Goal: Task Accomplishment & Management: Manage account settings

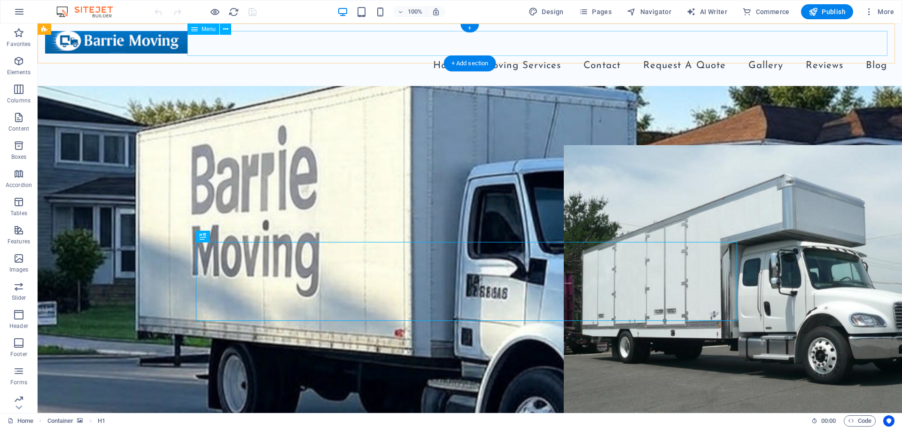
click at [366, 54] on nav "Home Moving Services Residential Moving Office Moving Hot Tube & Piano Movers R…" at bounding box center [469, 66] width 849 height 25
select select
select select "4"
select select
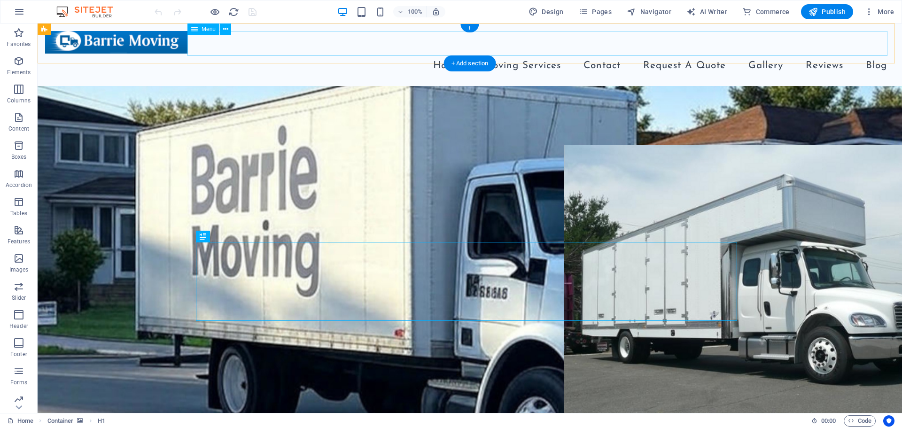
select select "1"
select select
select select "2"
select select
select select "3"
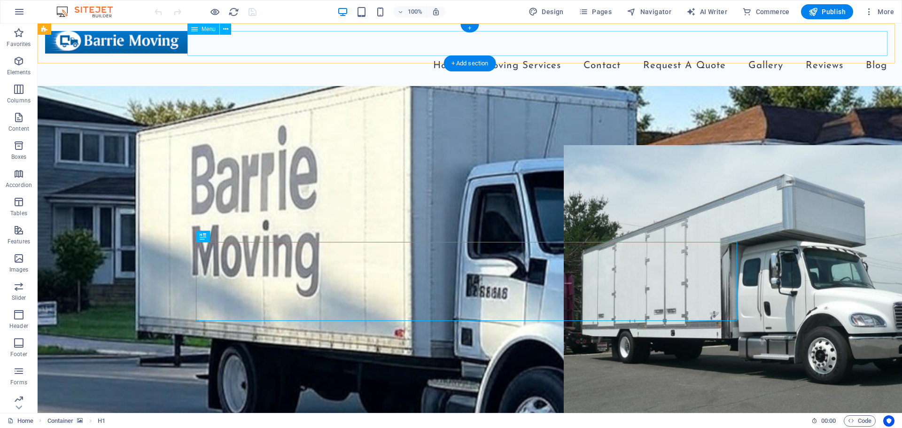
select select
select select "5"
select select
select select "6"
select select
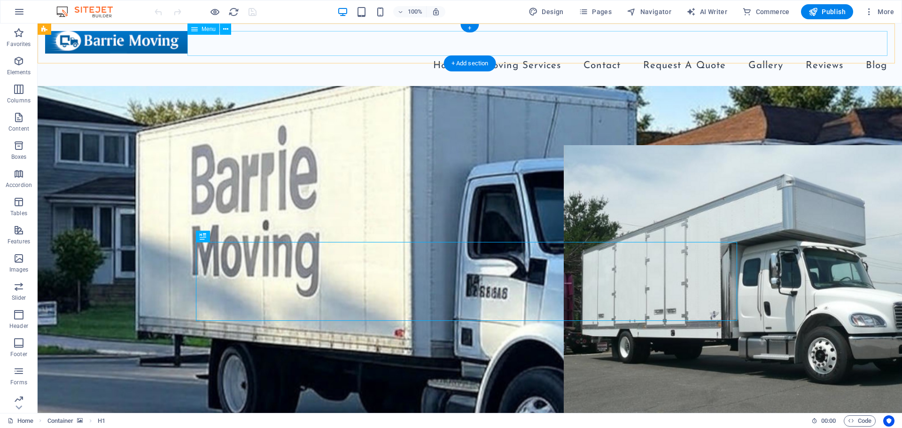
select select "7"
select select
select select "8"
select select
select select "9"
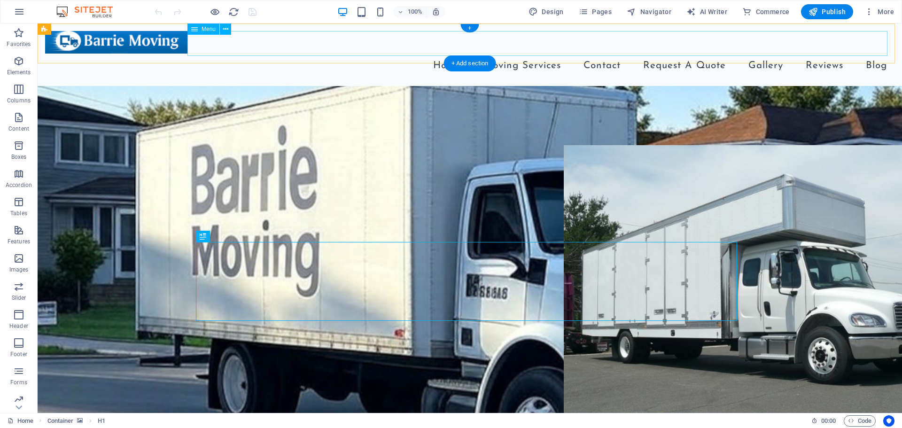
select select
select select "10"
select select
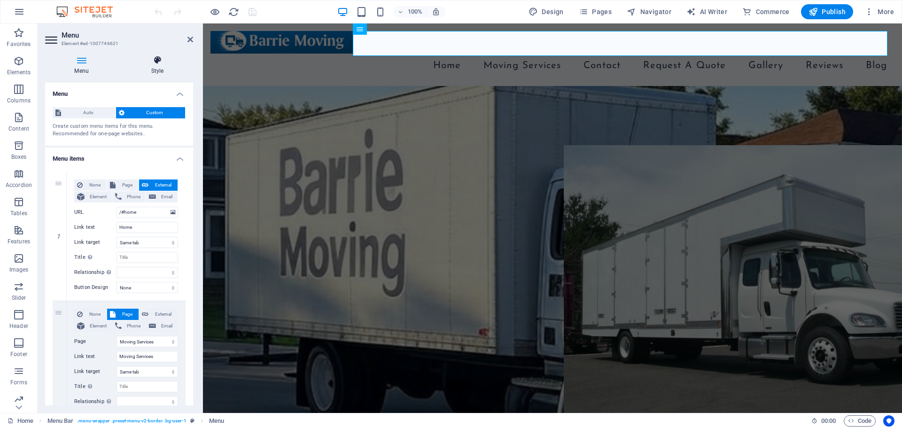
click at [146, 71] on h4 "Style" at bounding box center [157, 65] width 71 height 20
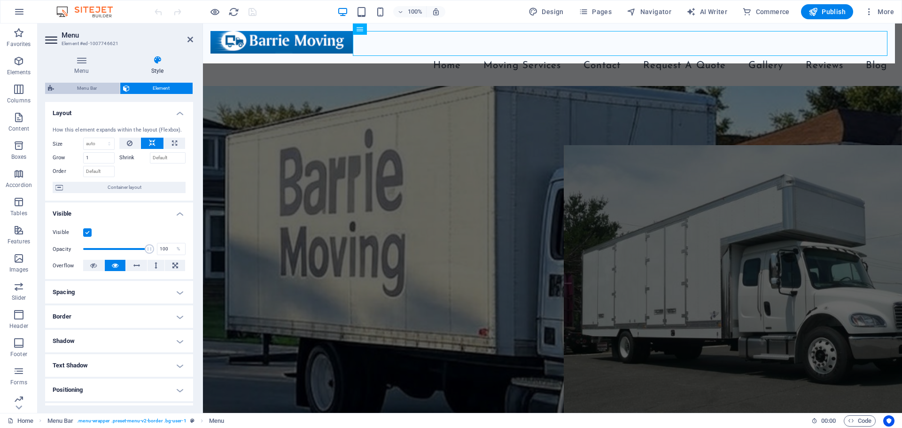
click at [85, 92] on span "Menu Bar" at bounding box center [87, 88] width 60 height 11
select select "rem"
select select "preset-menu-v2-border"
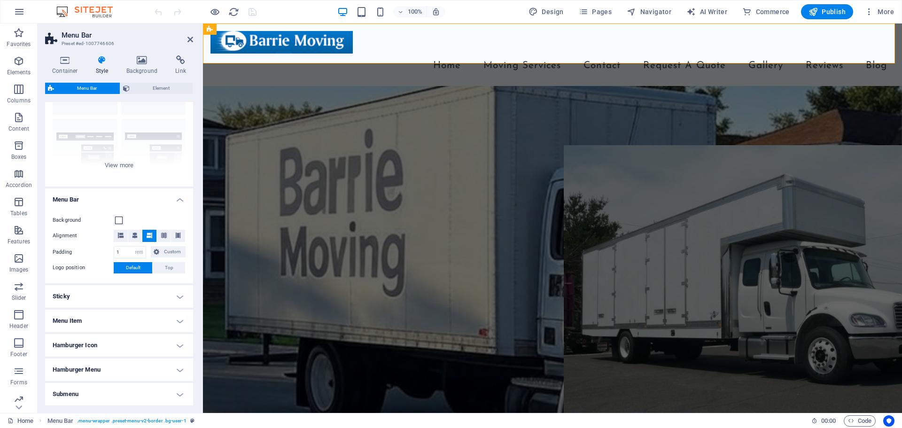
scroll to position [94, 0]
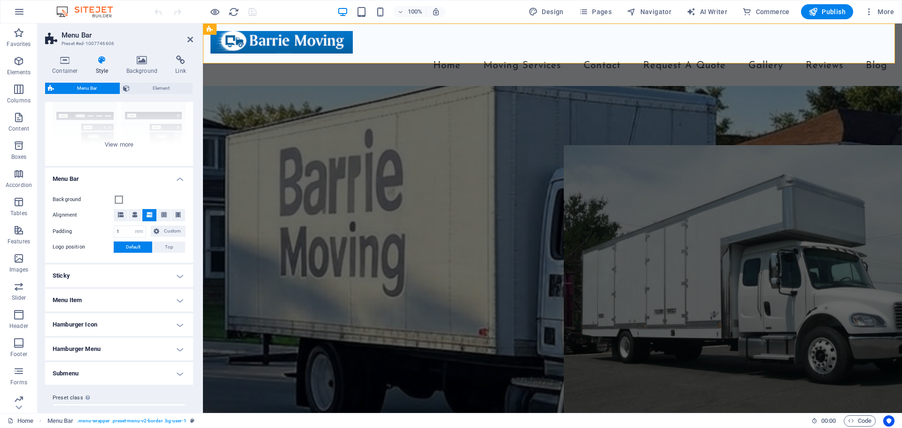
click at [104, 371] on h4 "Submenu" at bounding box center [119, 373] width 148 height 23
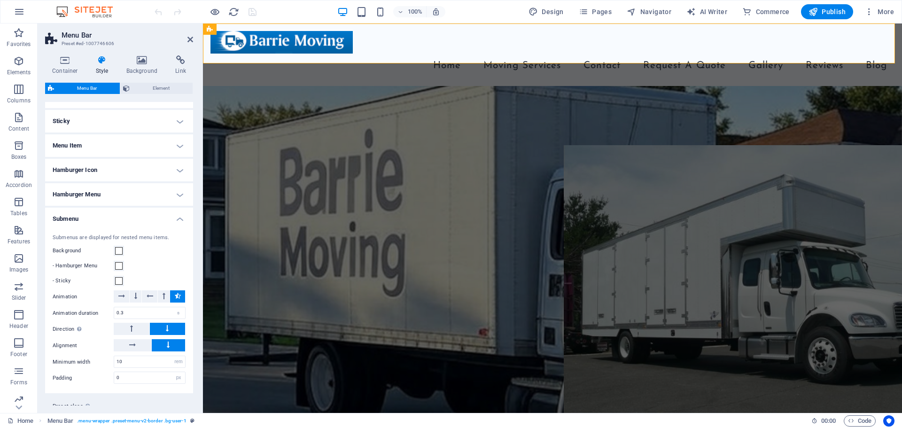
scroll to position [274, 0]
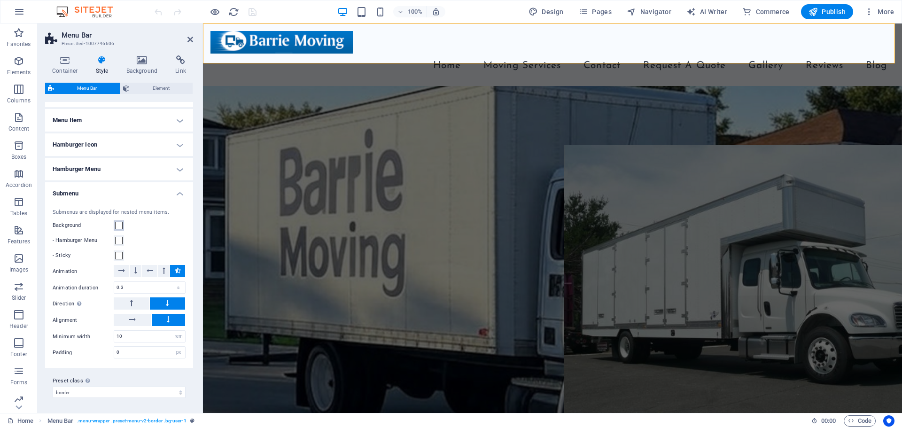
click at [118, 228] on span at bounding box center [119, 226] width 8 height 8
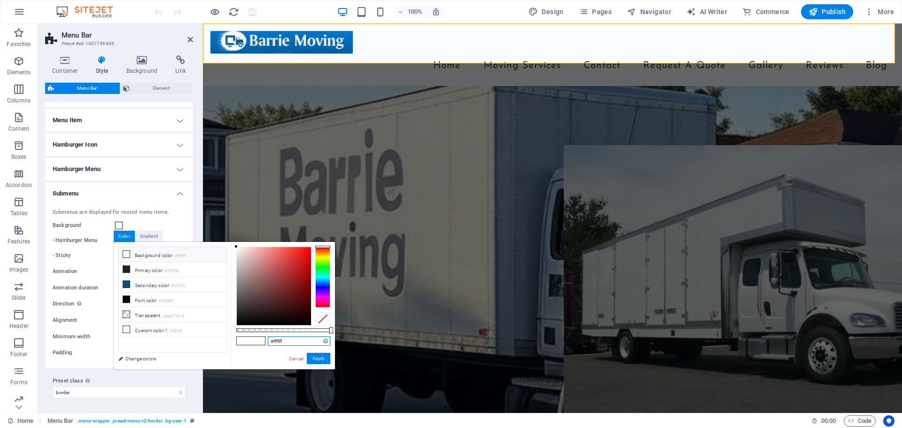
drag, startPoint x: 287, startPoint y: 343, endPoint x: 258, endPoint y: 350, distance: 30.0
click at [258, 350] on div "#ffffff Supported formats #0852ed rgb(8, 82, 237) rgba(8, 82, 237, 90%) hsv(221…" at bounding box center [283, 374] width 104 height 264
paste input "8fb"
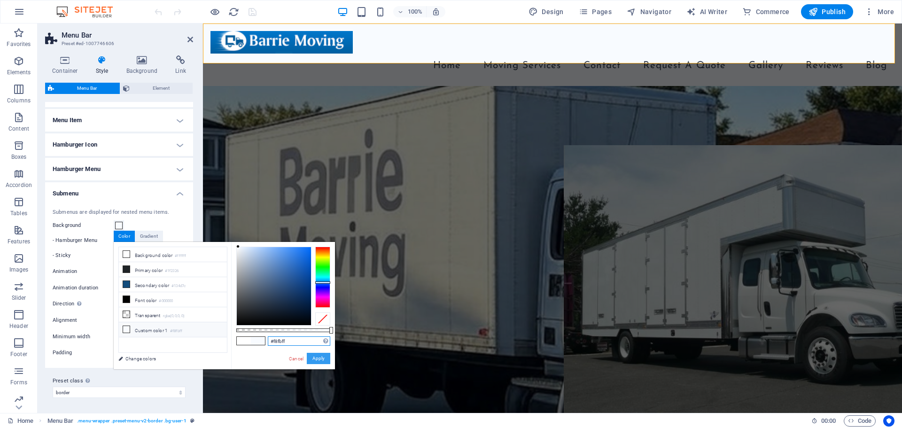
type input "#f8fbff"
click at [322, 357] on button "Apply" at bounding box center [318, 358] width 23 height 11
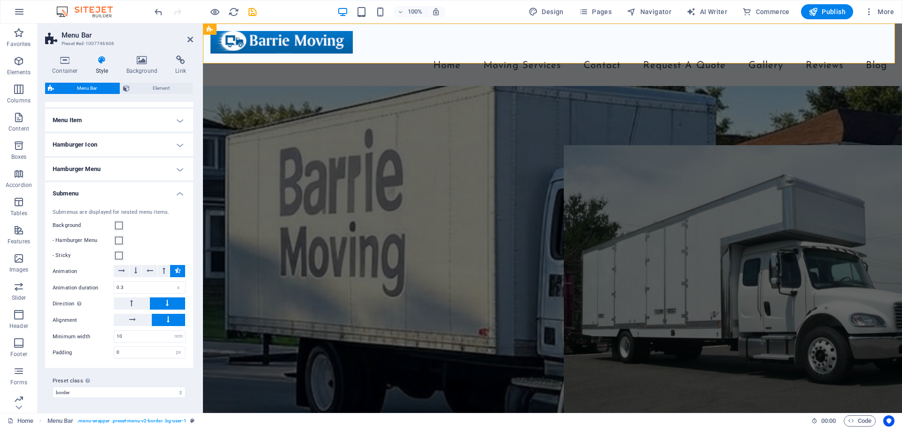
click at [168, 123] on h4 "Menu Item" at bounding box center [119, 120] width 148 height 23
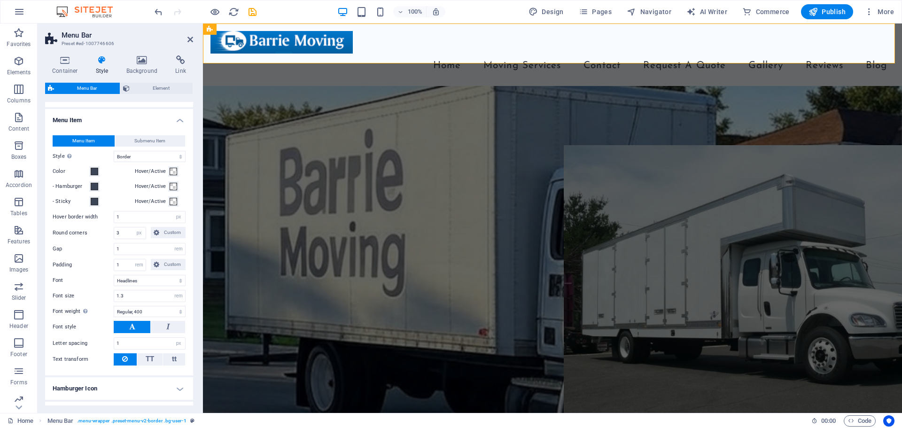
scroll to position [509, 0]
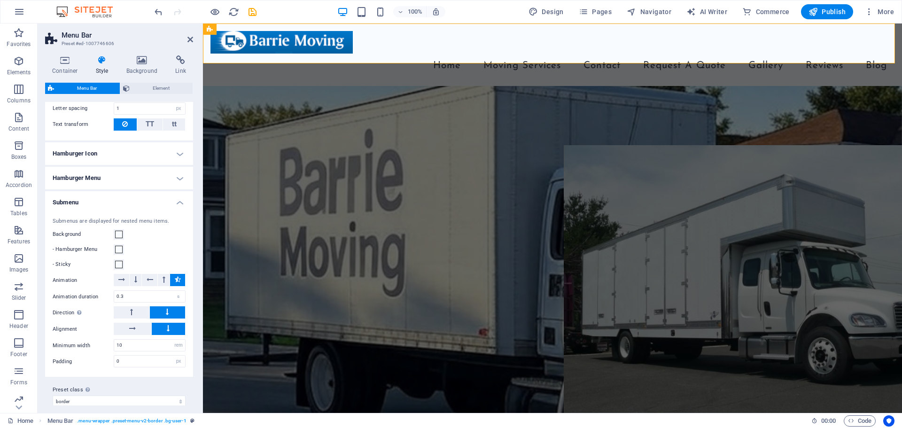
click at [150, 200] on h4 "Submenu" at bounding box center [119, 199] width 148 height 17
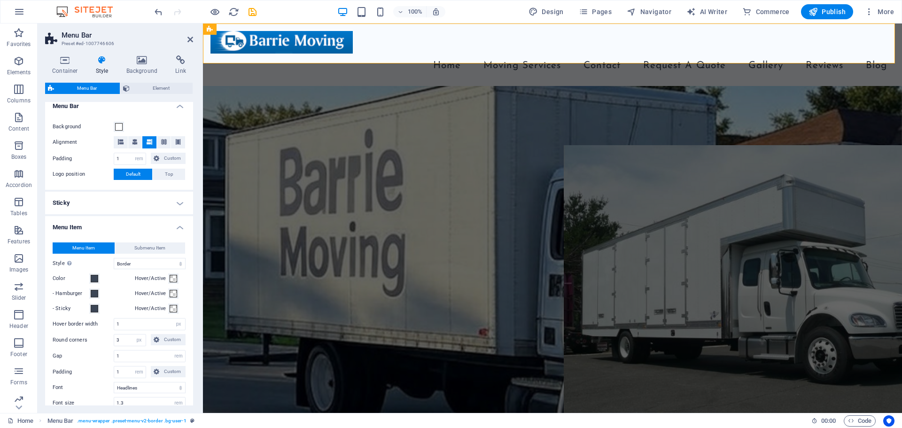
scroll to position [214, 0]
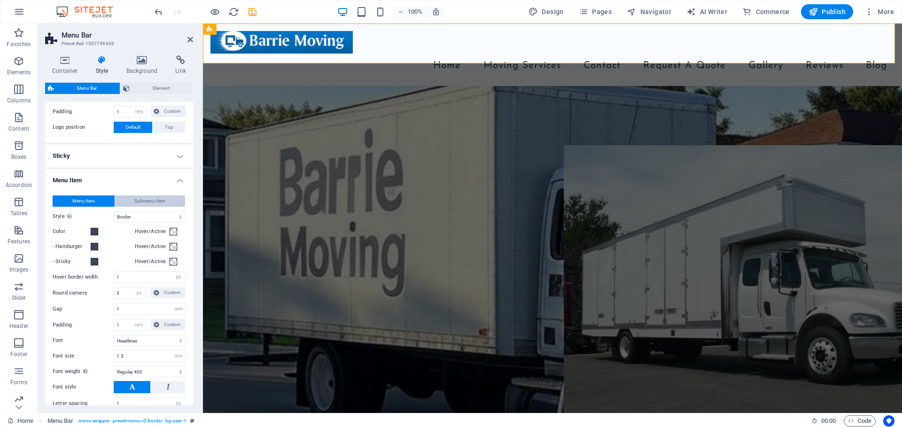
click at [141, 202] on span "Submenu Item" at bounding box center [149, 200] width 31 height 11
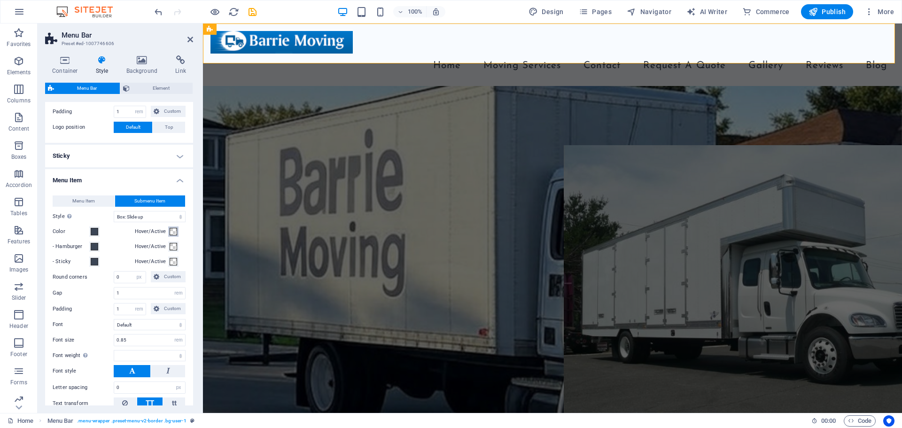
click at [170, 233] on span at bounding box center [174, 232] width 8 height 8
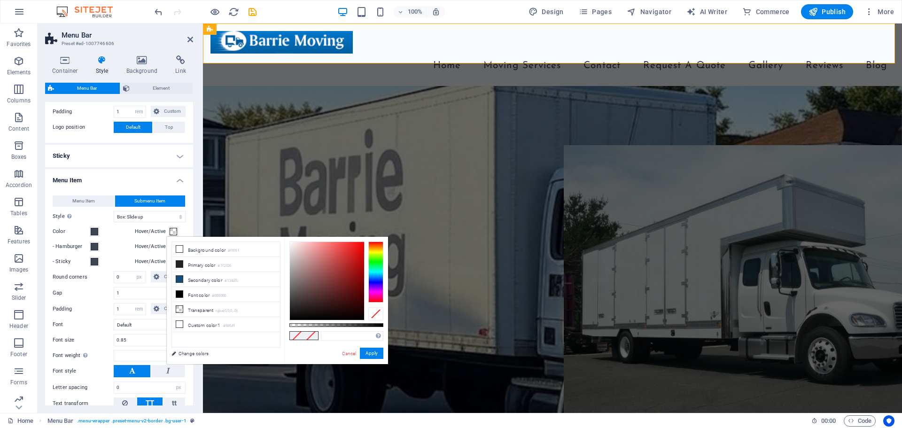
click at [112, 239] on div "Menu Item Submenu Item Style Switch to preview mode and move the mouse over men…" at bounding box center [119, 311] width 152 height 250
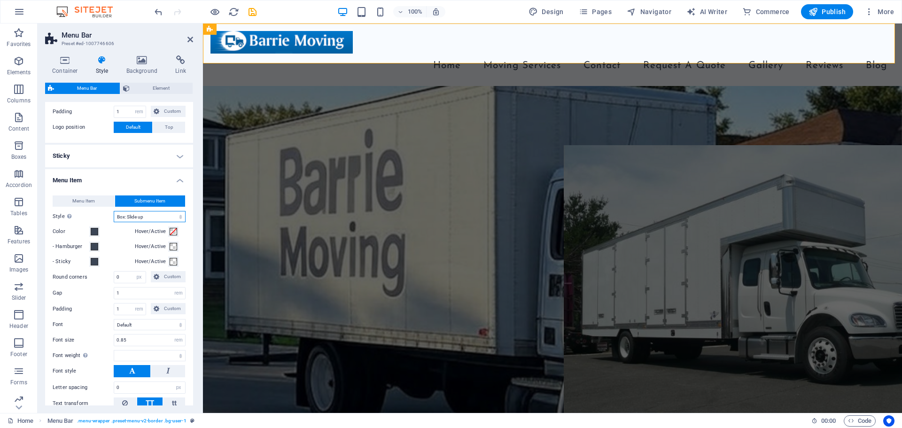
click at [155, 218] on select "Plain Text color Box: Fade Box: Flip vertical Box: Flip horizontal Box: Slide d…" at bounding box center [150, 216] width 72 height 11
click at [150, 217] on select "Plain Text color Box: Fade Box: Flip vertical Box: Flip horizontal Box: Slide d…" at bounding box center [150, 216] width 72 height 11
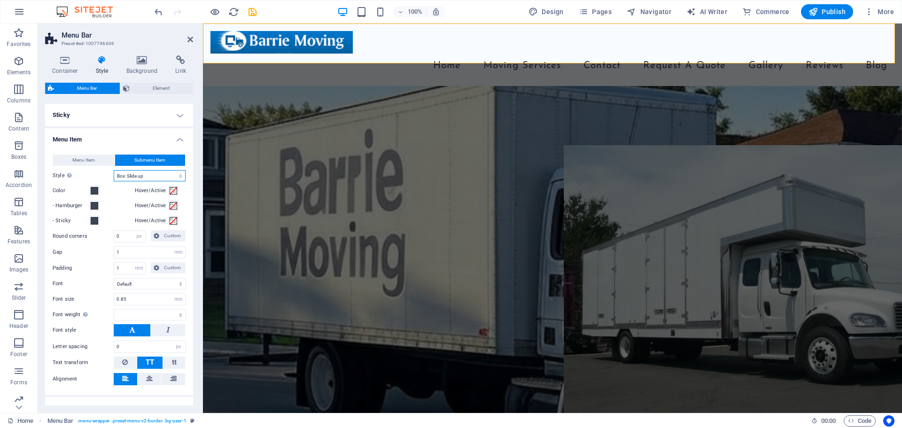
scroll to position [308, 0]
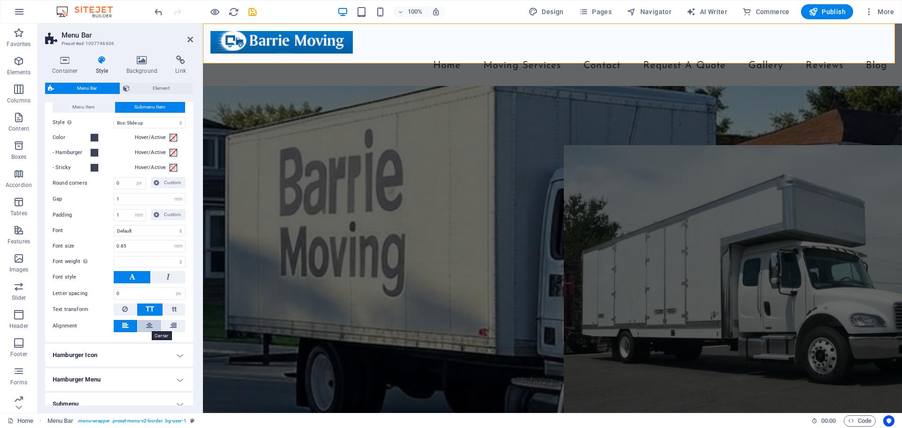
click at [148, 327] on icon at bounding box center [149, 325] width 7 height 11
select select
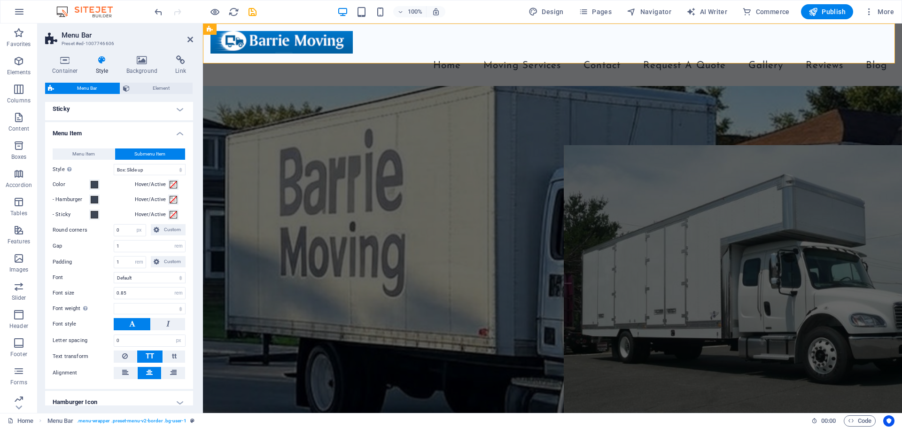
scroll to position [214, 0]
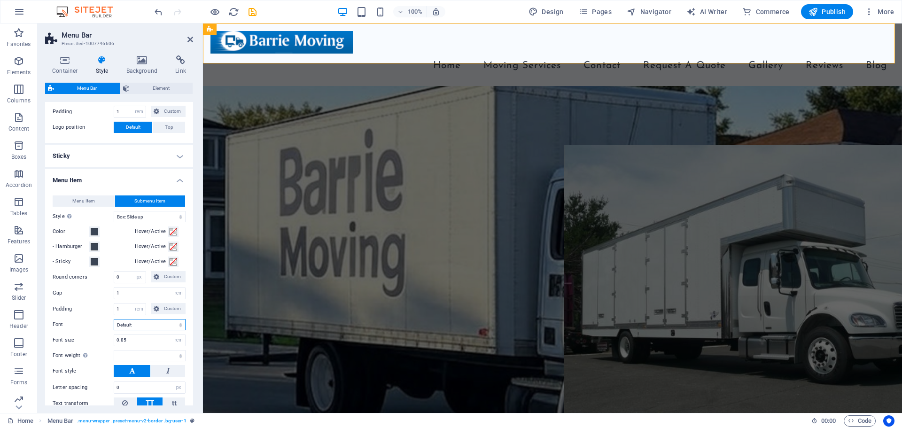
click at [143, 324] on select "Default Headlines" at bounding box center [150, 324] width 72 height 11
select select "link-special-font"
click at [114, 319] on select "Default Headlines" at bounding box center [150, 324] width 72 height 11
select select
drag, startPoint x: 134, startPoint y: 342, endPoint x: 113, endPoint y: 345, distance: 20.9
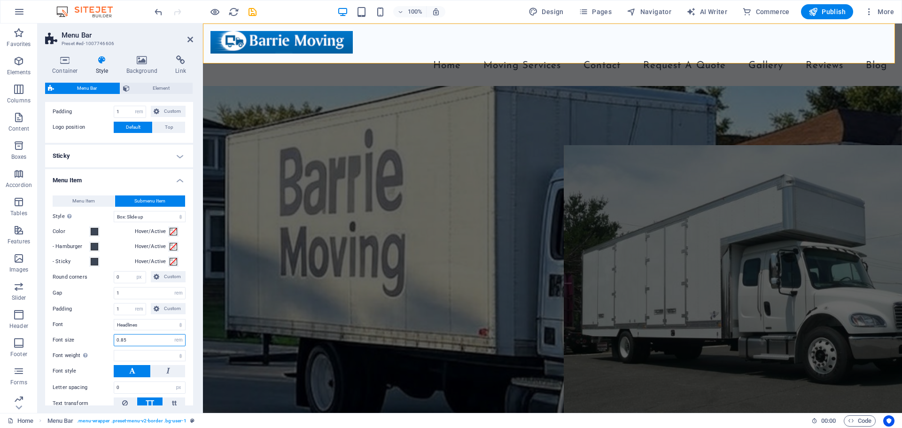
click at [113, 345] on div "Font size 0.85 px rem % vh vw" at bounding box center [119, 340] width 133 height 12
type input "1.3"
click at [252, 15] on icon "save" at bounding box center [252, 12] width 11 height 11
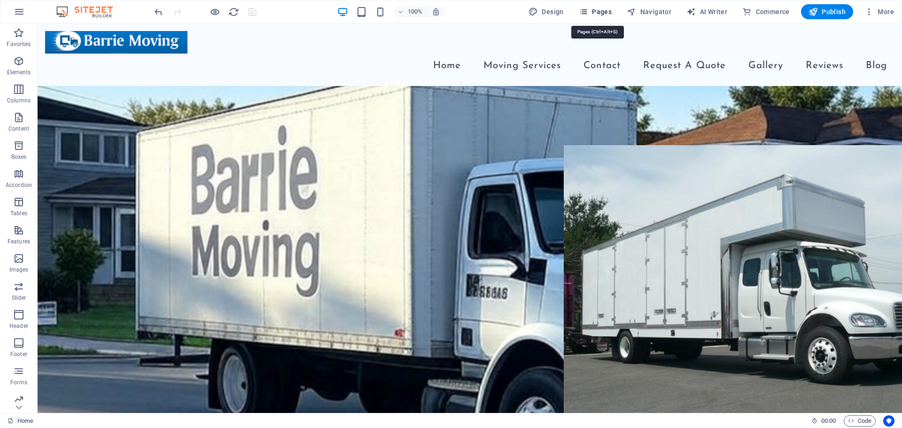
click at [612, 9] on span "Pages" at bounding box center [595, 11] width 33 height 9
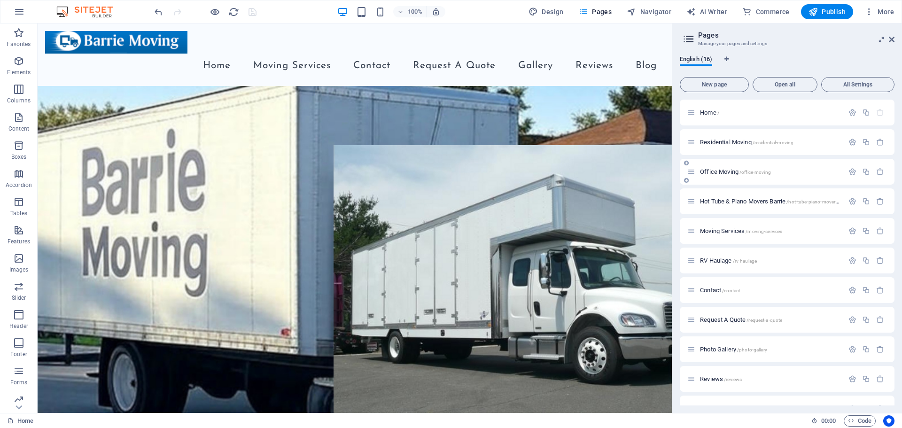
click at [783, 171] on p "Office Moving /office-moving" at bounding box center [770, 172] width 141 height 6
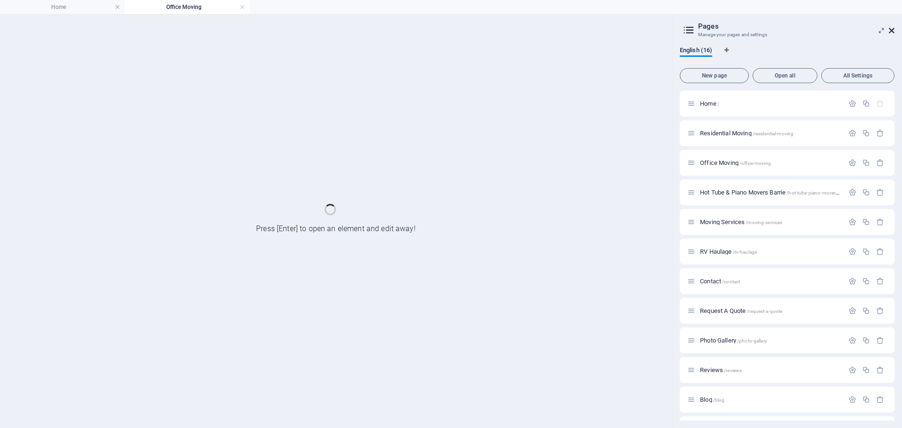
click at [893, 30] on icon at bounding box center [892, 31] width 6 height 8
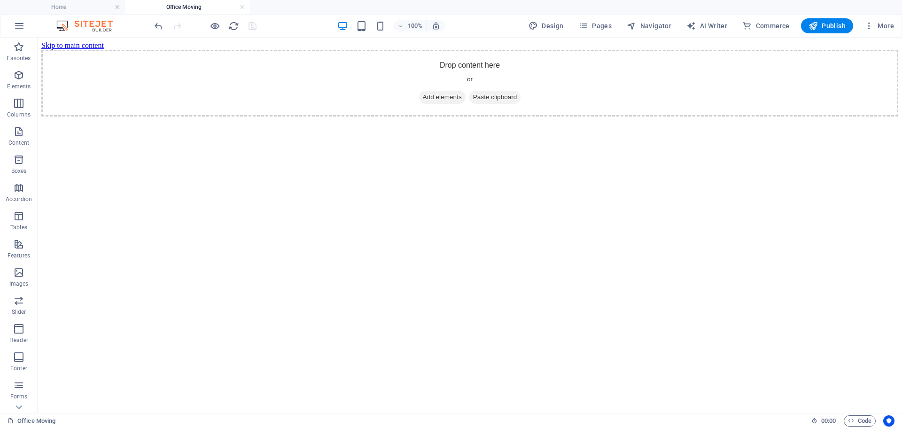
scroll to position [0, 0]
click at [52, 5] on h4 "Home" at bounding box center [62, 7] width 125 height 10
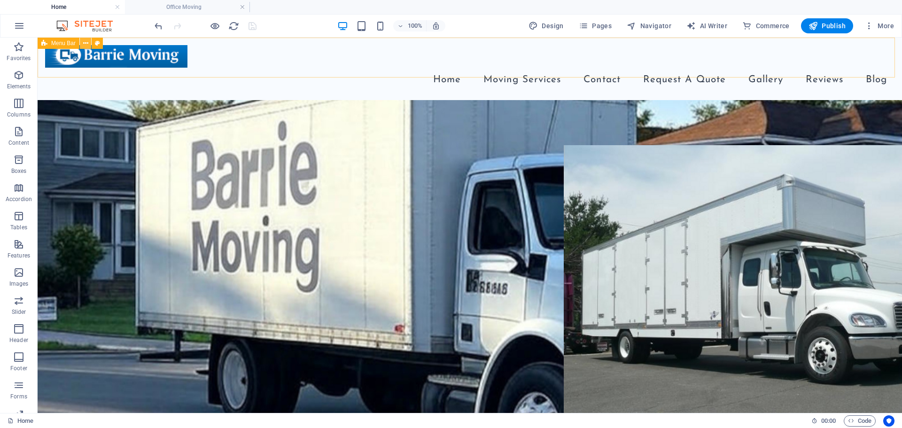
click at [86, 44] on icon at bounding box center [85, 44] width 5 height 10
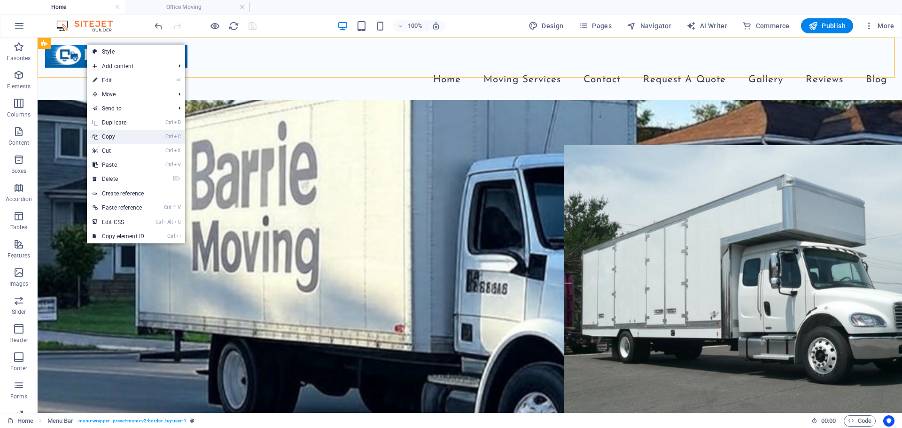
click at [117, 137] on link "Ctrl C Copy" at bounding box center [118, 137] width 63 height 14
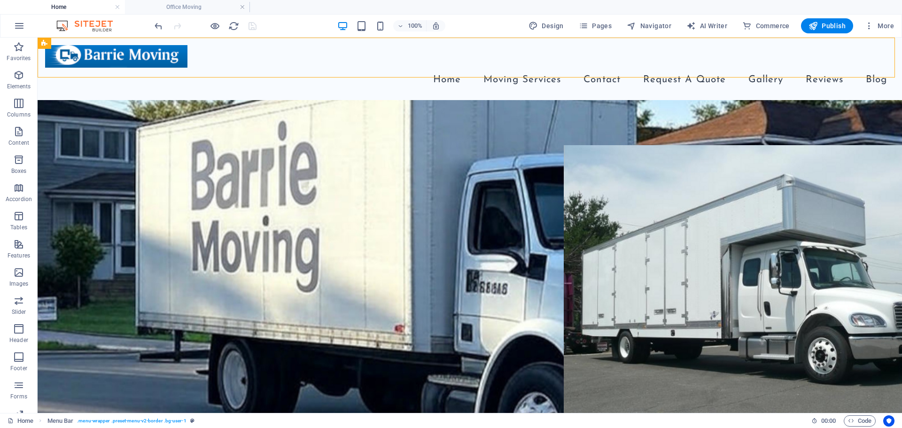
click at [197, 7] on h4 "Office Moving" at bounding box center [187, 7] width 125 height 10
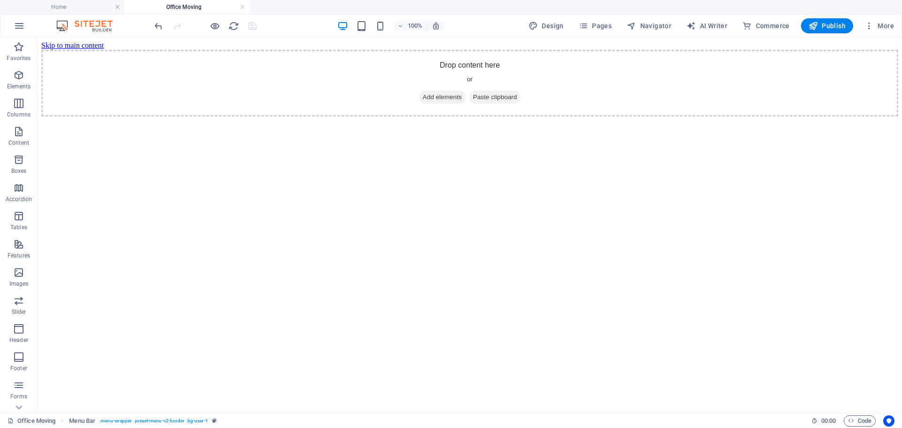
click at [197, 7] on h4 "Office Moving" at bounding box center [187, 7] width 125 height 10
click at [87, 45] on icon at bounding box center [86, 44] width 5 height 10
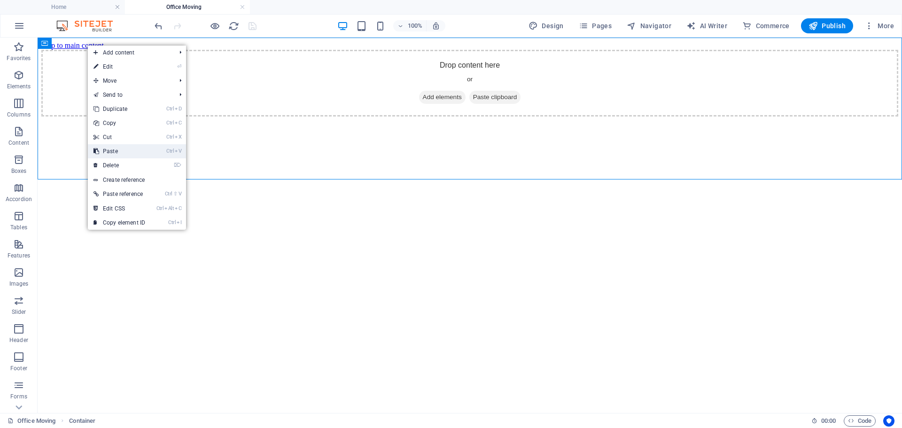
click at [113, 151] on link "Ctrl V Paste" at bounding box center [119, 151] width 63 height 14
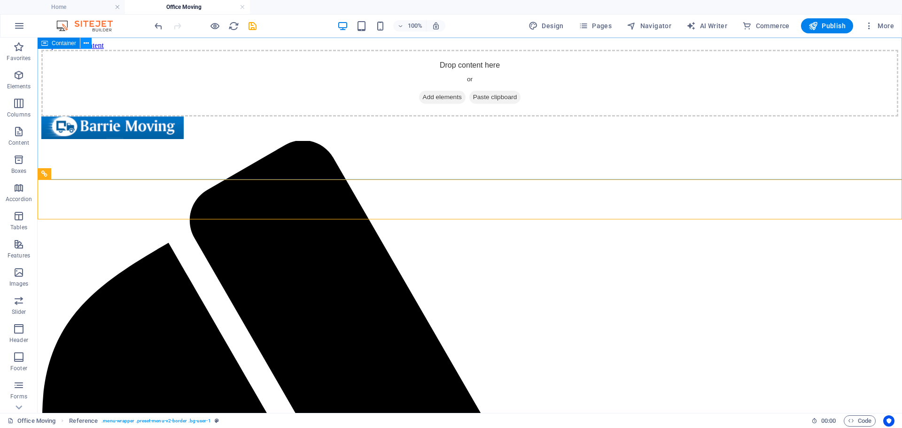
click at [86, 47] on icon at bounding box center [86, 44] width 5 height 10
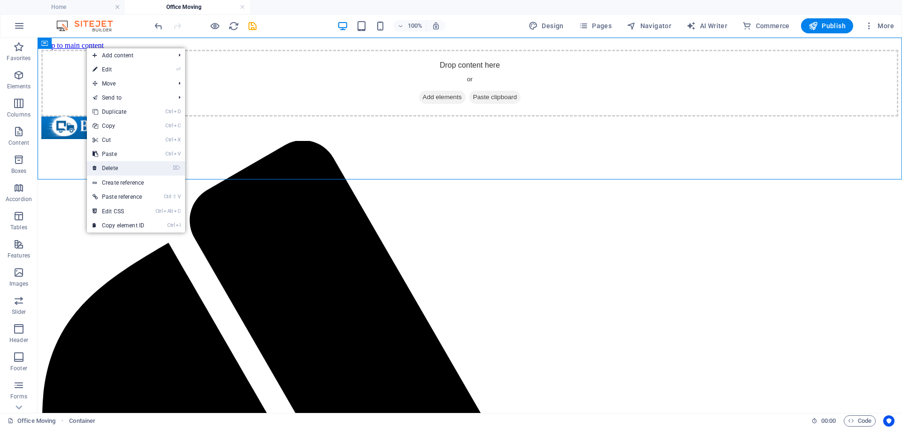
click at [111, 165] on link "⌦ Delete" at bounding box center [118, 168] width 63 height 14
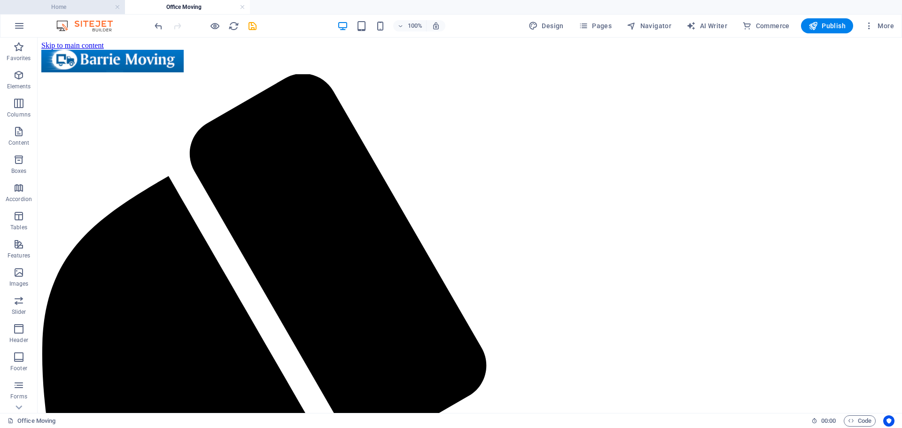
click at [79, 9] on h4 "Home" at bounding box center [62, 7] width 125 height 10
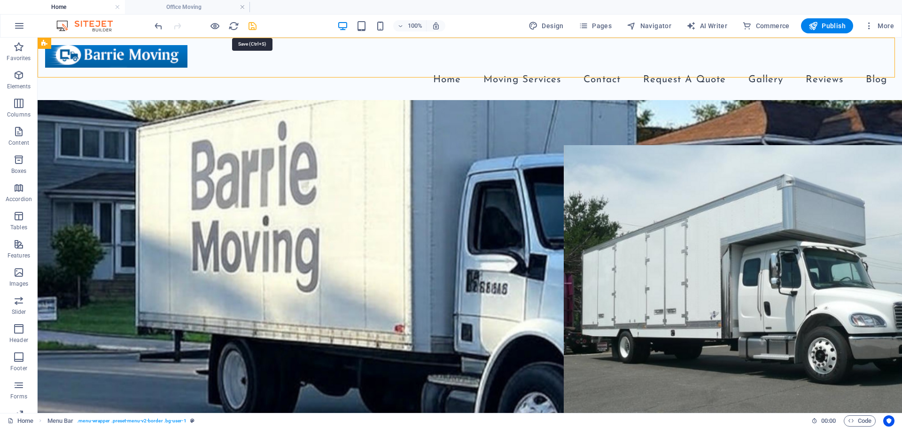
click at [251, 28] on icon "save" at bounding box center [252, 26] width 11 height 11
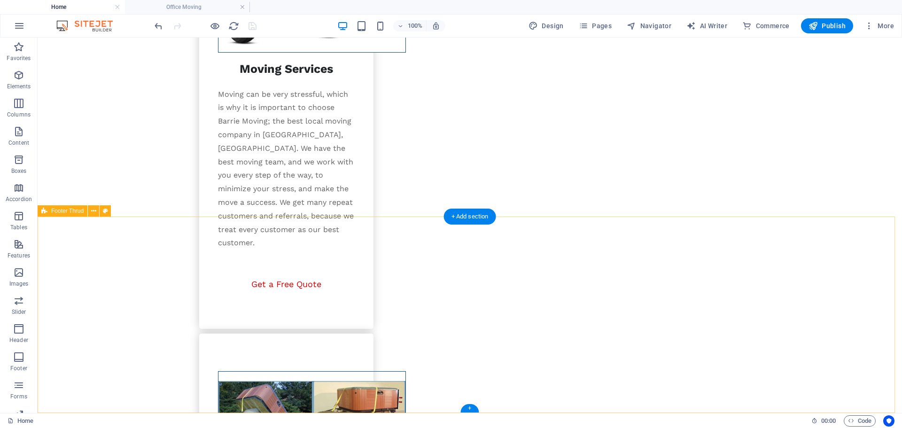
scroll to position [1543, 0]
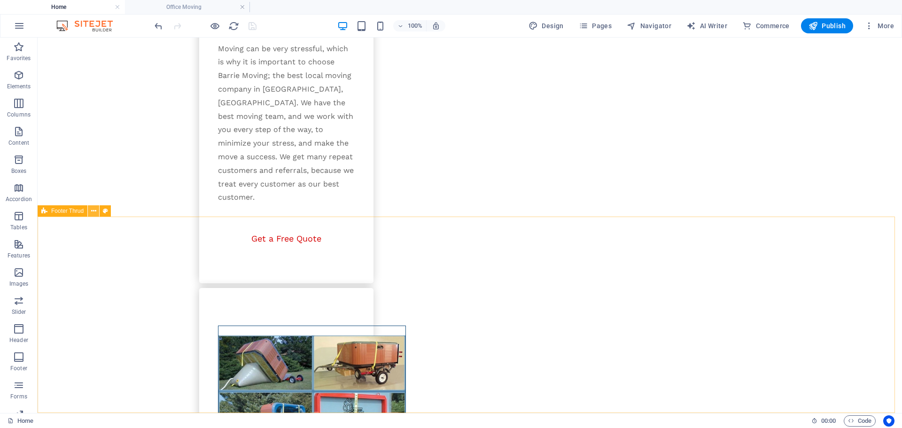
click at [95, 209] on icon at bounding box center [93, 211] width 5 height 10
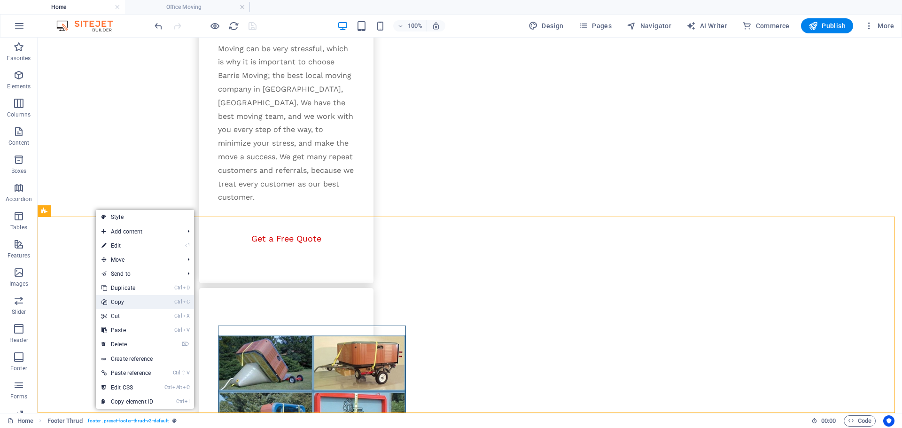
click at [116, 305] on link "Ctrl C Copy" at bounding box center [127, 302] width 63 height 14
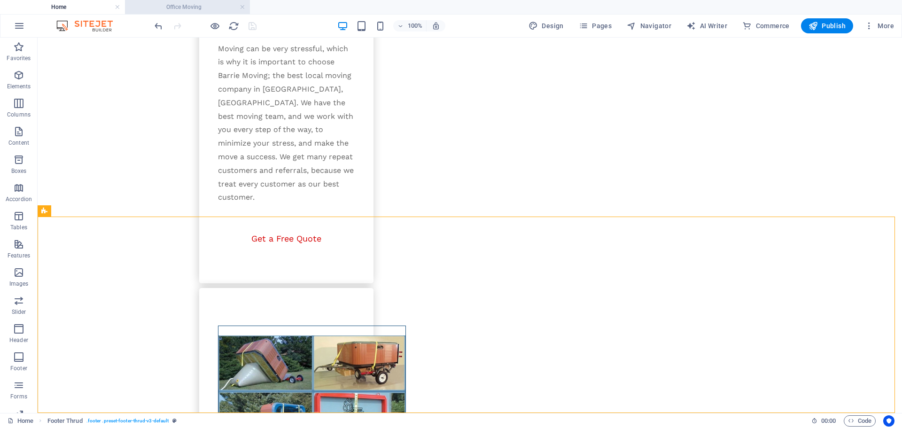
click at [200, 3] on h4 "Office Moving" at bounding box center [187, 7] width 125 height 10
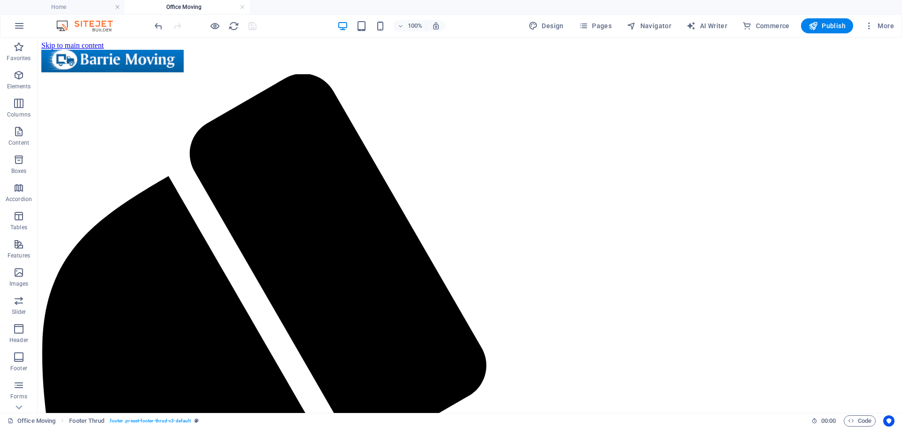
scroll to position [0, 0]
click at [200, 3] on h4 "Office Moving" at bounding box center [187, 7] width 125 height 10
click at [86, 39] on icon at bounding box center [87, 44] width 5 height 10
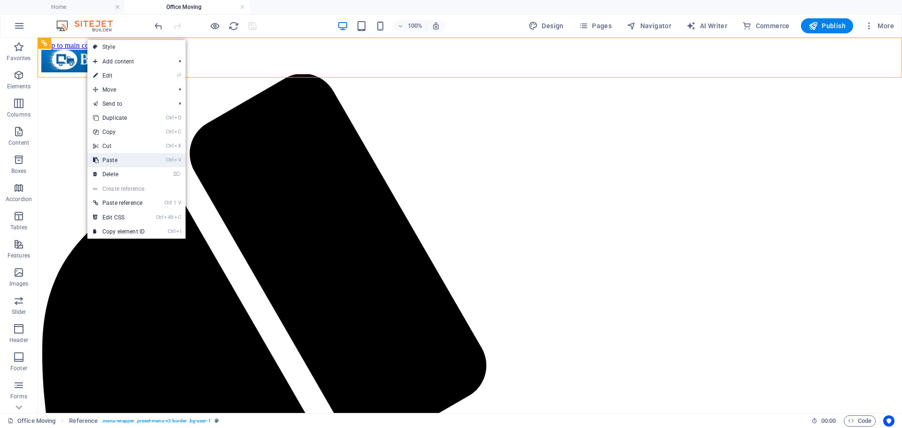
click at [114, 160] on link "Ctrl V Paste" at bounding box center [118, 160] width 63 height 14
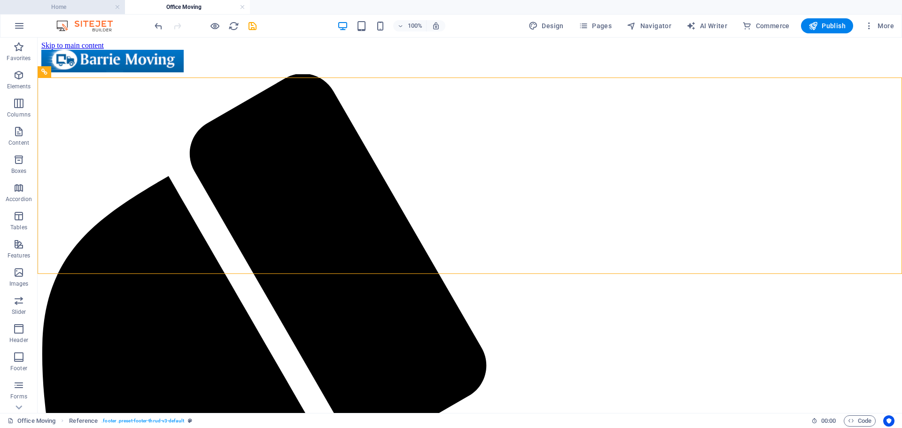
click at [62, 2] on h4 "Home" at bounding box center [62, 7] width 125 height 10
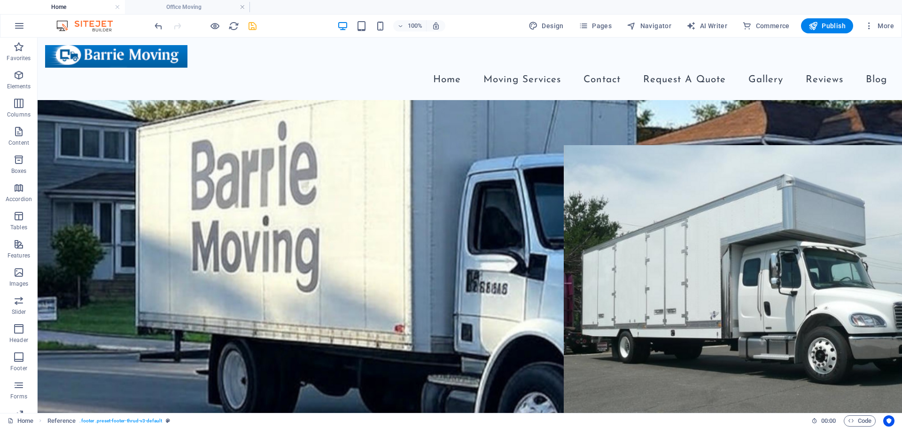
scroll to position [1543, 0]
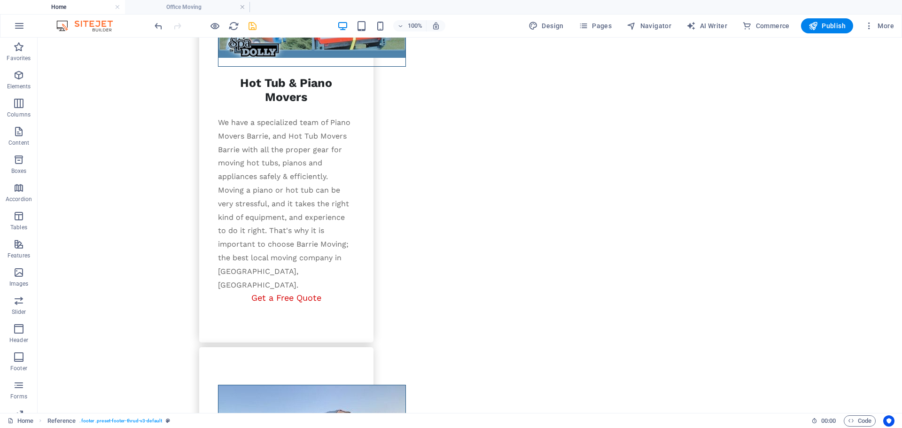
click at [62, 2] on h4 "Home" at bounding box center [62, 7] width 125 height 10
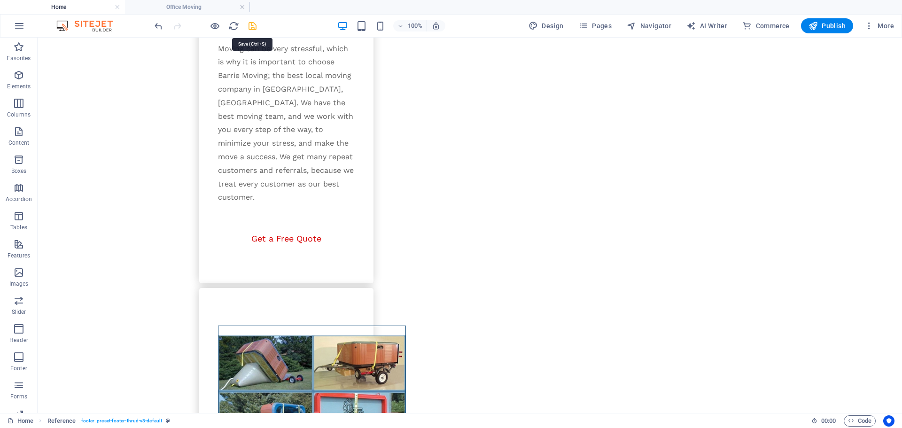
click at [255, 27] on icon "save" at bounding box center [252, 26] width 11 height 11
click at [116, 8] on link at bounding box center [118, 7] width 6 height 9
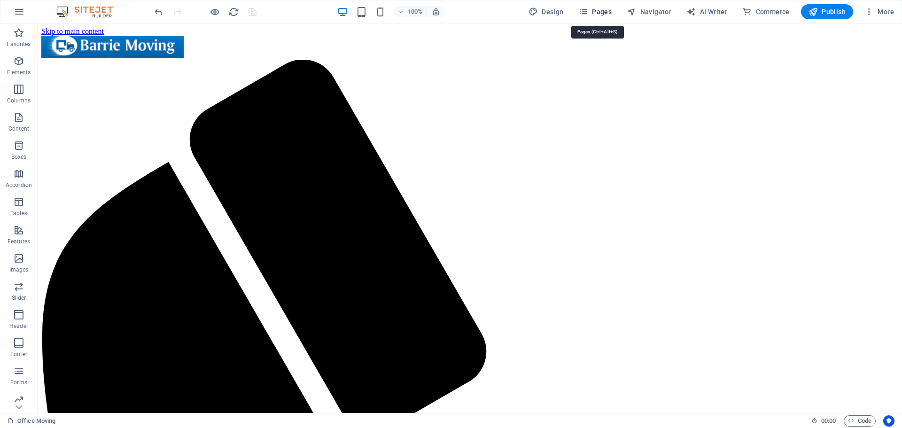
click at [599, 7] on button "Pages" at bounding box center [595, 11] width 40 height 15
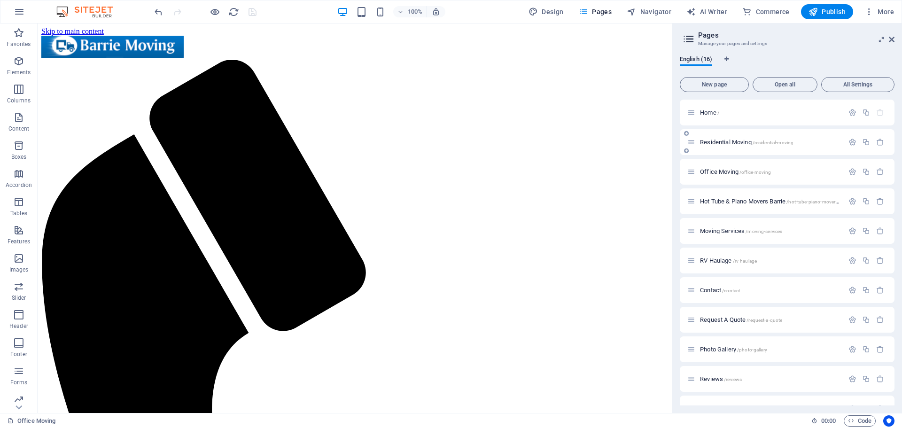
click at [808, 143] on p "Residential Moving /residential-moving" at bounding box center [770, 142] width 141 height 6
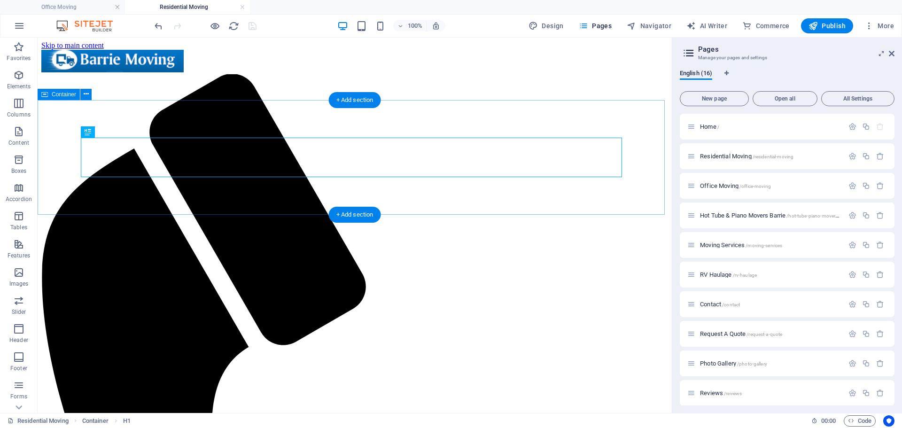
scroll to position [0, 0]
click at [86, 93] on icon at bounding box center [86, 94] width 5 height 10
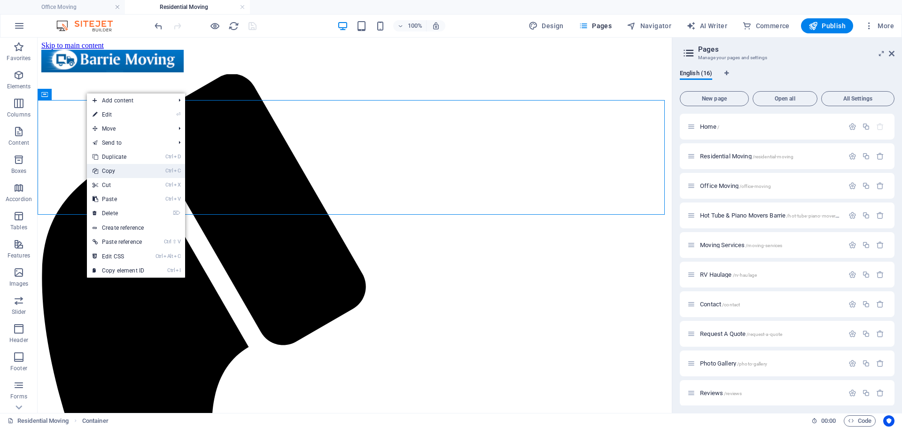
click at [120, 169] on link "Ctrl C Copy" at bounding box center [118, 171] width 63 height 14
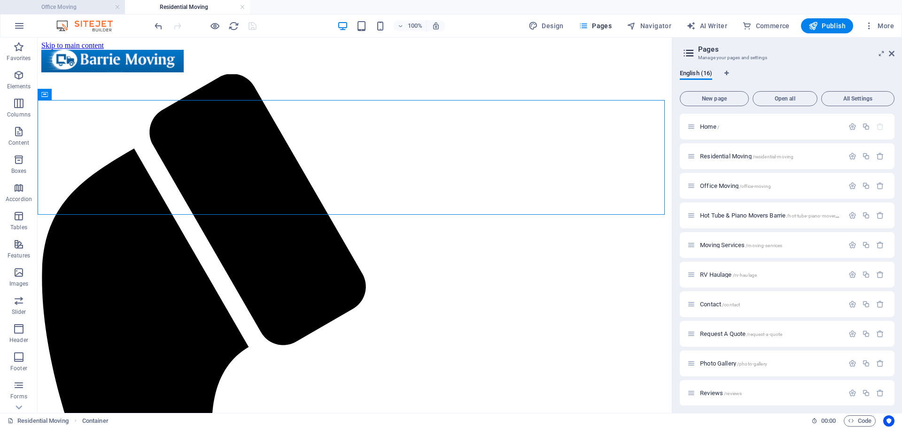
click at [66, 1] on li "Office Moving" at bounding box center [62, 7] width 125 height 14
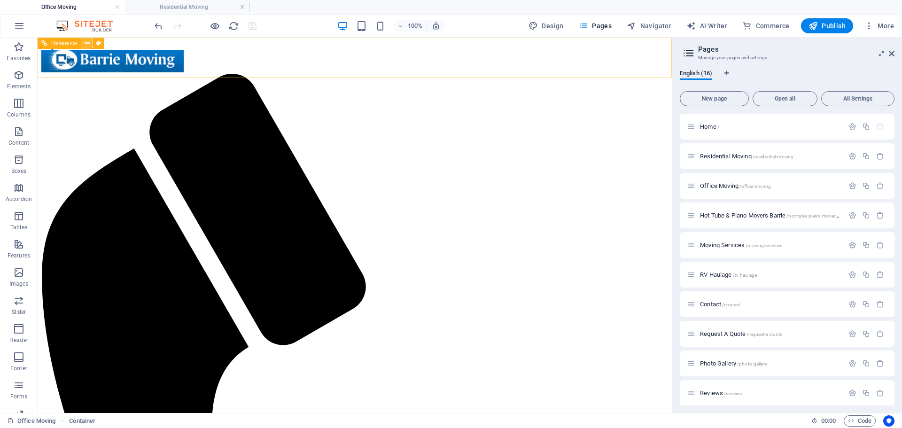
click at [85, 44] on icon at bounding box center [87, 44] width 5 height 10
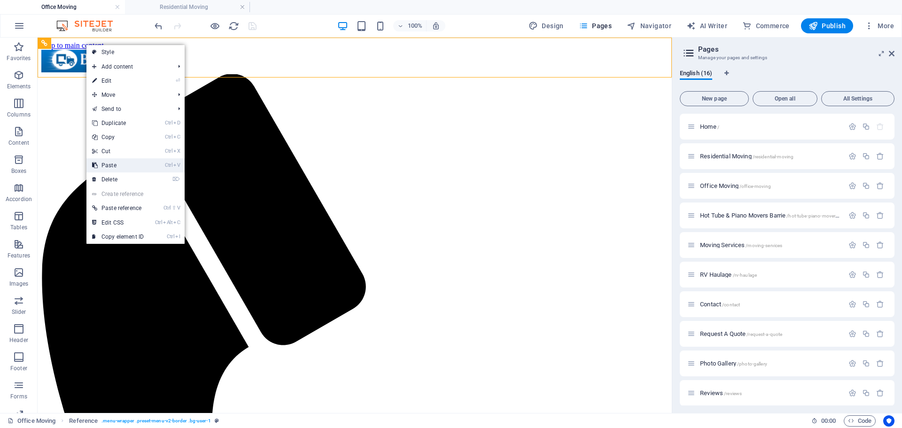
click at [112, 161] on link "Ctrl V Paste" at bounding box center [117, 165] width 63 height 14
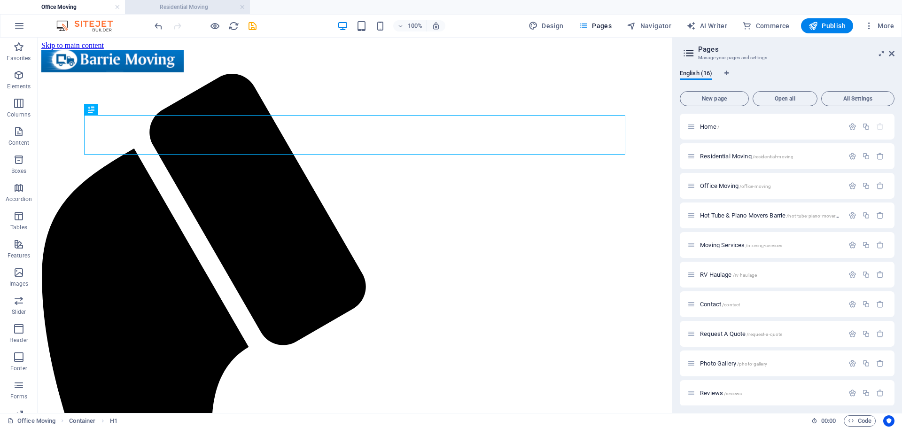
click at [184, 10] on h4 "Residential Moving" at bounding box center [187, 7] width 125 height 10
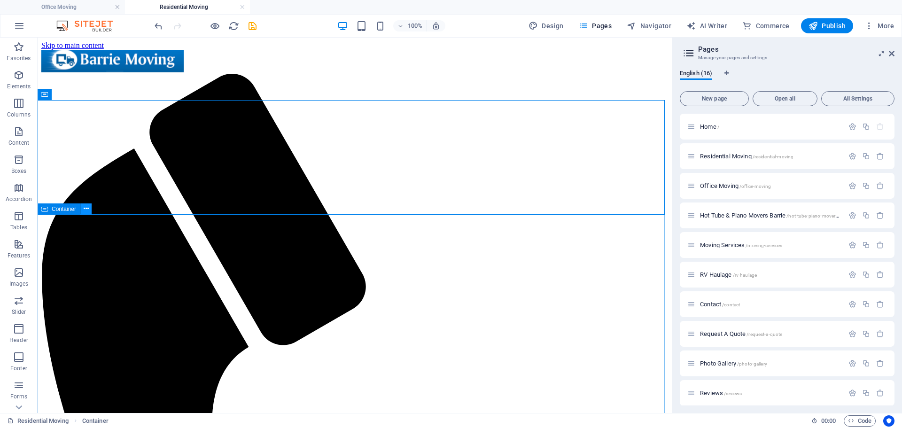
click at [88, 209] on icon at bounding box center [86, 209] width 5 height 10
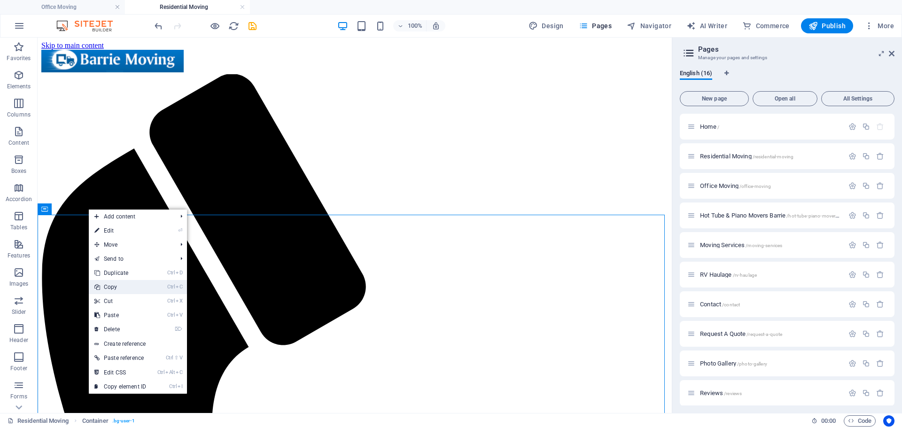
click at [115, 284] on link "Ctrl C Copy" at bounding box center [120, 287] width 63 height 14
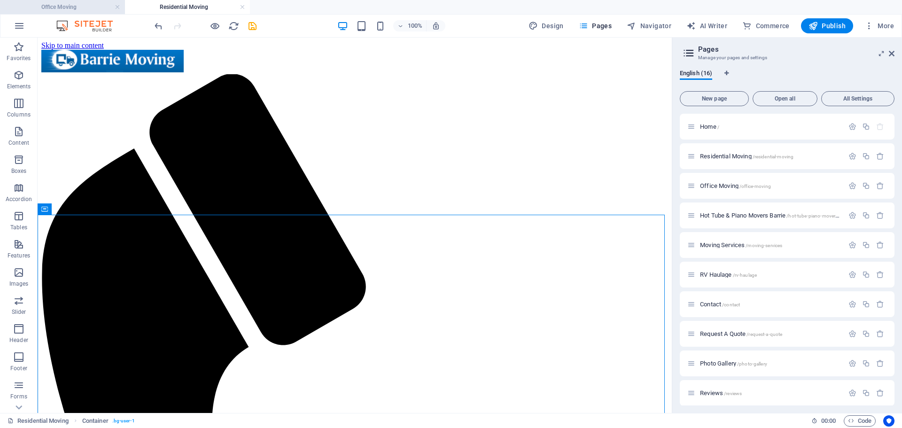
click at [80, 7] on h4 "Office Moving" at bounding box center [62, 7] width 125 height 10
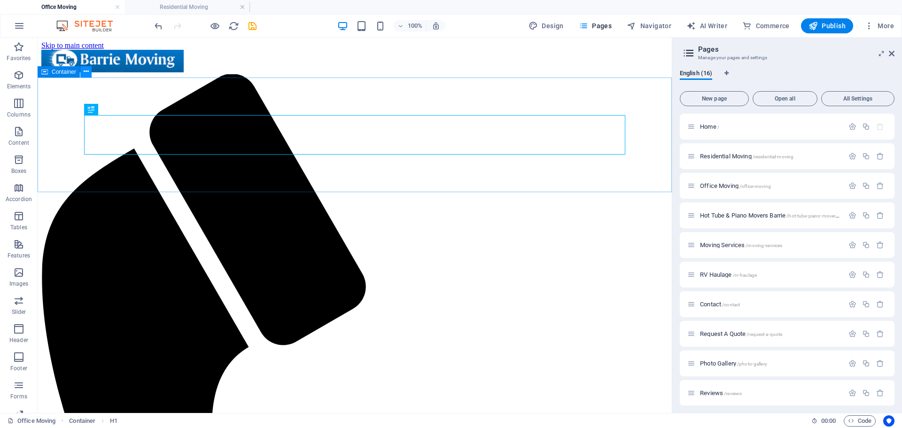
click at [87, 70] on icon at bounding box center [86, 72] width 5 height 10
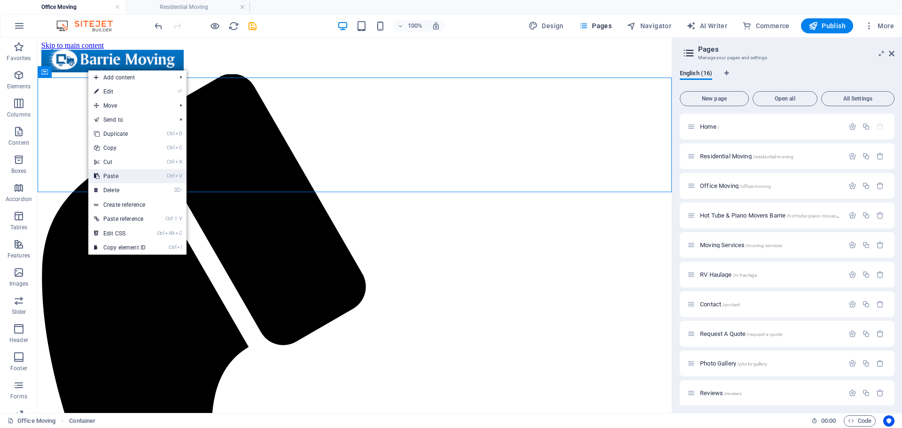
click at [122, 177] on link "Ctrl V Paste" at bounding box center [119, 176] width 63 height 14
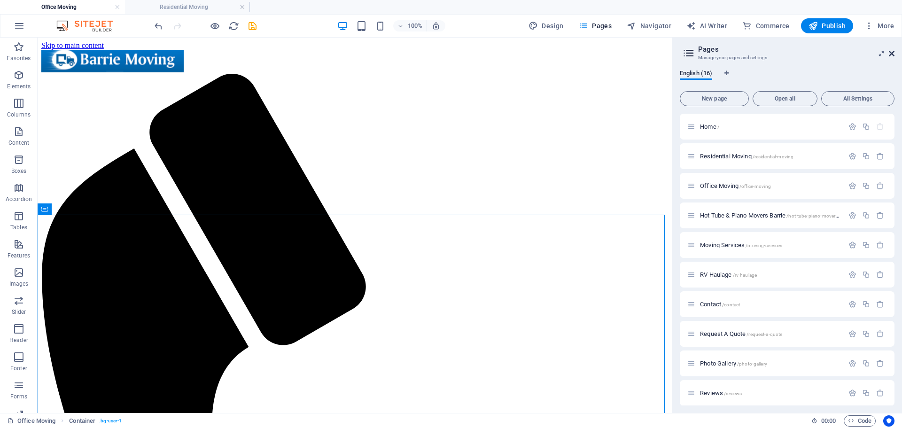
click at [892, 53] on icon at bounding box center [892, 54] width 6 height 8
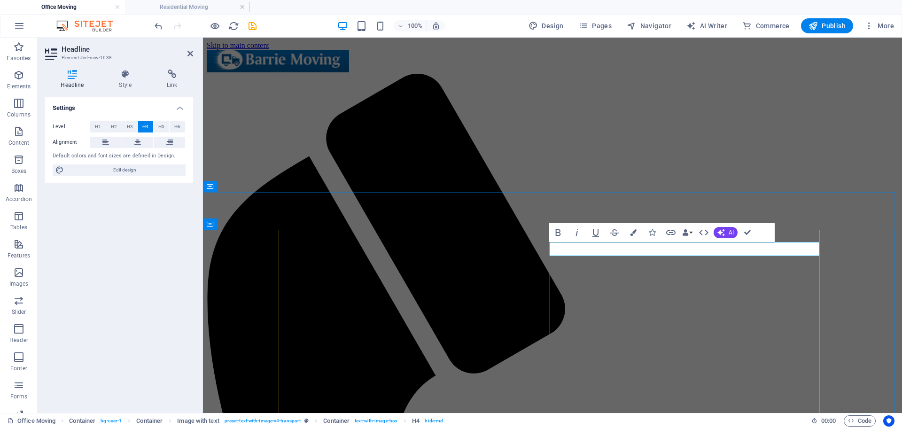
drag, startPoint x: 624, startPoint y: 248, endPoint x: 583, endPoint y: 249, distance: 40.4
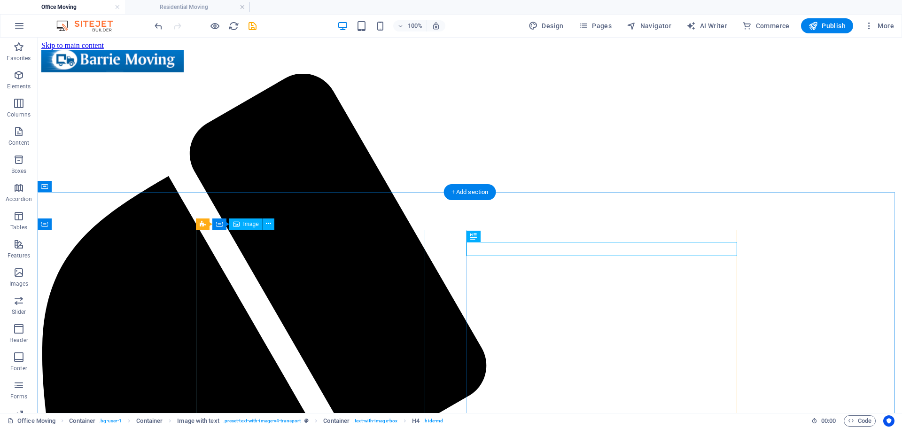
select select "px"
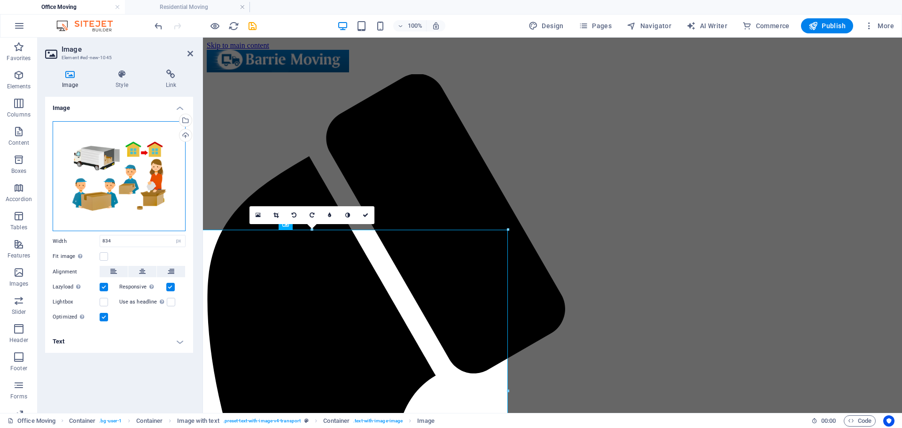
click at [142, 191] on div "Drag files here, click to choose files or select files from Files or our free s…" at bounding box center [119, 176] width 133 height 110
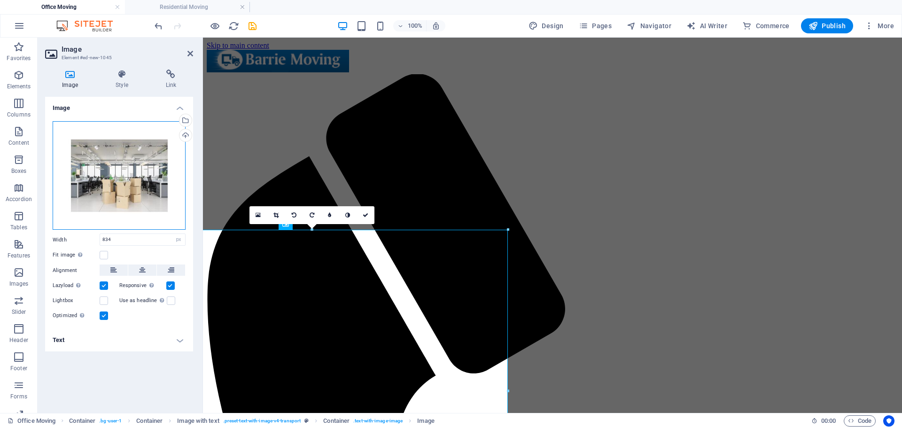
click at [117, 185] on div "Drag files here, click to choose files or select files from Files or our free s…" at bounding box center [119, 175] width 133 height 109
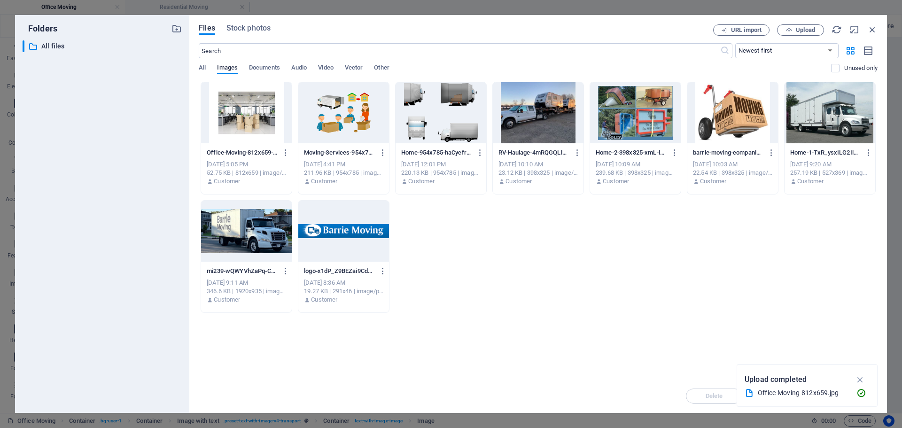
click at [251, 130] on div at bounding box center [246, 112] width 91 height 61
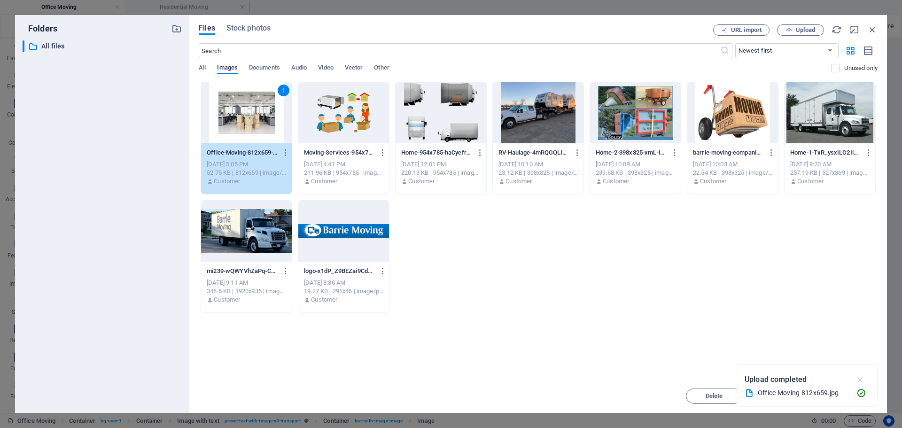
click at [862, 377] on icon "button" at bounding box center [860, 379] width 11 height 10
drag, startPoint x: 837, startPoint y: 395, endPoint x: 631, endPoint y: 357, distance: 209.6
click at [837, 395] on span "Insert" at bounding box center [849, 396] width 49 height 6
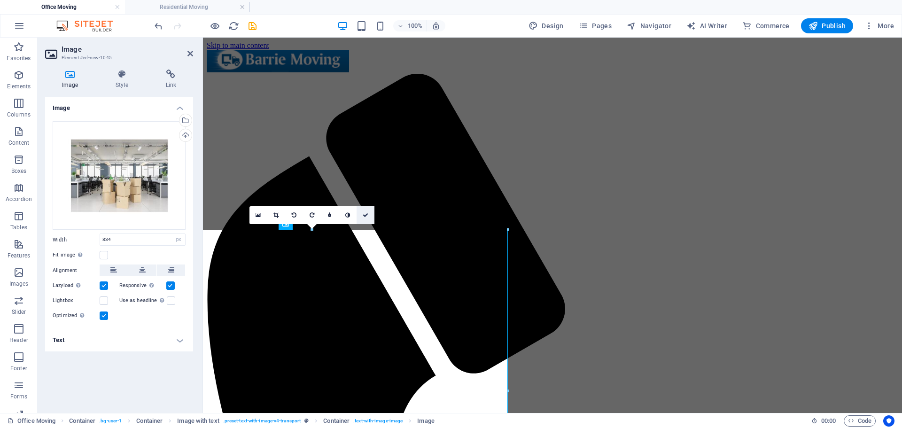
click at [365, 217] on icon at bounding box center [366, 215] width 6 height 6
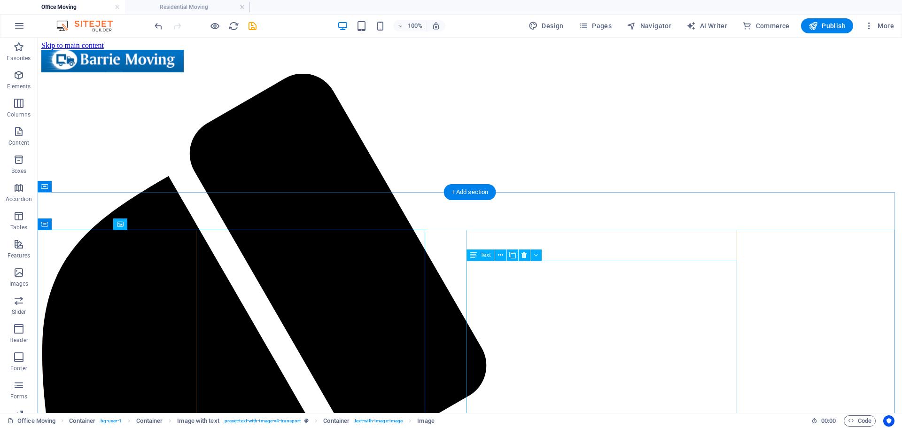
scroll to position [94, 0]
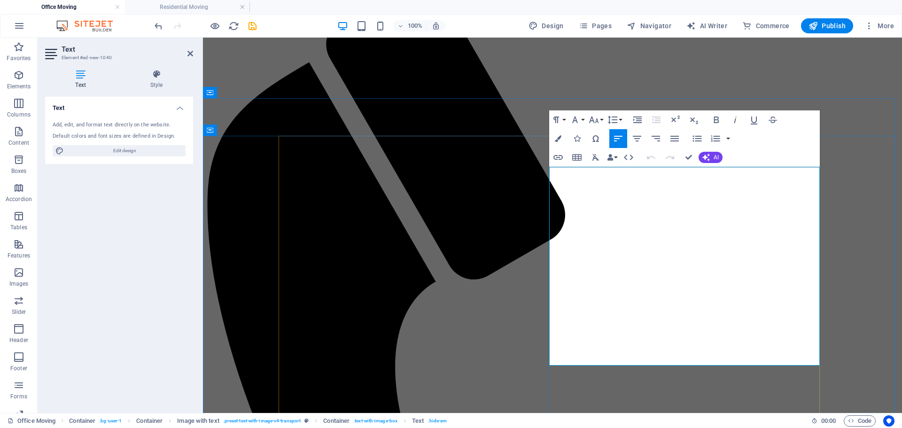
drag, startPoint x: 623, startPoint y: 195, endPoint x: 542, endPoint y: 175, distance: 84.3
drag, startPoint x: 550, startPoint y: 224, endPoint x: 793, endPoint y: 354, distance: 275.9
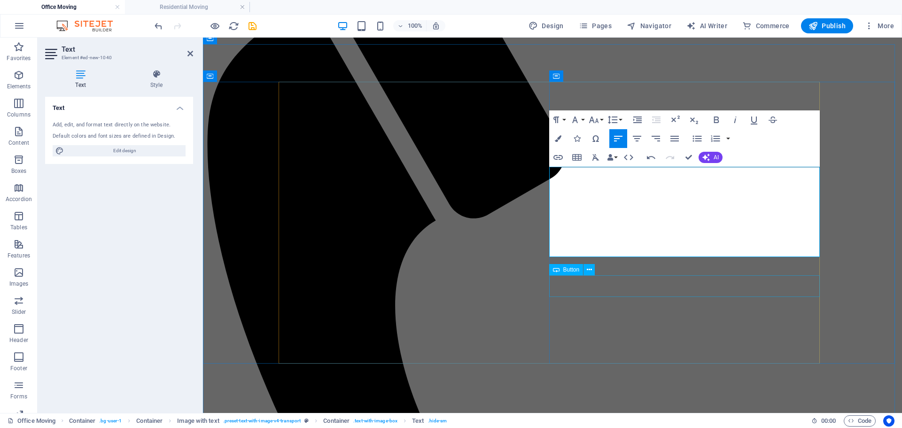
scroll to position [148, 0]
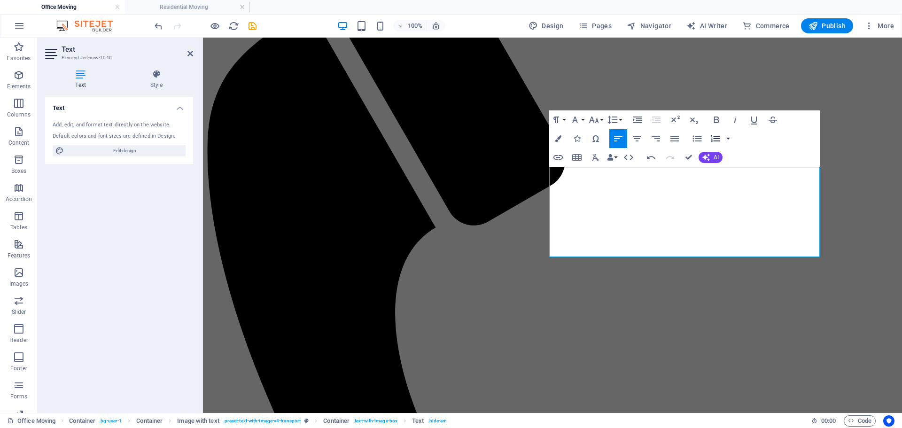
click at [727, 138] on button "button" at bounding box center [728, 138] width 8 height 19
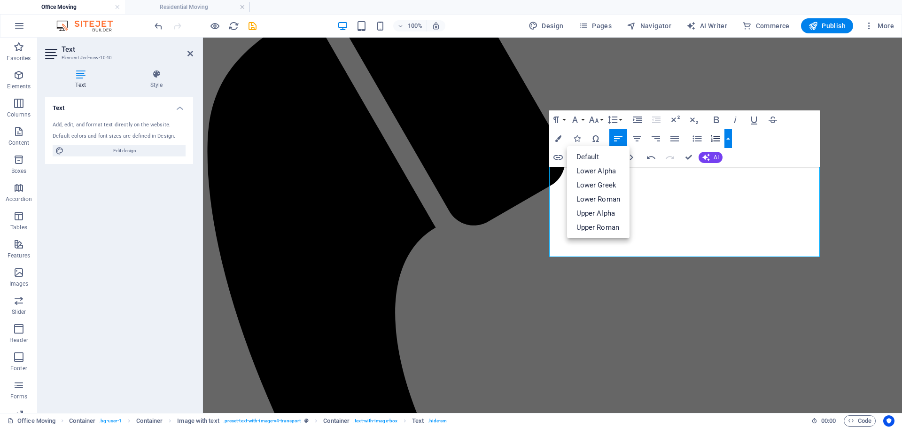
click at [727, 138] on button "button" at bounding box center [728, 138] width 8 height 19
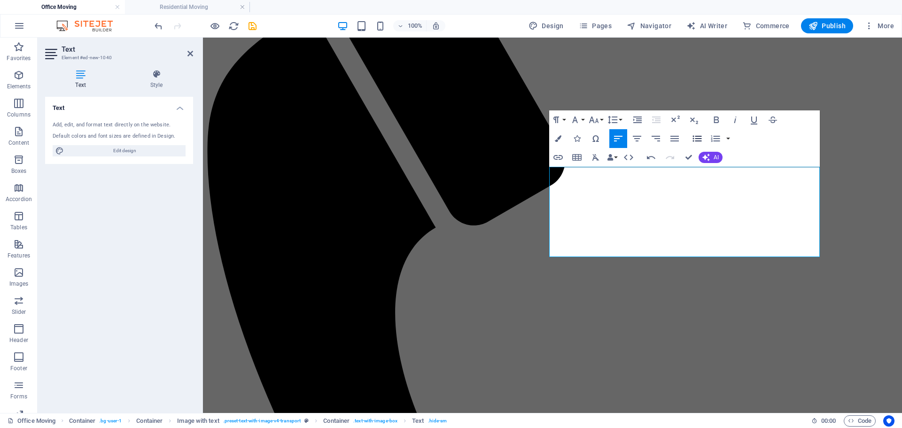
click at [701, 138] on icon "button" at bounding box center [696, 138] width 11 height 11
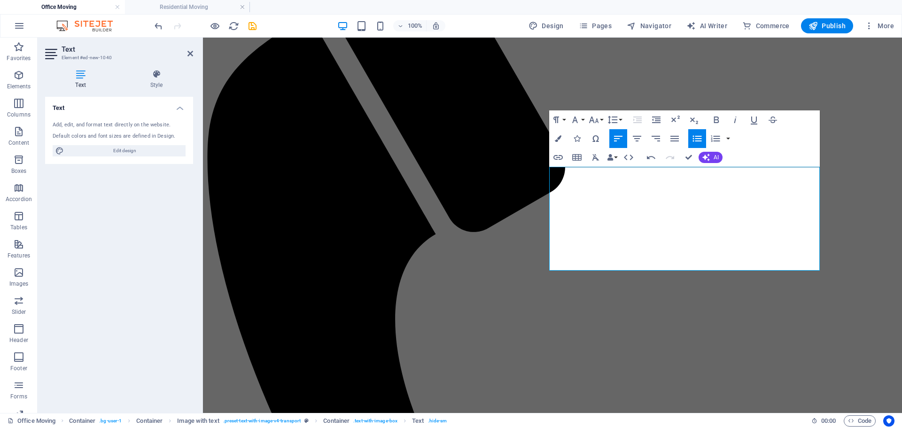
click at [696, 135] on icon "button" at bounding box center [696, 138] width 11 height 11
click at [697, 141] on icon "button" at bounding box center [696, 139] width 9 height 6
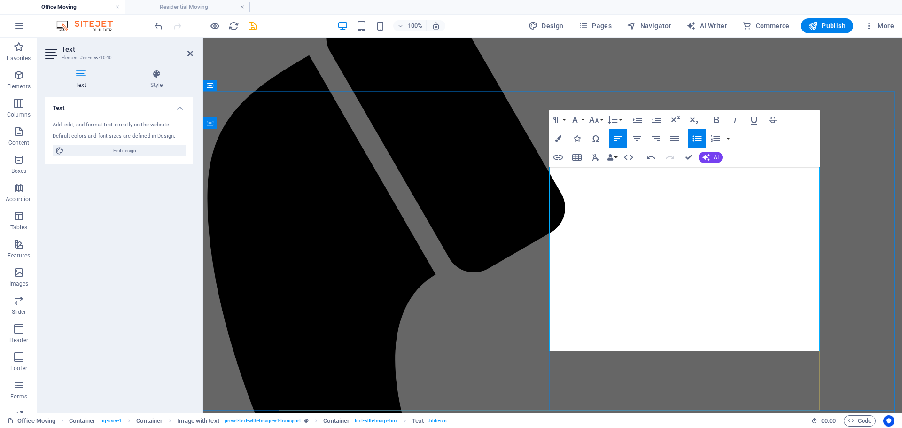
scroll to position [94, 0]
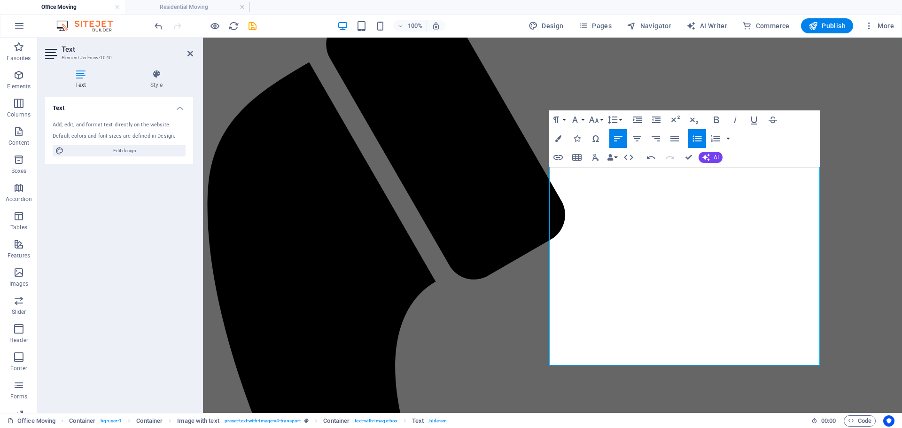
click at [691, 137] on button "Unordered List" at bounding box center [697, 138] width 18 height 19
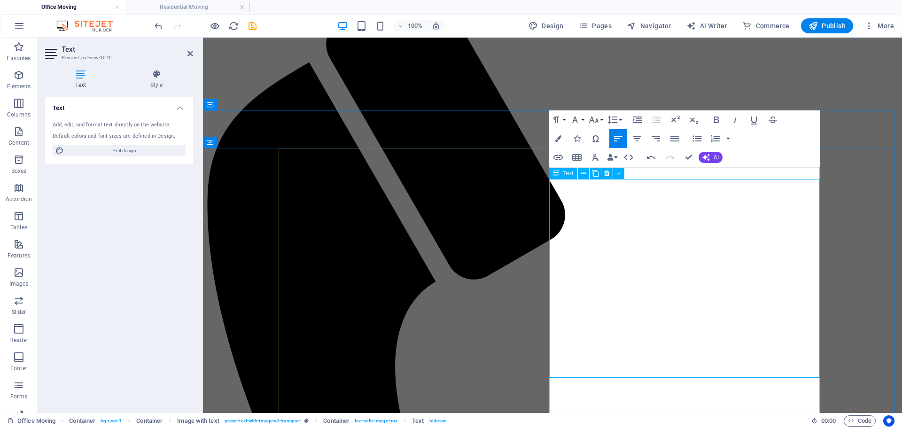
scroll to position [82, 0]
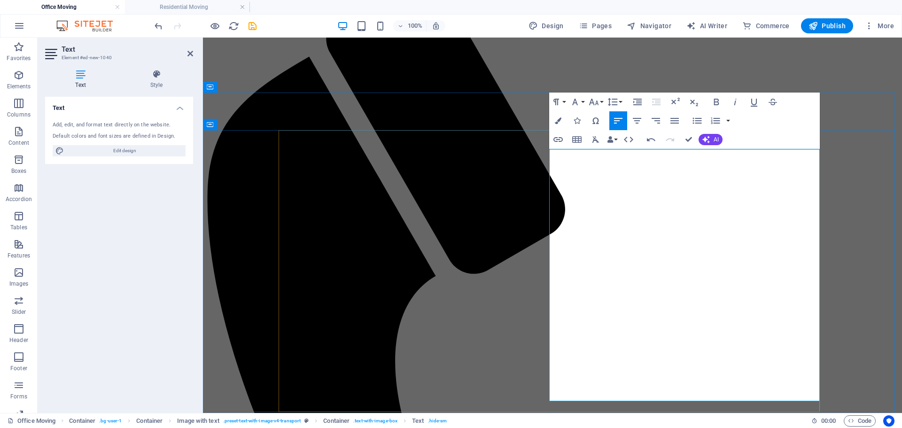
drag, startPoint x: 617, startPoint y: 411, endPoint x: 549, endPoint y: 339, distance: 98.7
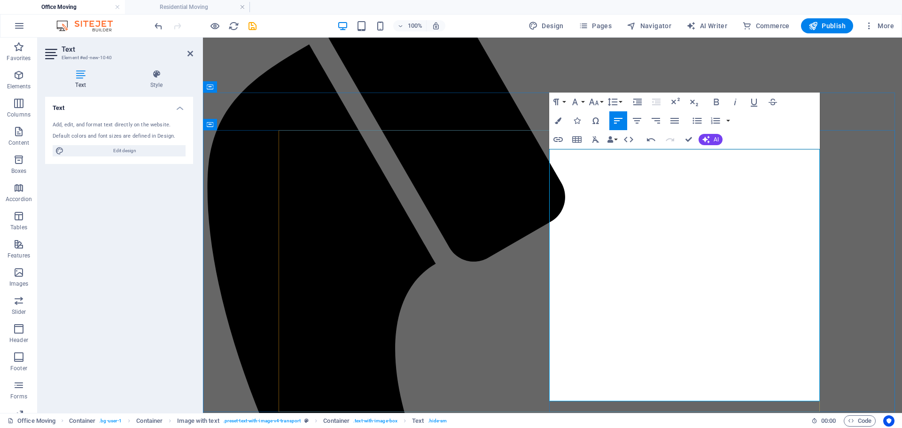
scroll to position [100, 0]
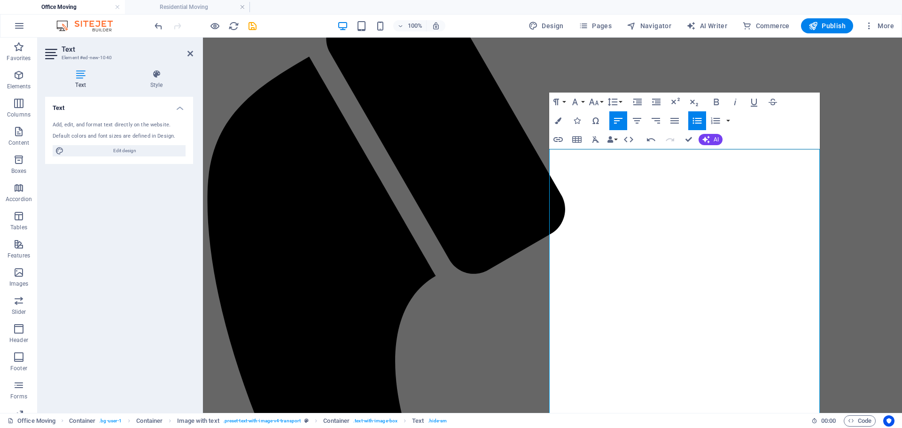
click at [696, 122] on icon "button" at bounding box center [696, 120] width 11 height 11
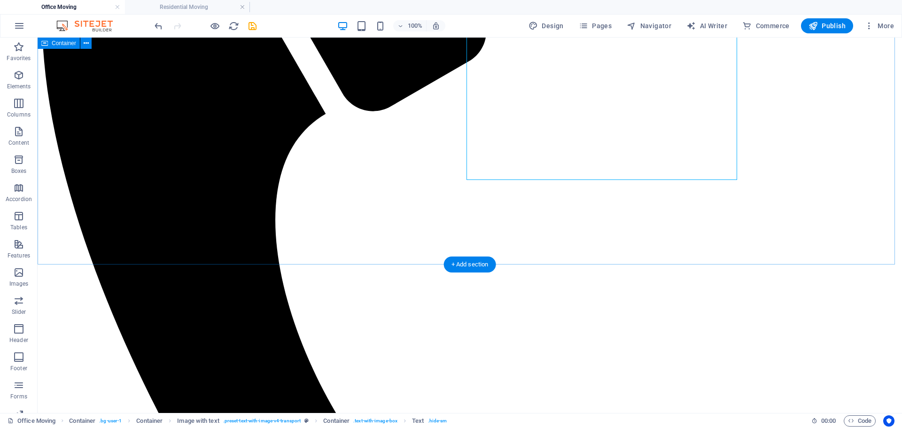
scroll to position [241, 0]
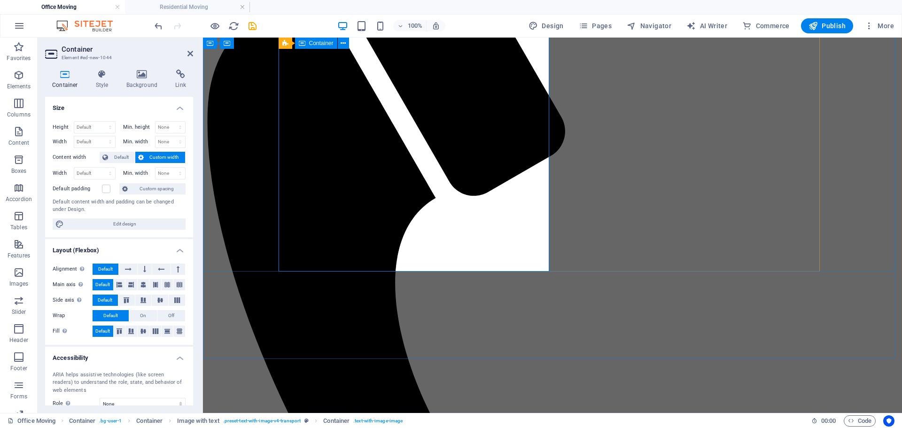
scroll to position [100, 0]
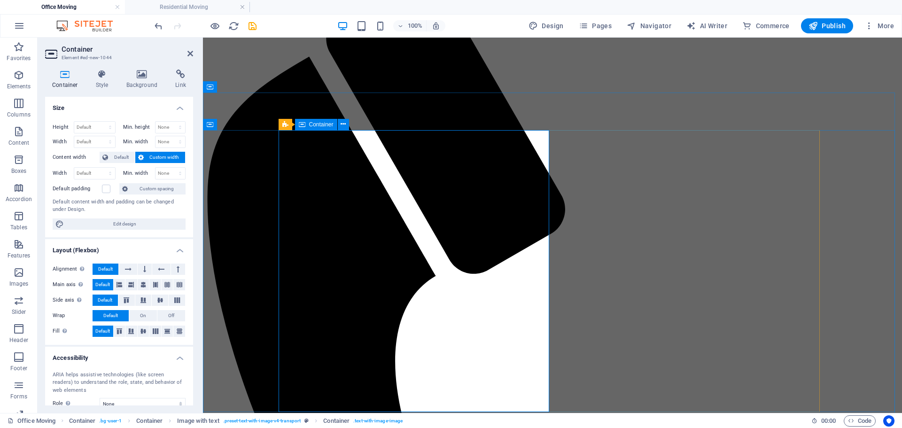
click at [191, 54] on icon at bounding box center [190, 54] width 6 height 8
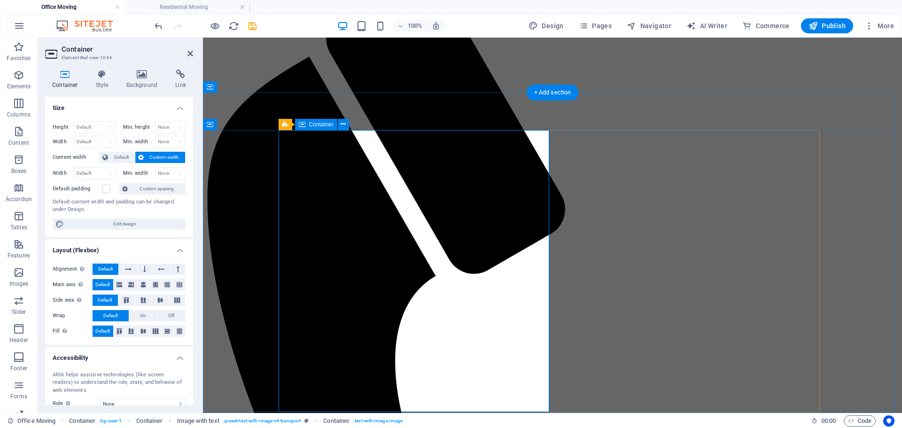
click at [109, 80] on h4 "Style" at bounding box center [104, 80] width 31 height 20
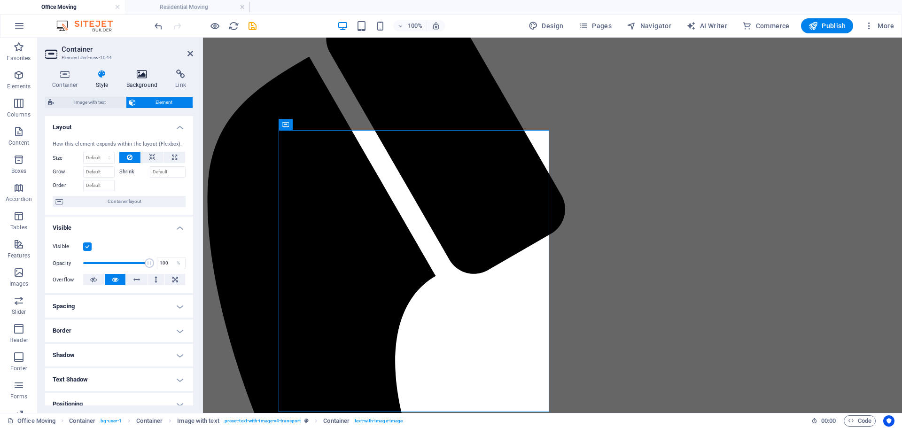
click at [140, 80] on h4 "Background" at bounding box center [143, 80] width 49 height 20
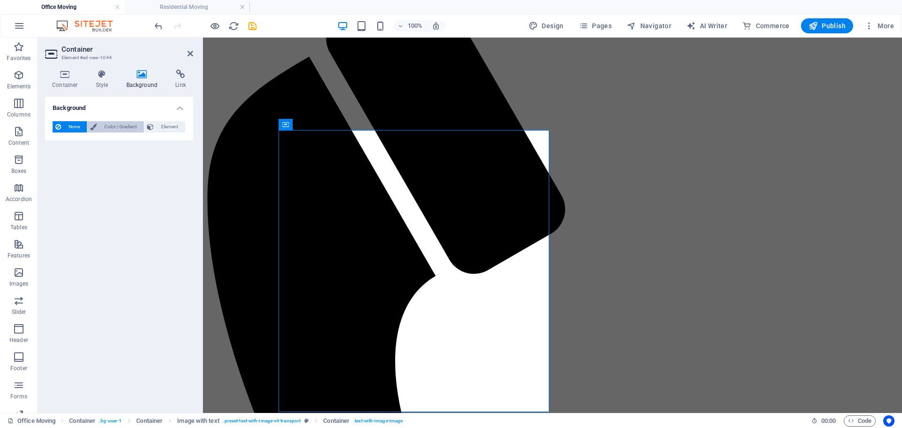
click at [102, 125] on span "Color / Gradient" at bounding box center [120, 126] width 41 height 11
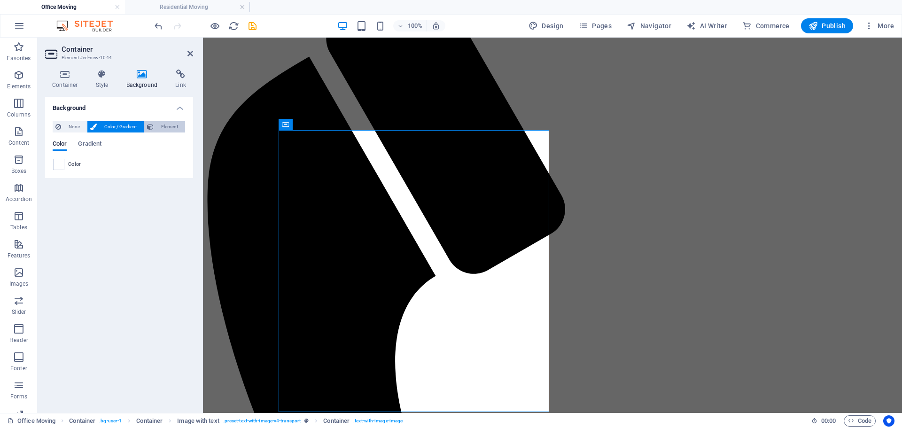
click at [167, 123] on span "Element" at bounding box center [169, 126] width 26 height 11
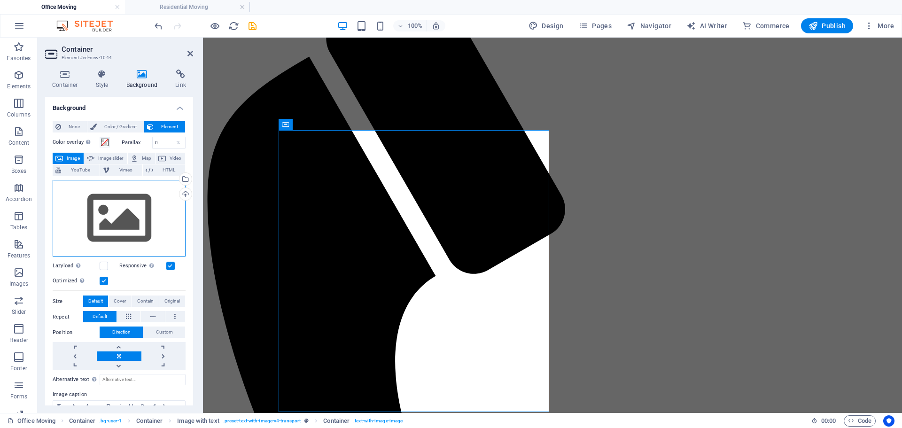
click at [87, 220] on div "Drag files here, click to choose files or select files from Files or our free s…" at bounding box center [119, 218] width 133 height 77
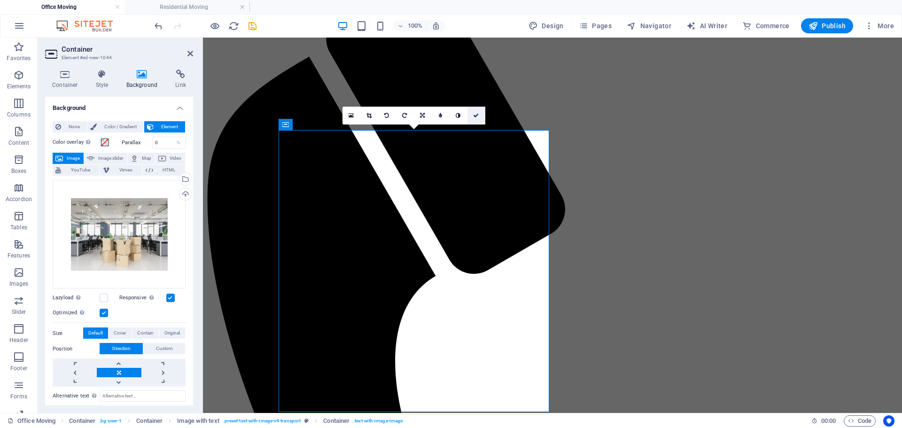
click at [478, 115] on icon at bounding box center [476, 116] width 6 height 6
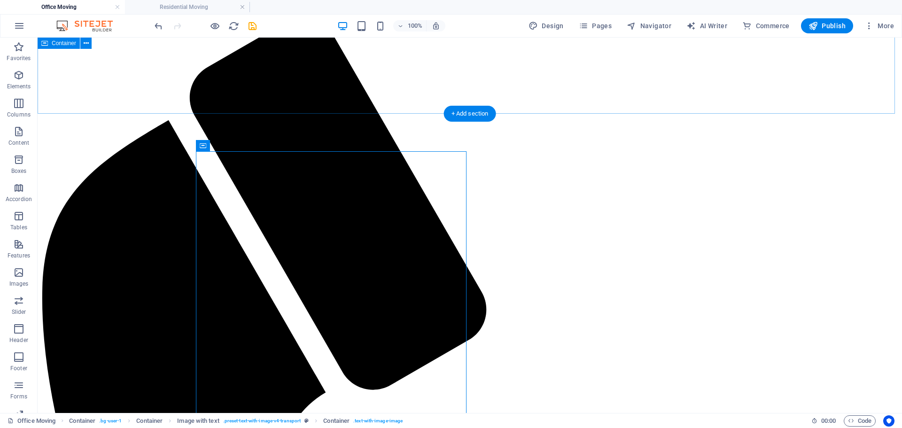
scroll to position [0, 0]
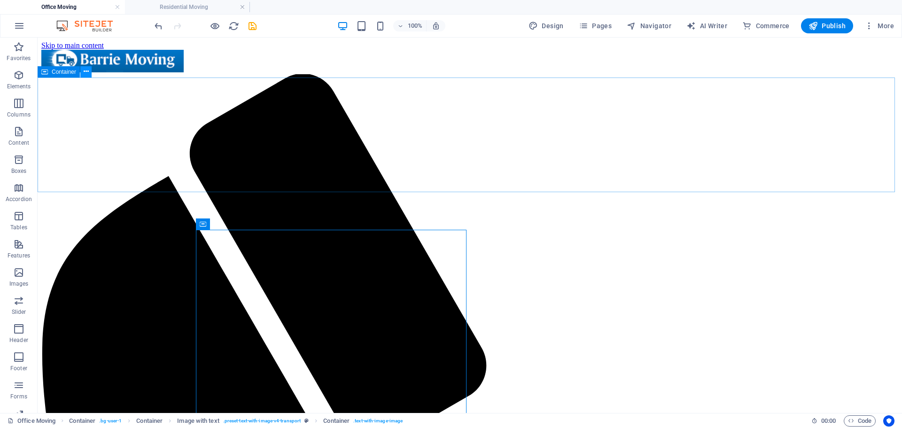
click at [86, 73] on icon at bounding box center [86, 72] width 5 height 10
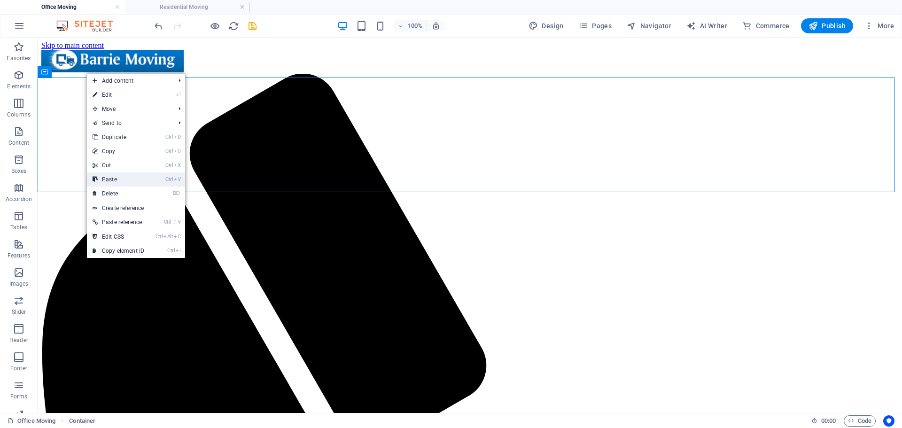
click at [117, 179] on link "Ctrl V Paste" at bounding box center [118, 179] width 63 height 14
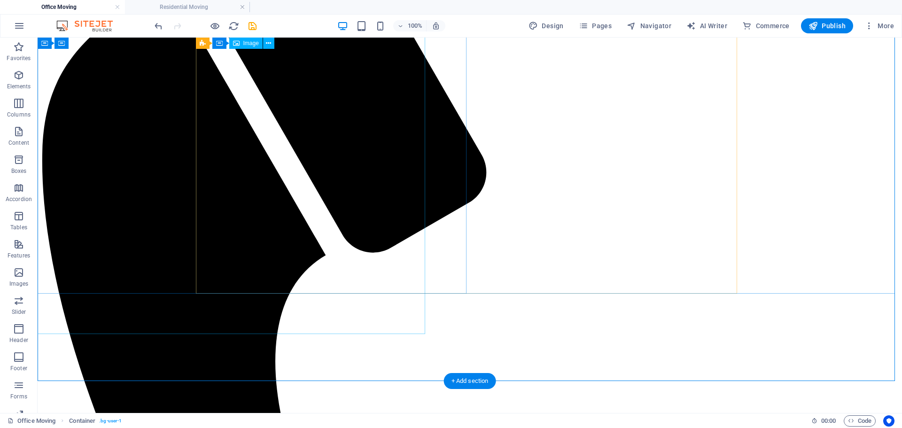
scroll to position [94, 0]
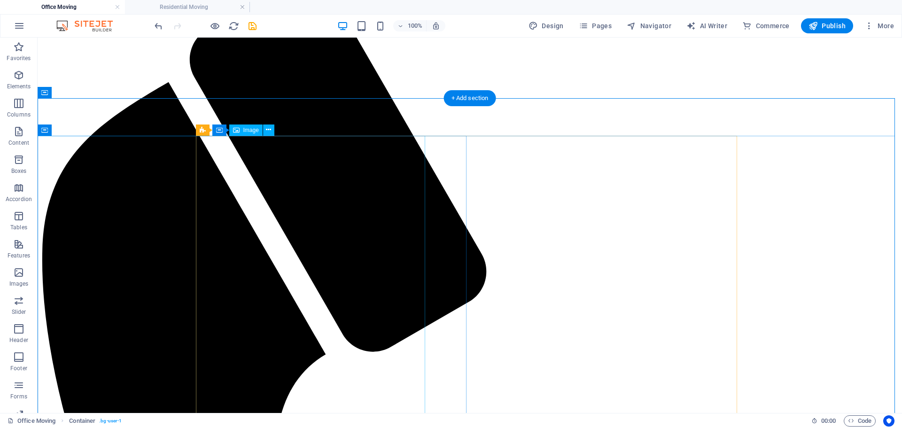
select select "px"
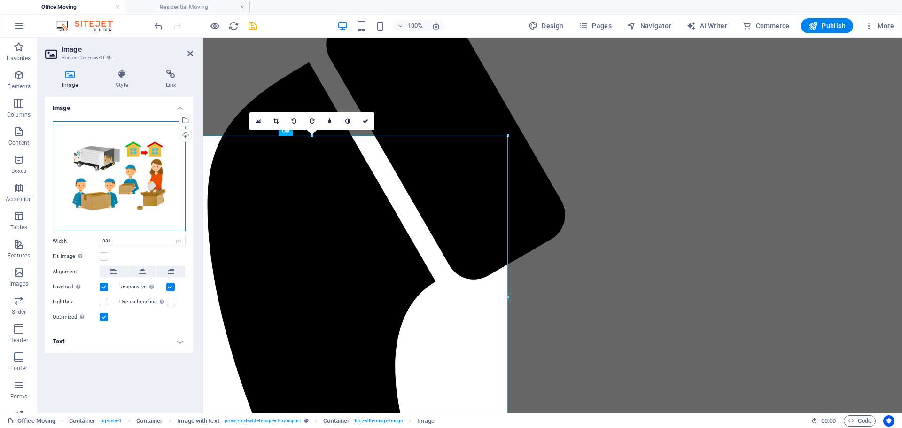
click at [121, 175] on div "Drag files here, click to choose files or select files from Files or our free s…" at bounding box center [119, 176] width 133 height 110
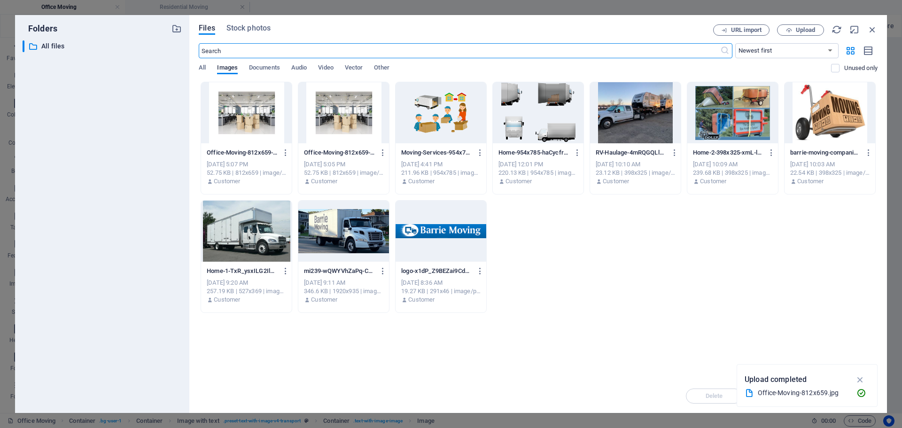
scroll to position [117, 0]
drag, startPoint x: 253, startPoint y: 112, endPoint x: 276, endPoint y: 125, distance: 27.2
click at [253, 111] on div at bounding box center [246, 112] width 91 height 61
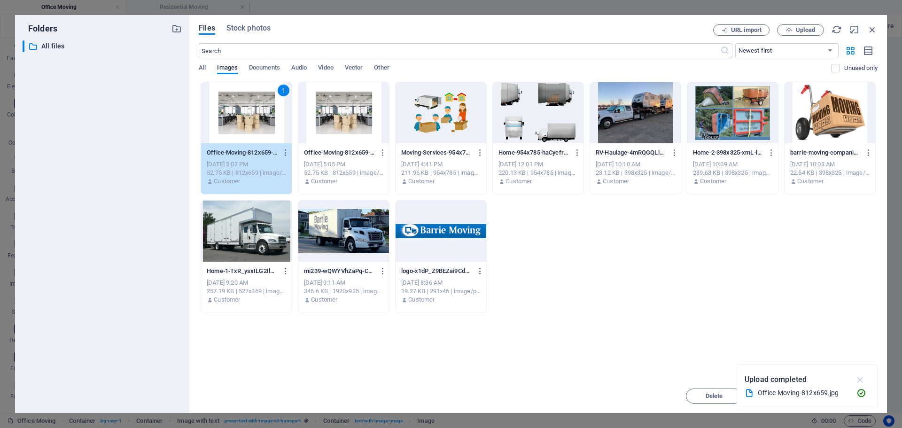
click at [860, 377] on icon "button" at bounding box center [860, 379] width 11 height 10
click at [862, 394] on span "Insert" at bounding box center [849, 396] width 49 height 6
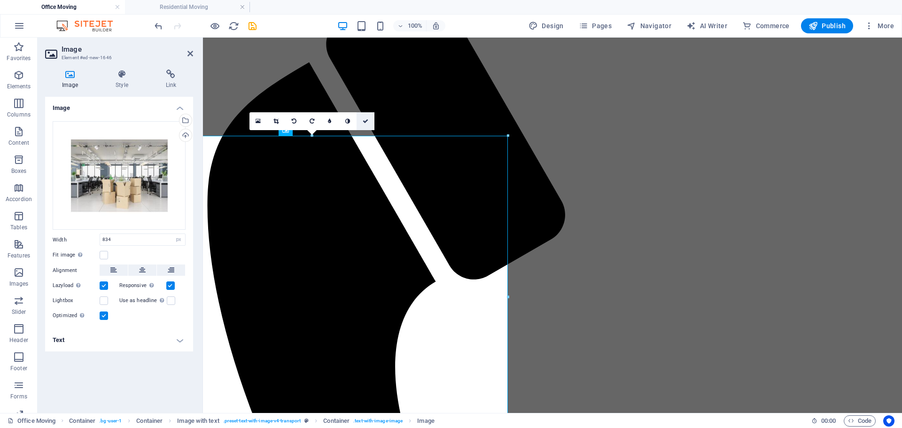
click at [368, 123] on link at bounding box center [366, 121] width 18 height 18
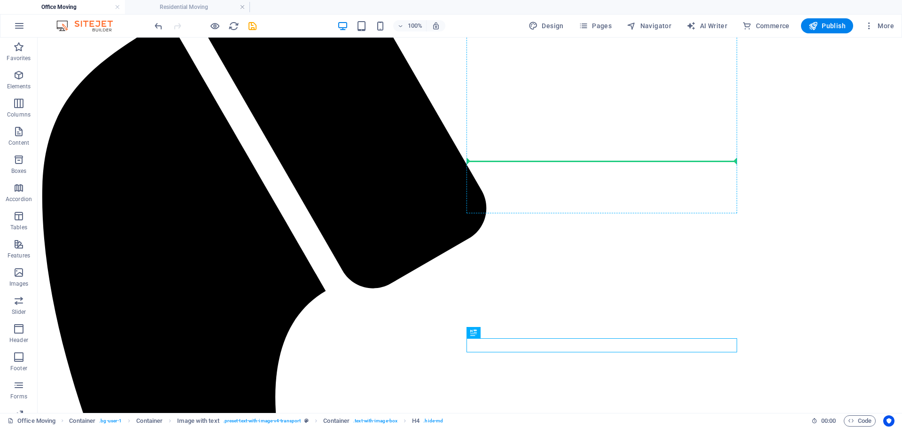
scroll to position [129, 0]
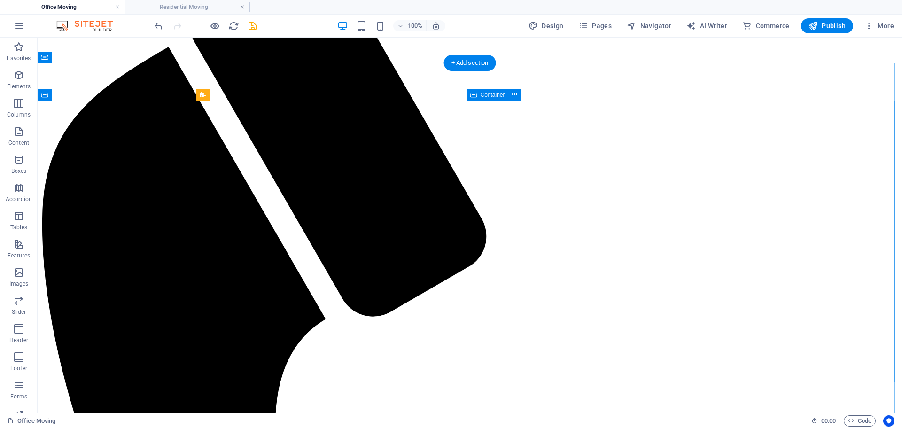
drag, startPoint x: 536, startPoint y: 294, endPoint x: 542, endPoint y: 108, distance: 185.7
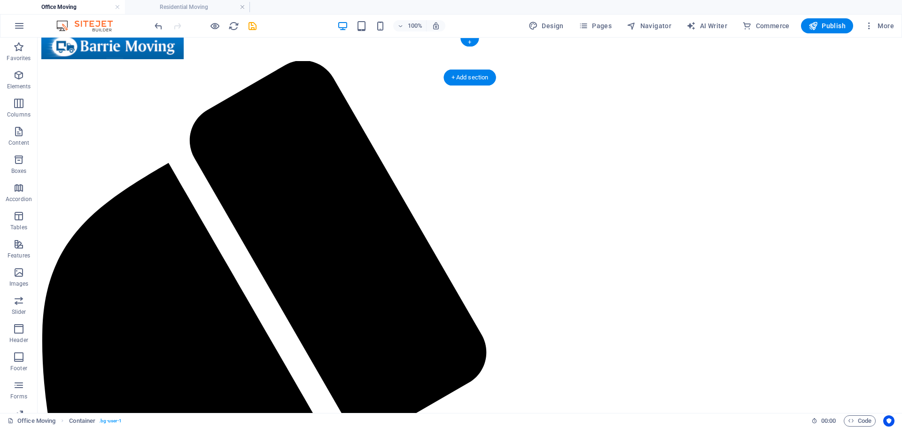
scroll to position [0, 0]
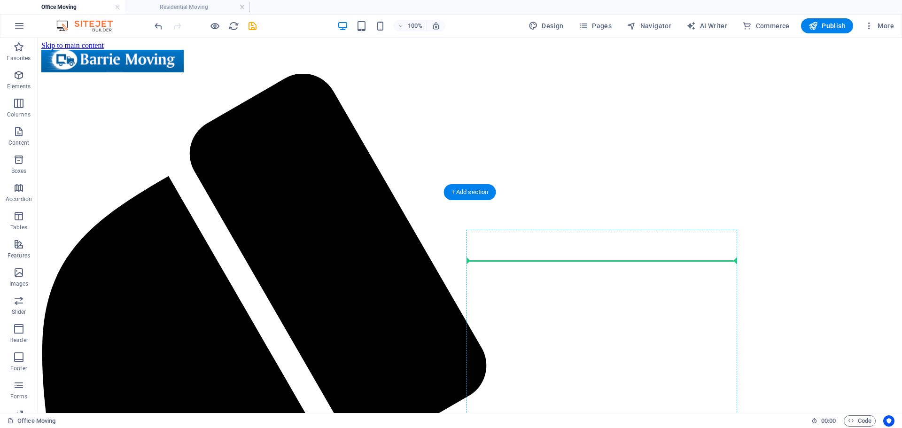
drag, startPoint x: 525, startPoint y: 278, endPoint x: 542, endPoint y: 306, distance: 32.9
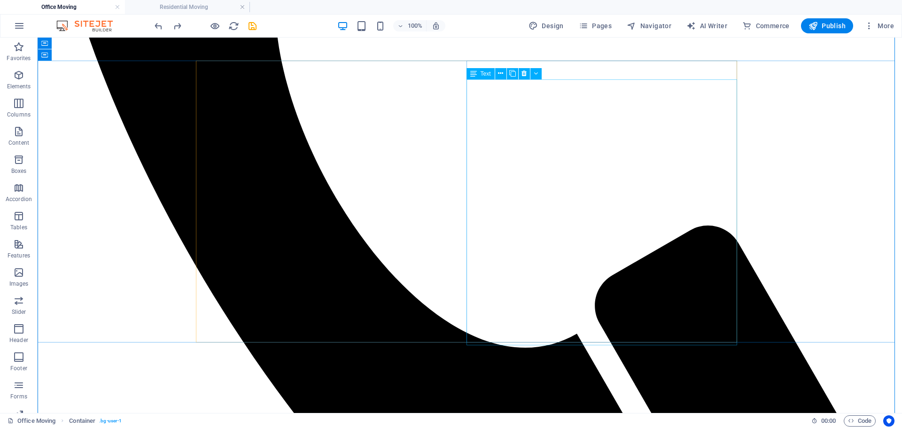
scroll to position [530, 0]
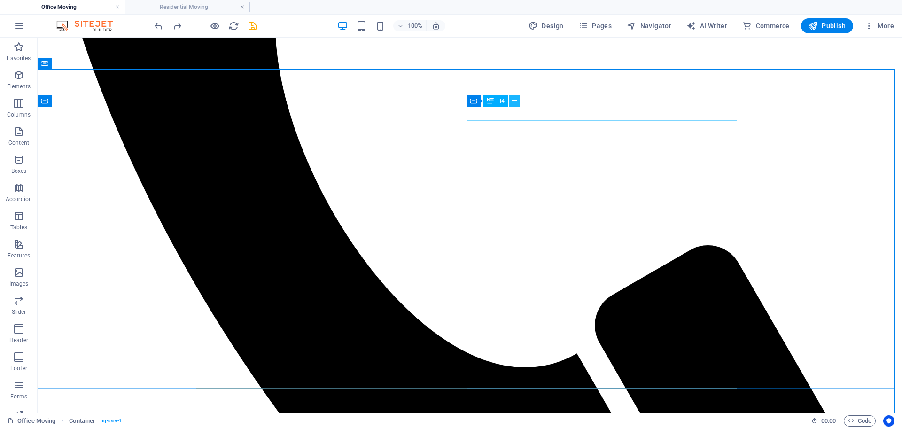
click at [517, 100] on icon at bounding box center [514, 101] width 5 height 10
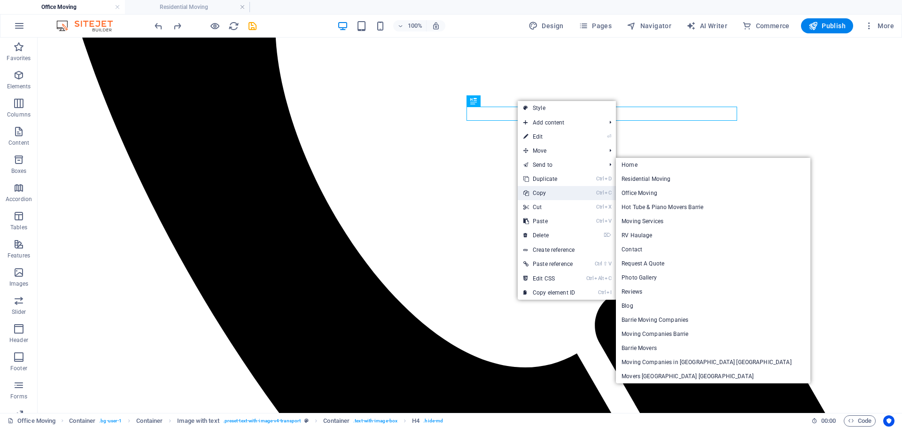
click at [540, 194] on link "Ctrl C Copy" at bounding box center [549, 193] width 63 height 14
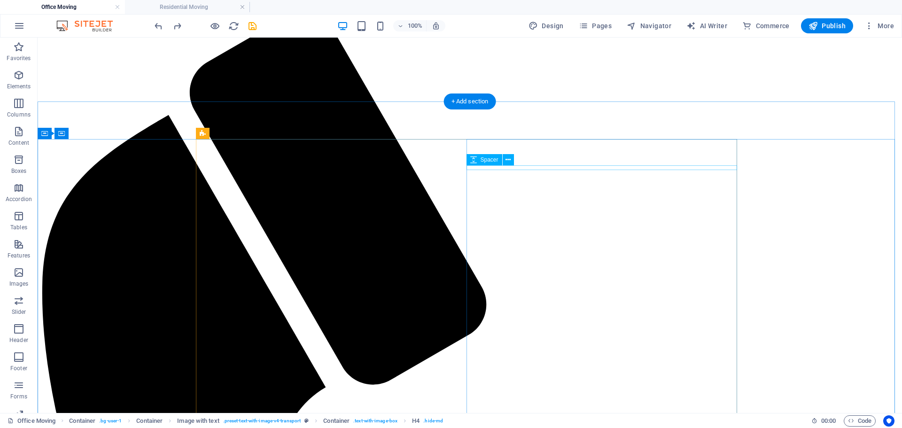
scroll to position [60, 0]
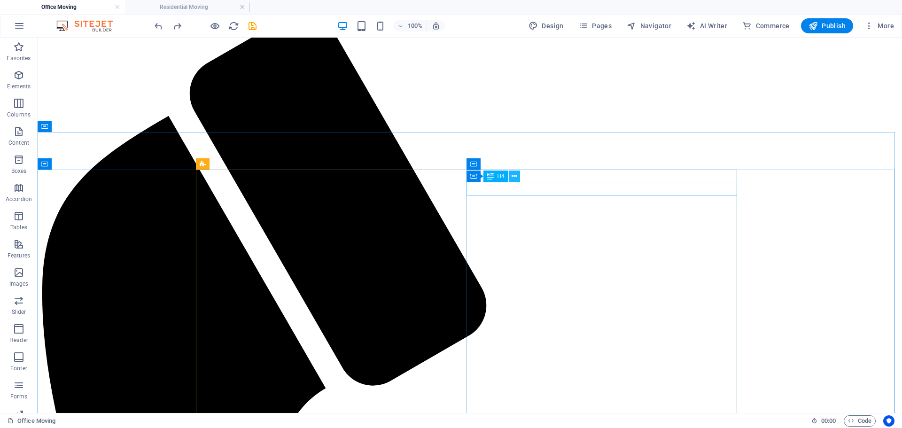
click at [515, 177] on icon at bounding box center [514, 176] width 5 height 10
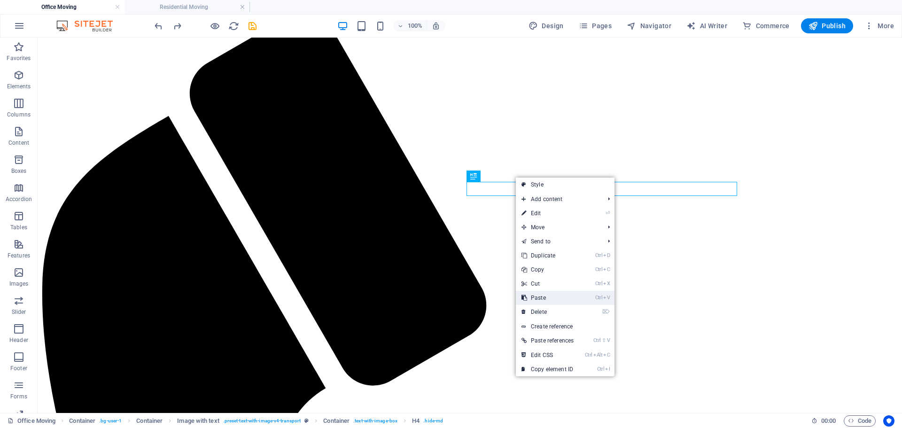
click at [543, 299] on link "Ctrl V Paste" at bounding box center [547, 298] width 63 height 14
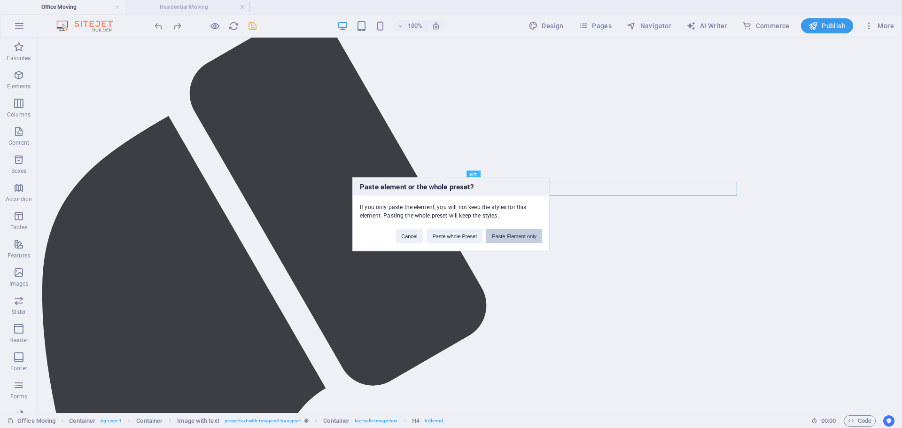
click at [505, 235] on button "Paste Element only" at bounding box center [514, 236] width 56 height 14
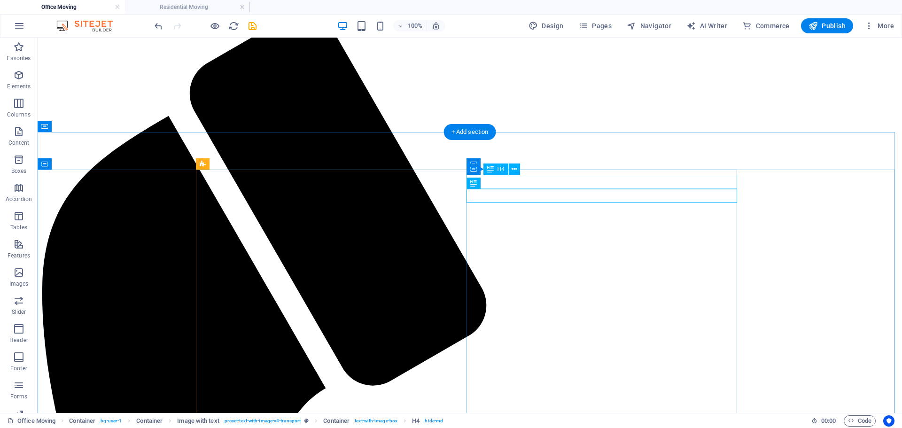
click at [518, 168] on button at bounding box center [514, 168] width 11 height 11
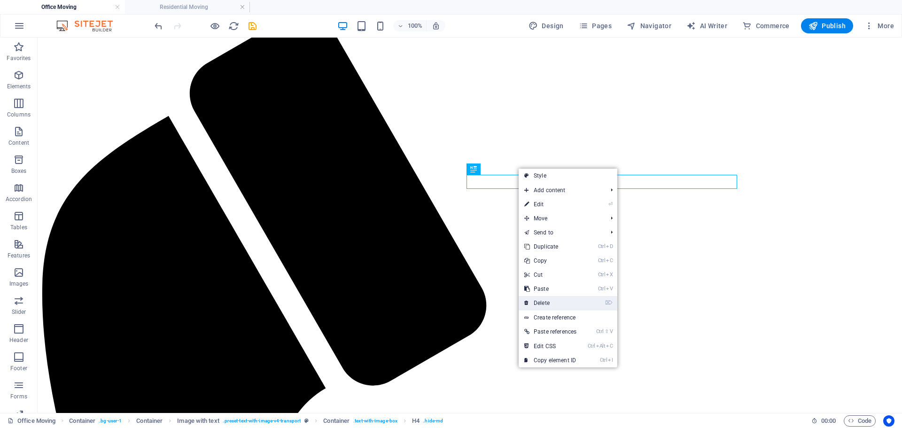
click at [552, 301] on link "⌦ Delete" at bounding box center [550, 303] width 63 height 14
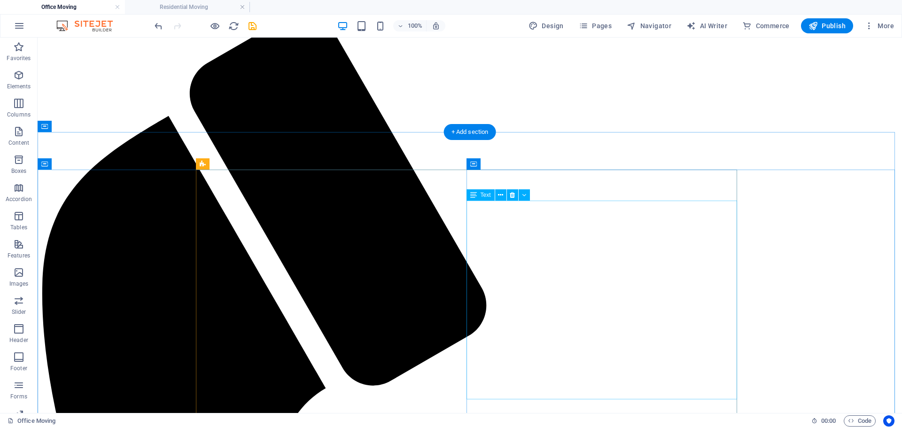
scroll to position [389, 0]
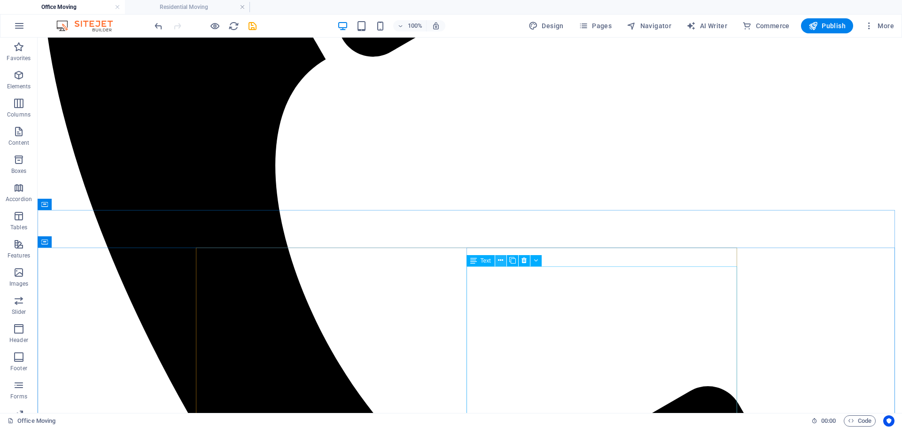
click at [501, 264] on icon at bounding box center [500, 261] width 5 height 10
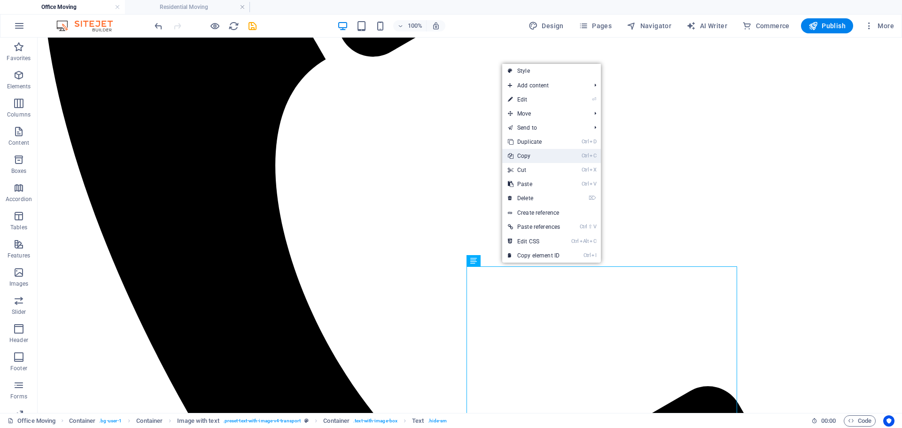
click at [523, 156] on link "Ctrl C Copy" at bounding box center [533, 156] width 63 height 14
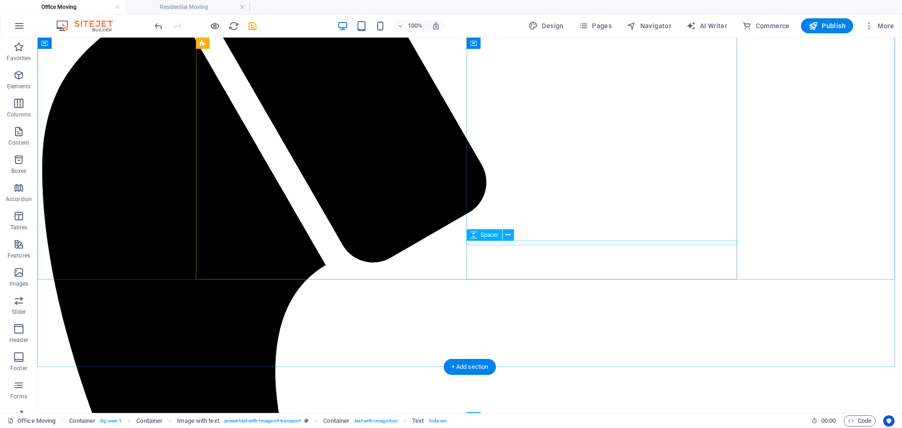
scroll to position [154, 0]
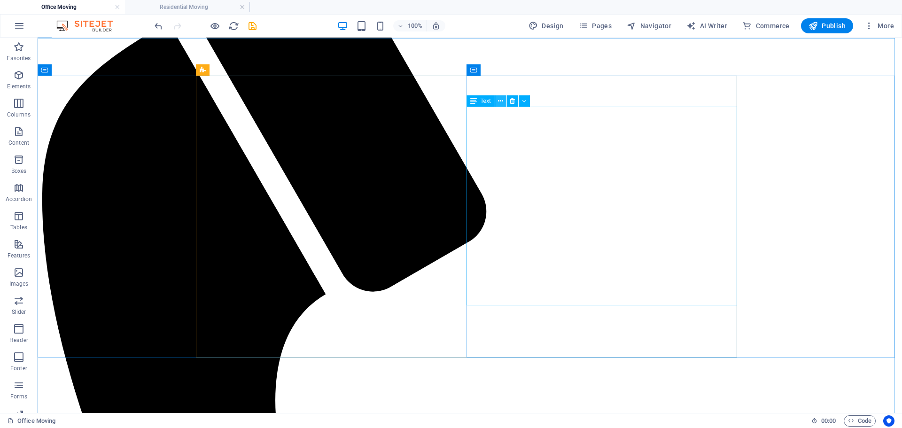
click at [502, 102] on icon at bounding box center [500, 101] width 5 height 10
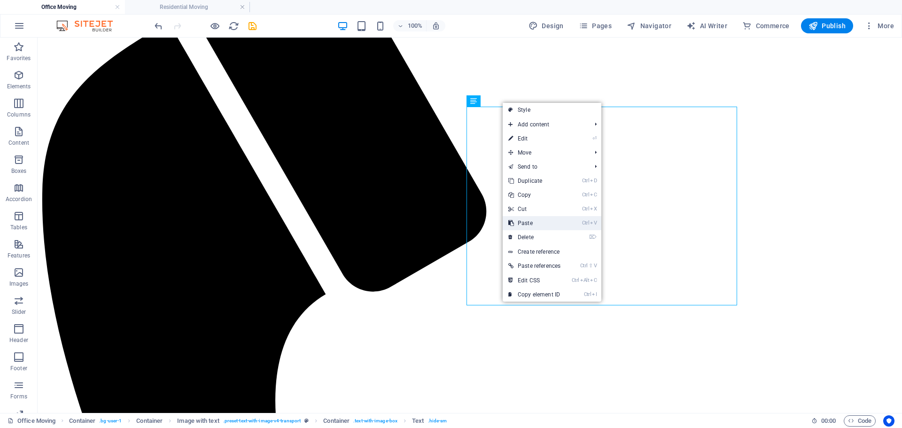
click at [535, 218] on link "Ctrl V Paste" at bounding box center [534, 223] width 63 height 14
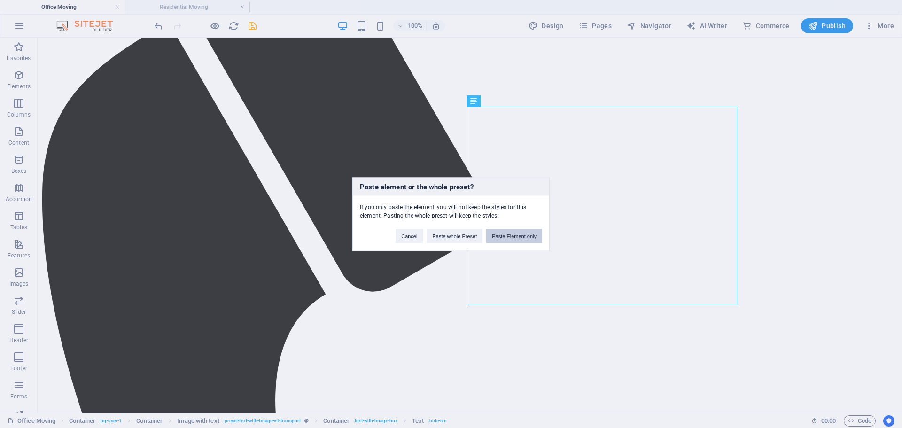
click at [518, 233] on button "Paste Element only" at bounding box center [514, 236] width 56 height 14
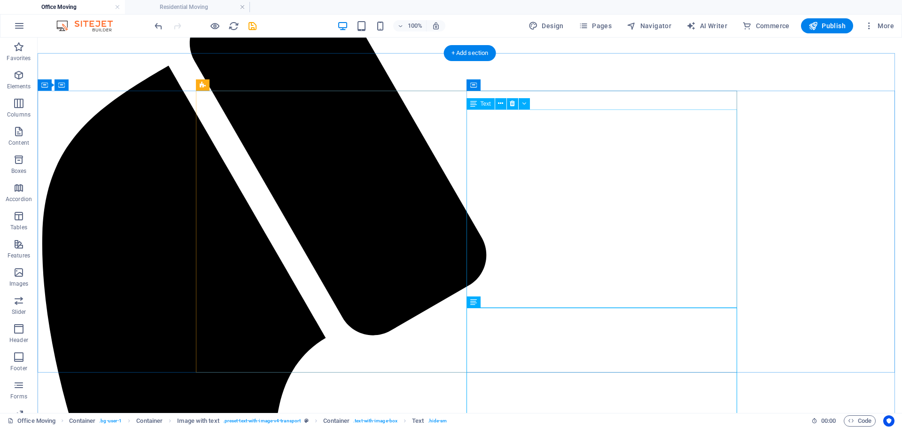
scroll to position [107, 0]
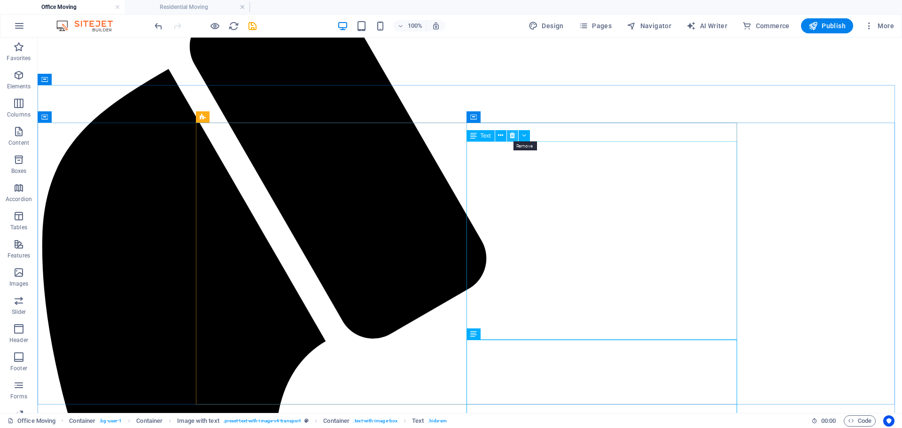
click at [514, 135] on icon at bounding box center [512, 136] width 5 height 10
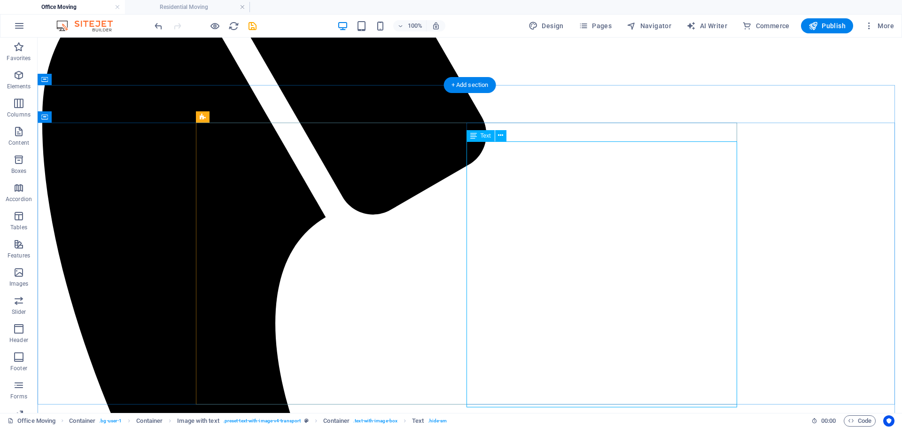
scroll to position [342, 0]
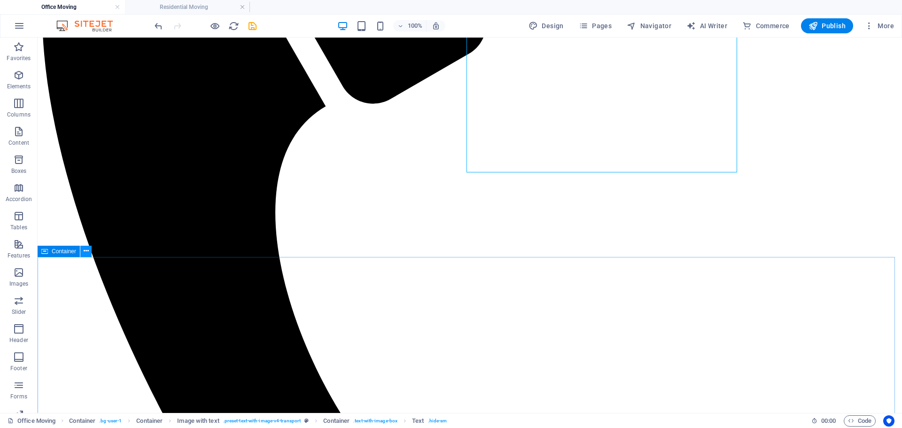
click at [85, 253] on icon at bounding box center [86, 251] width 5 height 10
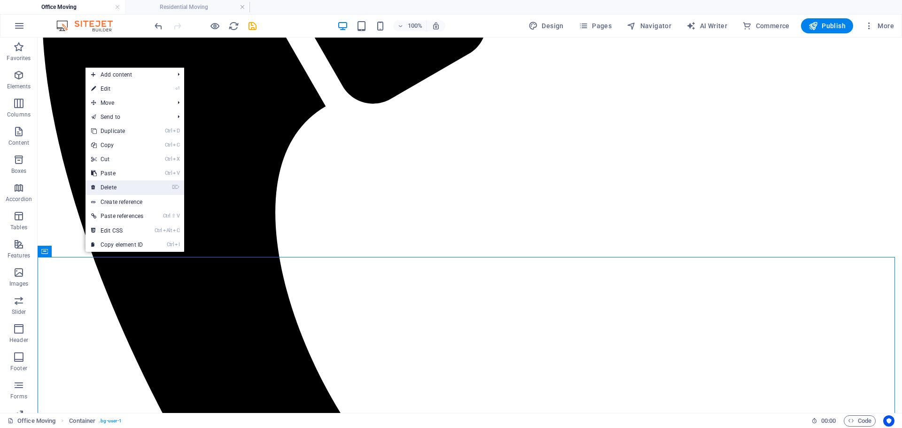
click at [109, 184] on link "⌦ Delete" at bounding box center [116, 187] width 63 height 14
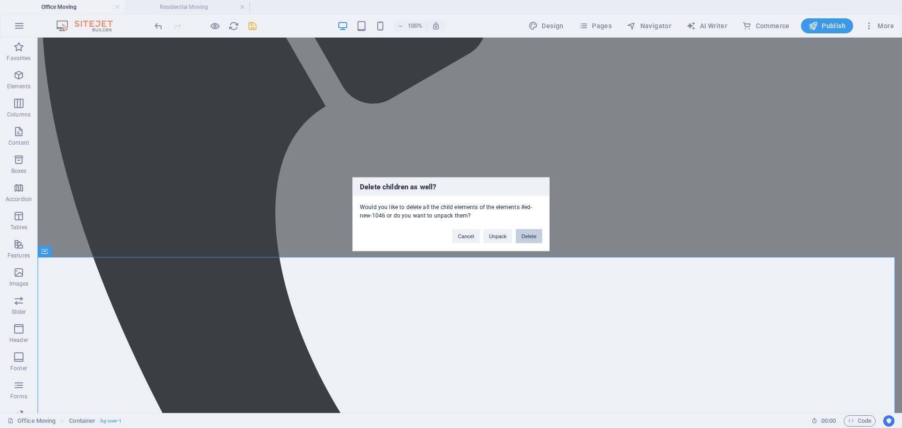
click at [531, 236] on button "Delete" at bounding box center [529, 236] width 26 height 14
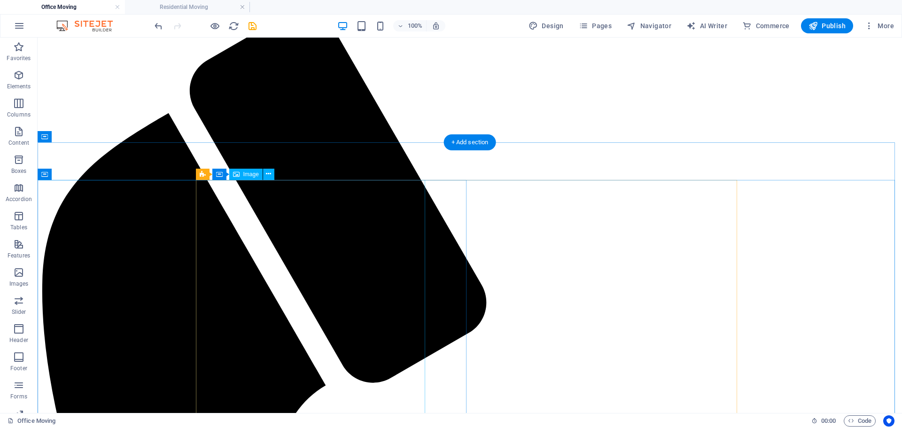
scroll to position [13, 0]
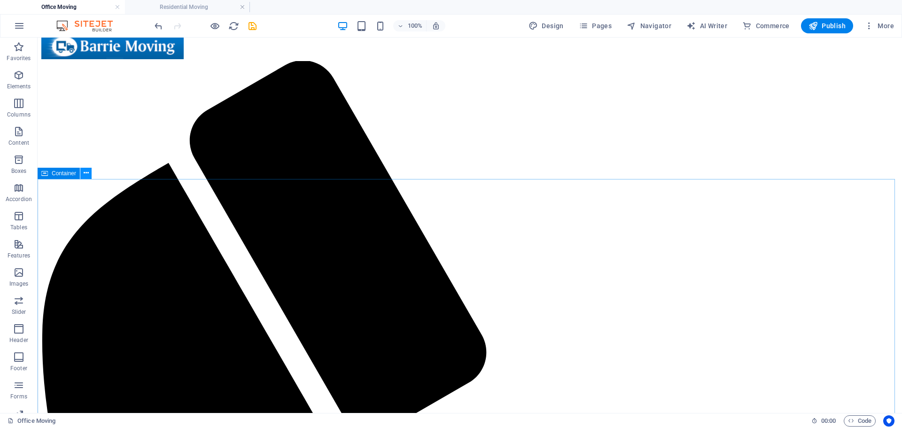
click at [89, 174] on button at bounding box center [85, 173] width 11 height 11
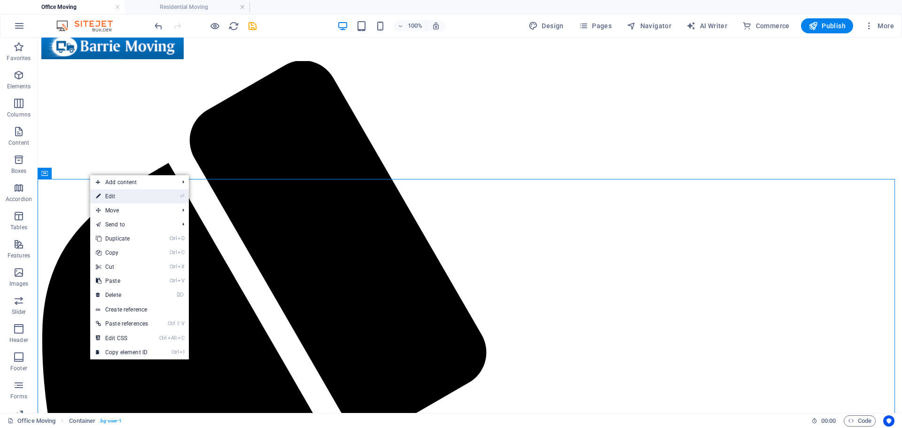
click at [99, 200] on icon at bounding box center [98, 196] width 5 height 14
select select "px"
select select "%"
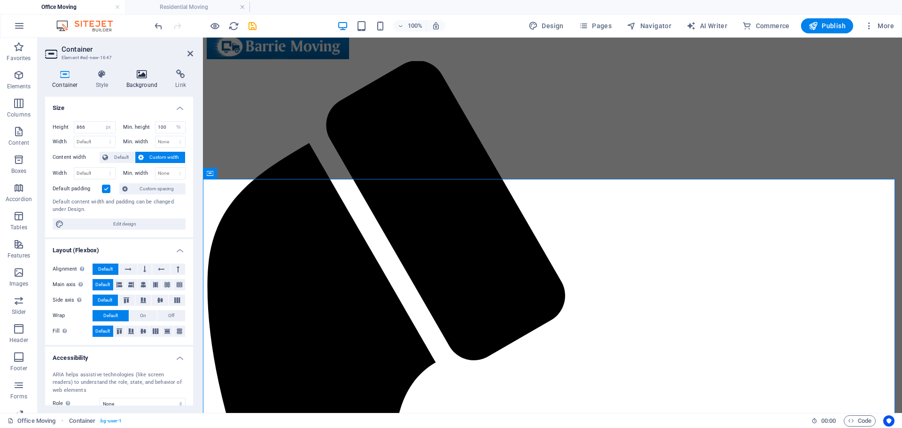
click at [145, 82] on h4 "Background" at bounding box center [143, 80] width 49 height 20
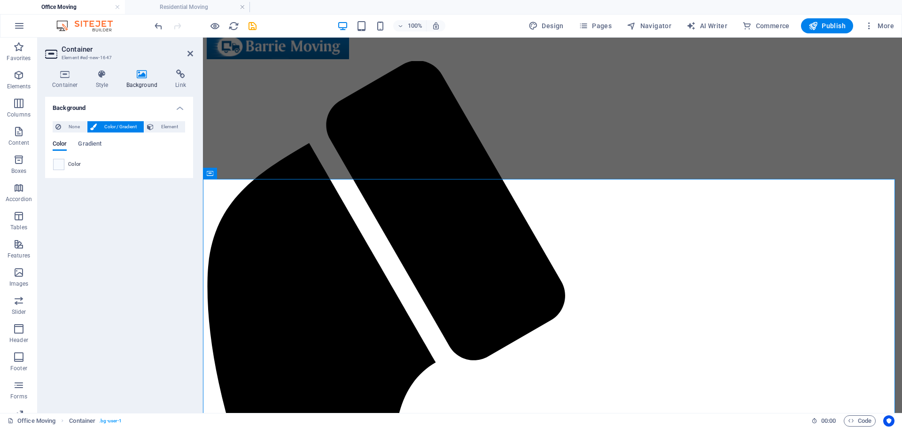
click at [66, 169] on div "Color" at bounding box center [119, 164] width 132 height 11
click at [61, 167] on span at bounding box center [59, 164] width 10 height 10
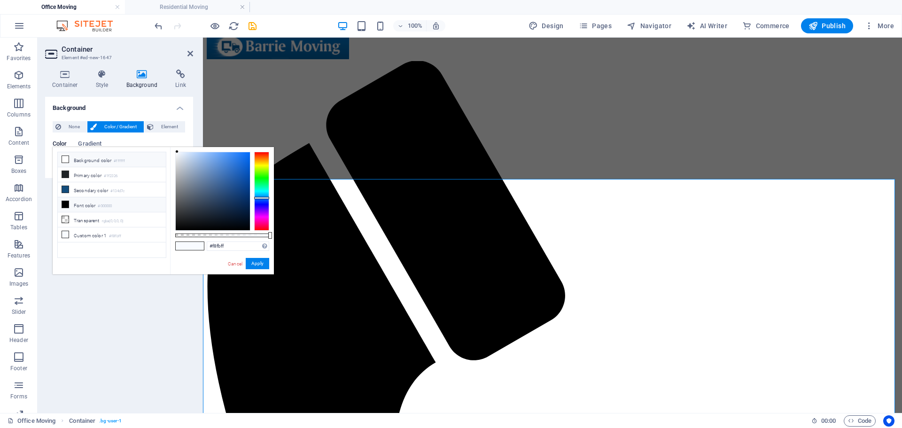
click at [123, 161] on small "#ffffff" at bounding box center [119, 161] width 11 height 7
type input "#ffffff"
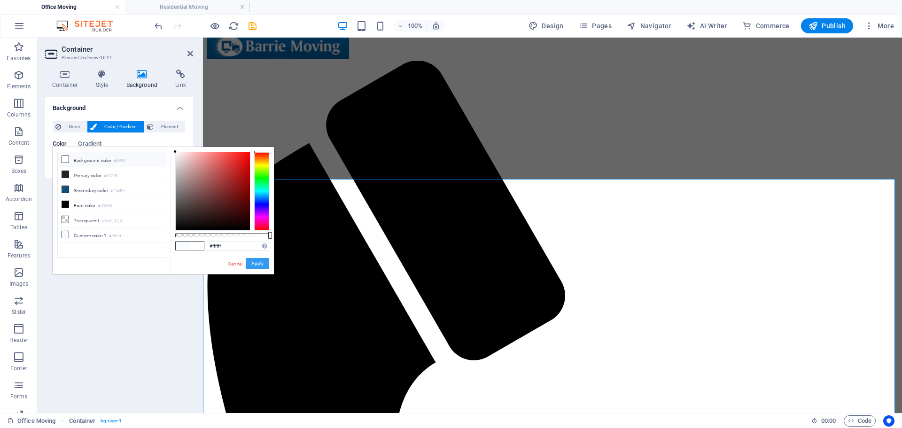
click at [263, 266] on button "Apply" at bounding box center [257, 263] width 23 height 11
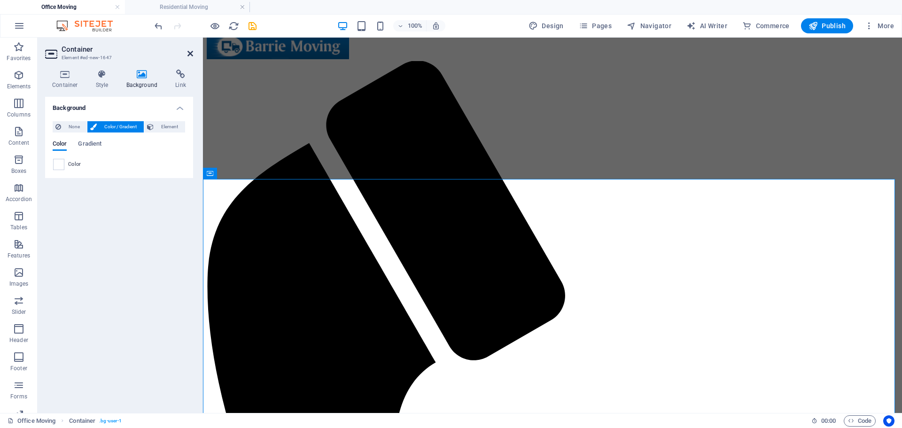
click at [190, 54] on icon at bounding box center [190, 54] width 6 height 8
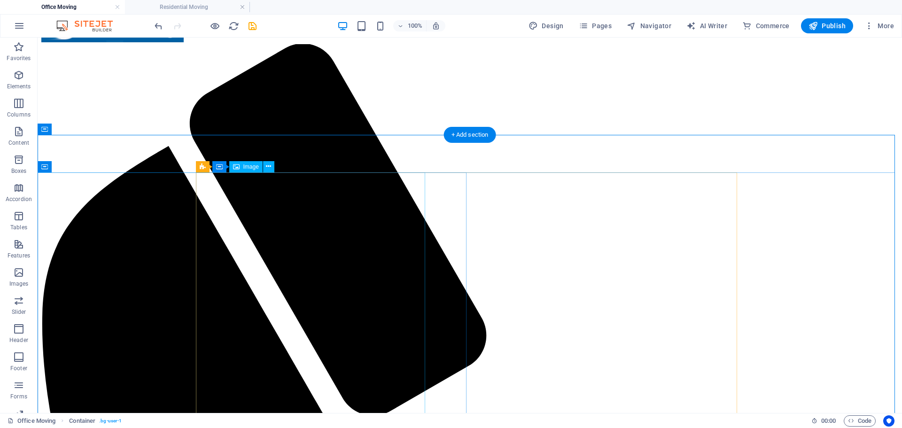
scroll to position [0, 0]
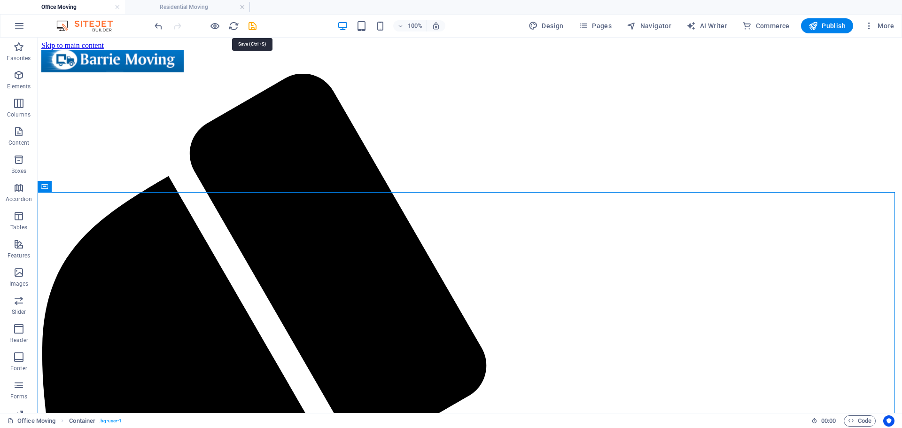
click at [254, 27] on icon "save" at bounding box center [252, 26] width 11 height 11
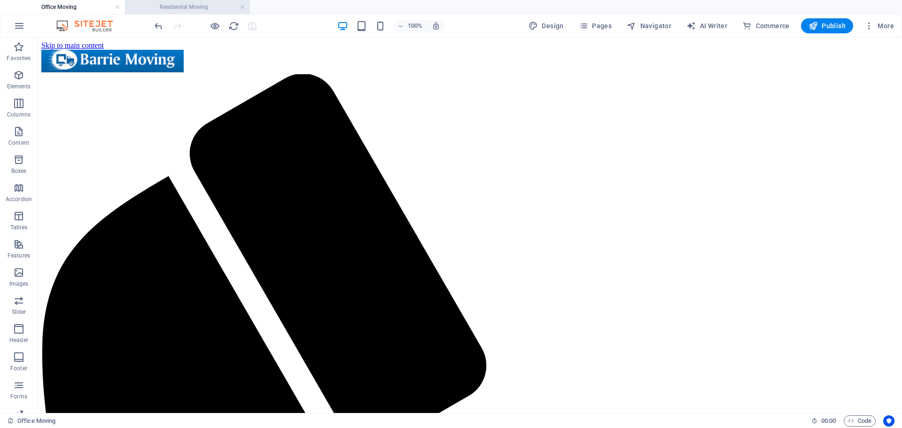
click at [236, 10] on h4 "Residential Moving" at bounding box center [187, 7] width 125 height 10
click at [240, 8] on link at bounding box center [243, 7] width 6 height 9
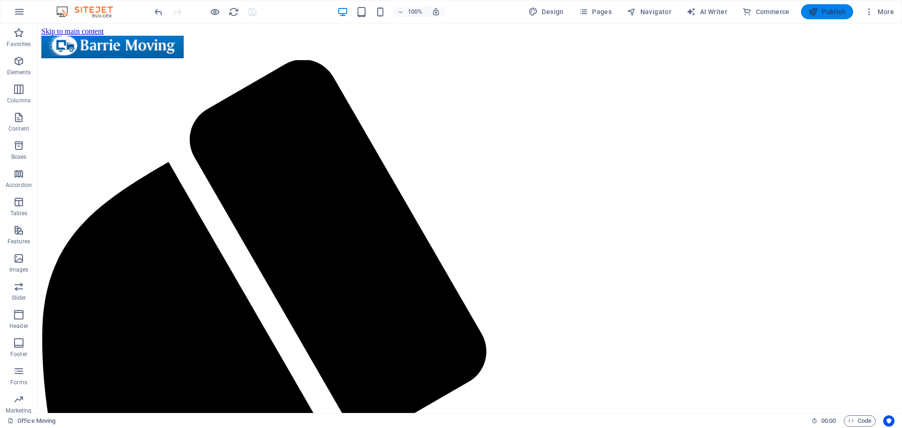
click at [816, 13] on icon "button" at bounding box center [812, 11] width 9 height 9
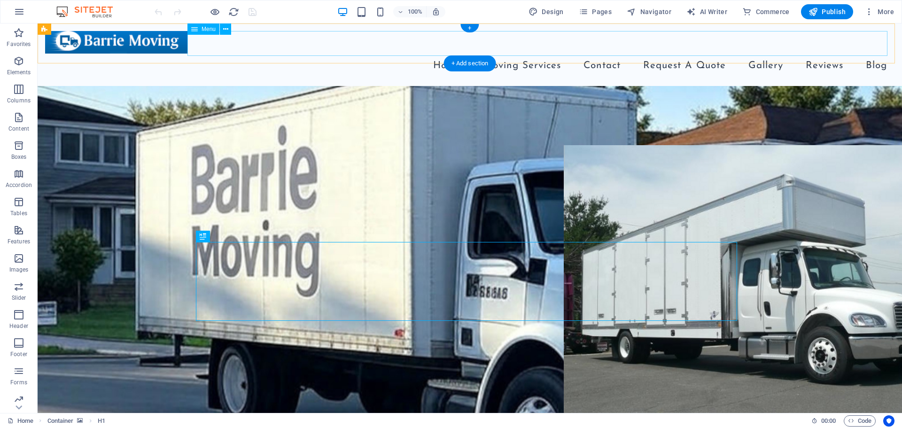
click at [295, 54] on nav "Home Moving Services Residential Moving Office Moving Hot Tube & Piano Movers R…" at bounding box center [469, 66] width 849 height 25
select select
select select "4"
select select
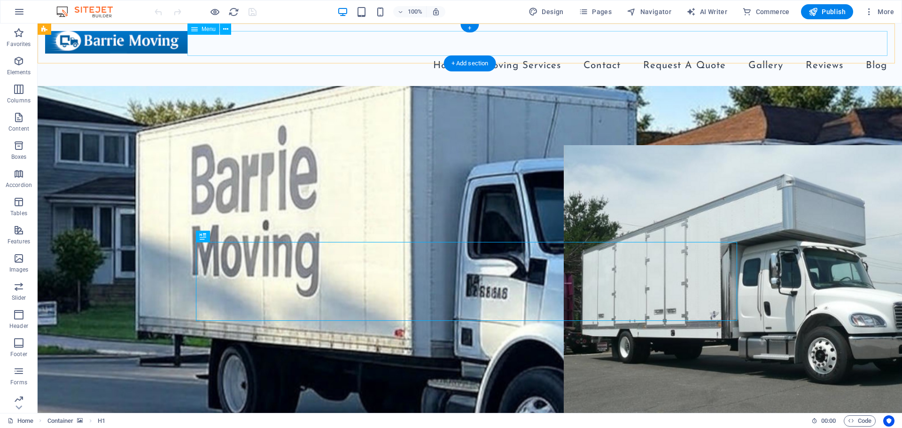
select select "1"
select select
select select "2"
select select
select select "3"
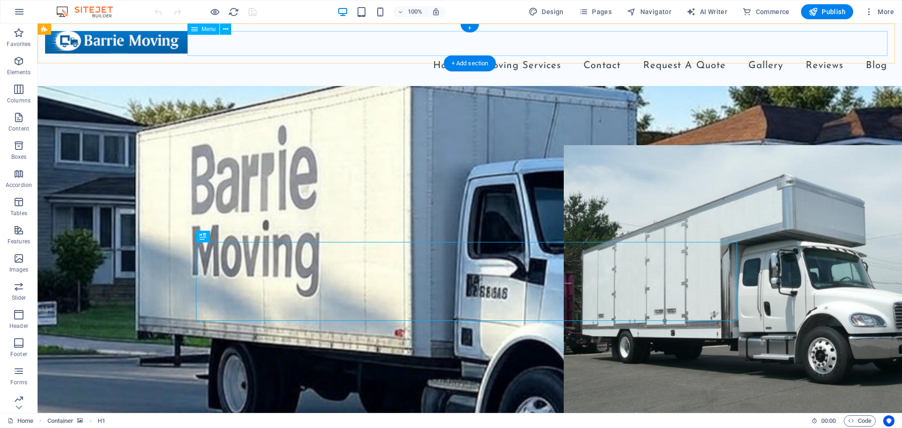
select select
select select "5"
select select
select select "6"
select select
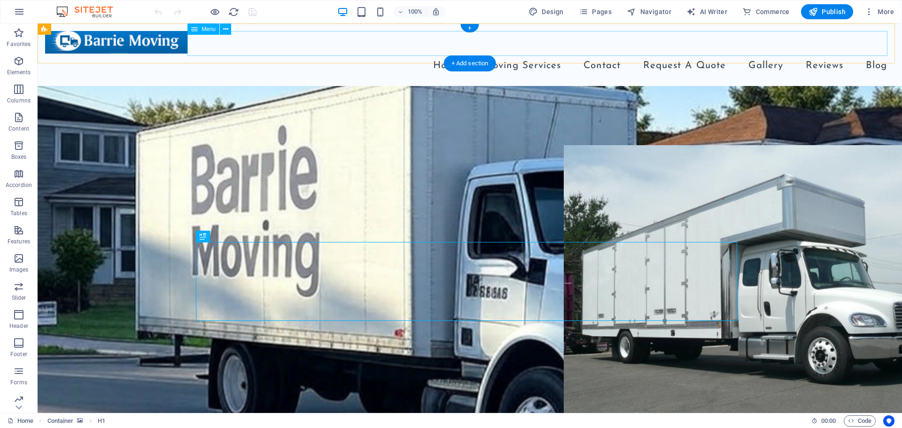
select select "7"
select select
select select "8"
select select
select select "9"
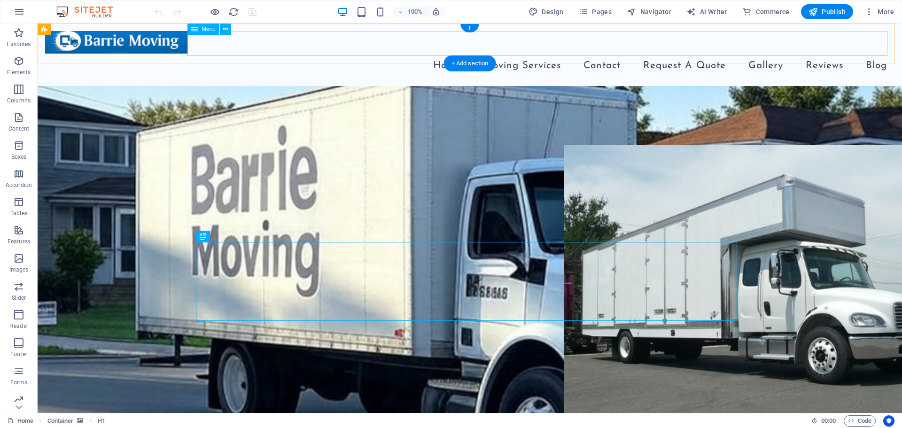
select select
select select "10"
select select
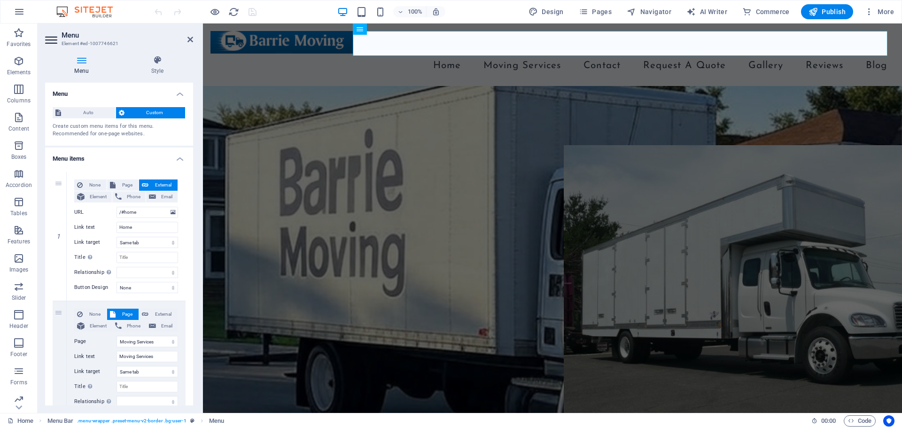
click at [159, 157] on h4 "Menu items" at bounding box center [119, 156] width 148 height 17
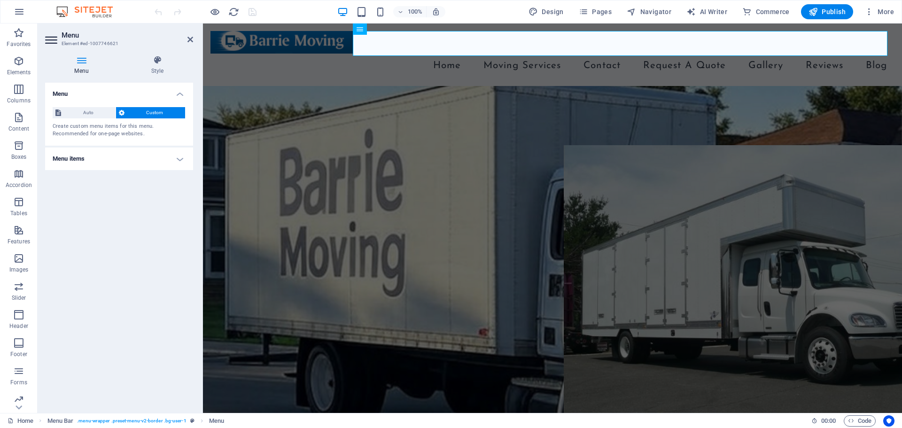
click at [107, 154] on h4 "Menu items" at bounding box center [119, 159] width 148 height 23
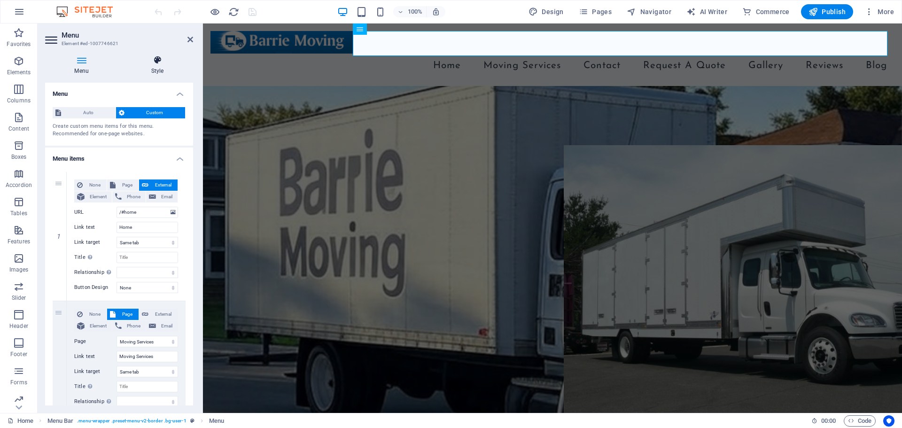
click at [160, 66] on h4 "Style" at bounding box center [157, 65] width 71 height 20
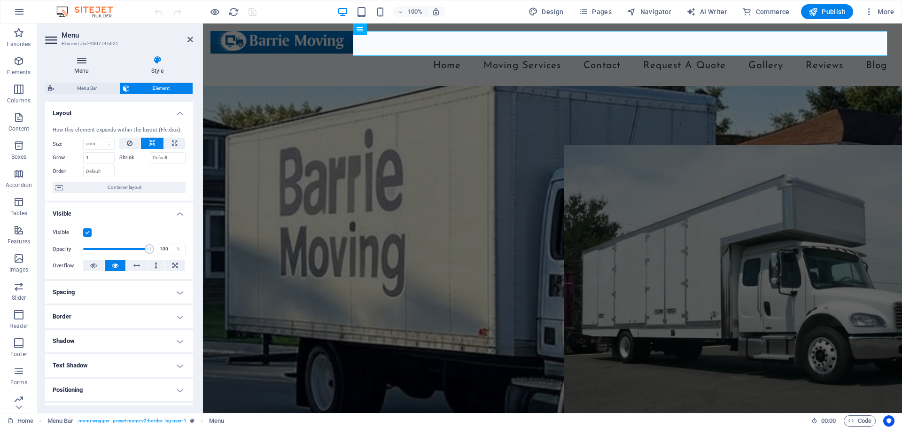
click at [91, 70] on h4 "Menu" at bounding box center [83, 65] width 77 height 20
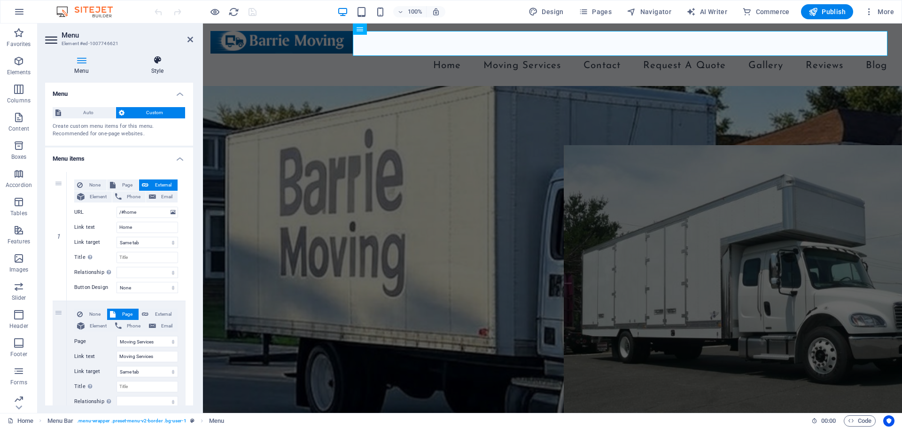
click at [154, 63] on icon at bounding box center [157, 59] width 71 height 9
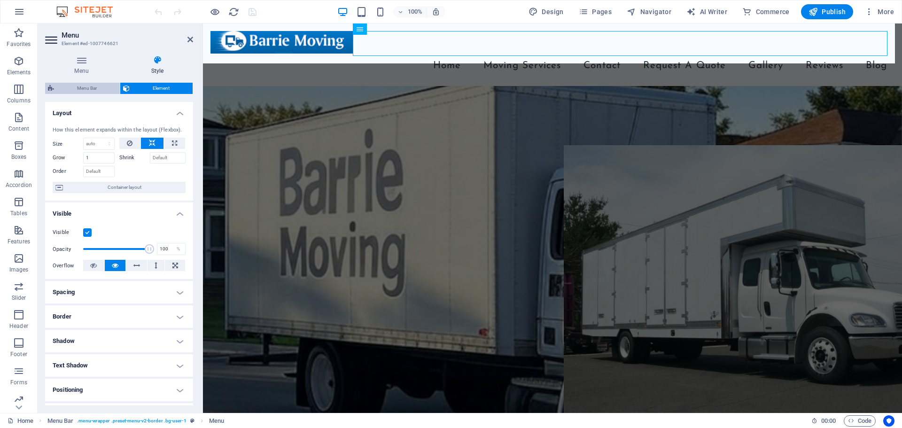
click at [71, 92] on span "Menu Bar" at bounding box center [87, 88] width 60 height 11
select select "rem"
select select "preset-menu-v2-border"
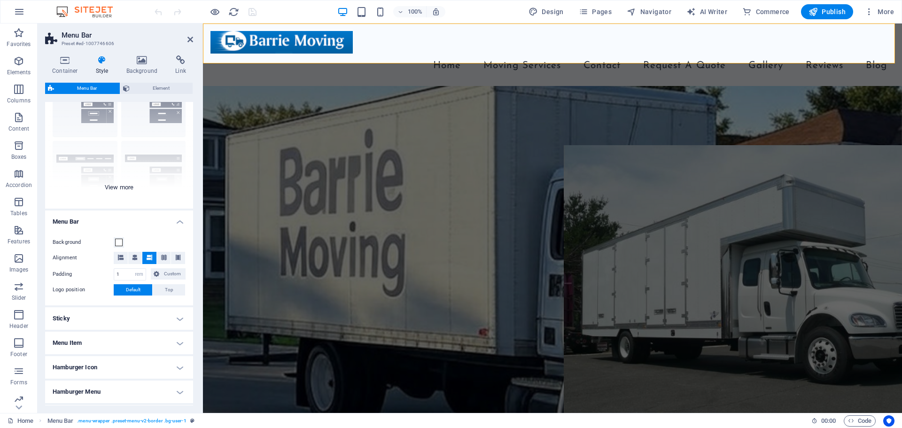
scroll to position [111, 0]
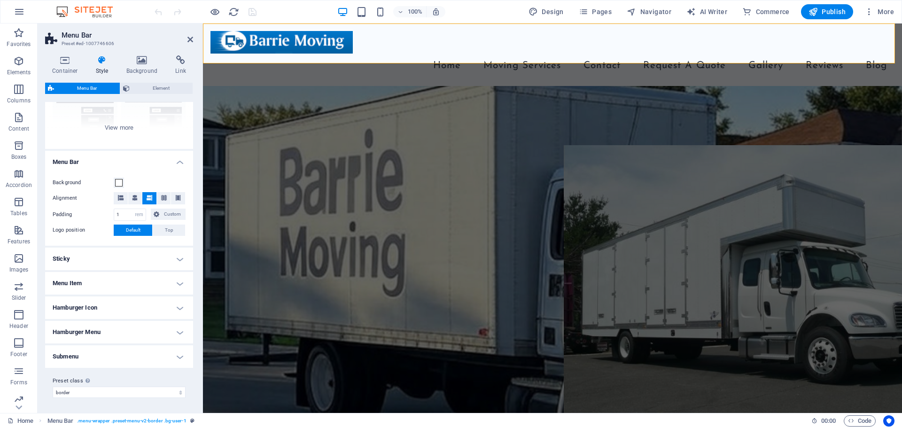
click at [110, 281] on h4 "Menu Item" at bounding box center [119, 283] width 148 height 23
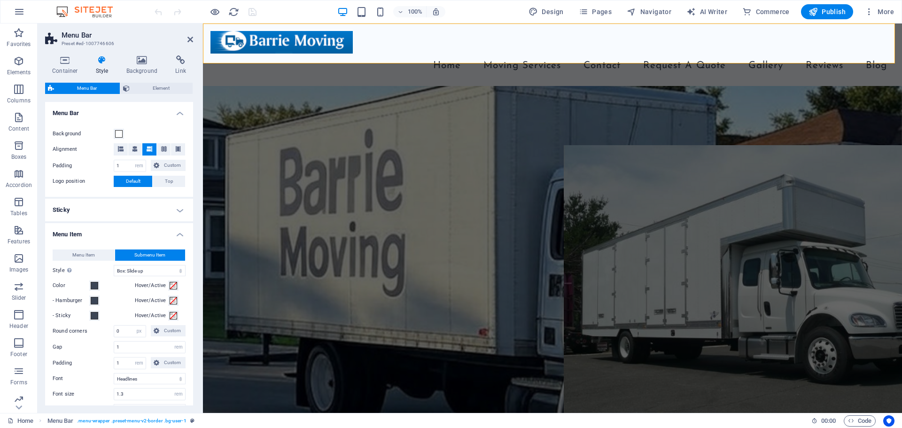
scroll to position [205, 0]
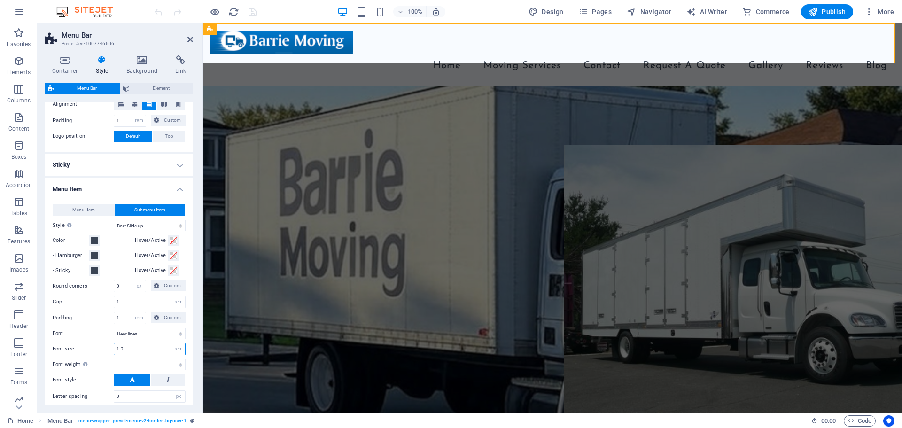
click at [131, 349] on input "1.3" at bounding box center [149, 348] width 71 height 11
type input "1"
click at [172, 258] on span at bounding box center [174, 256] width 8 height 8
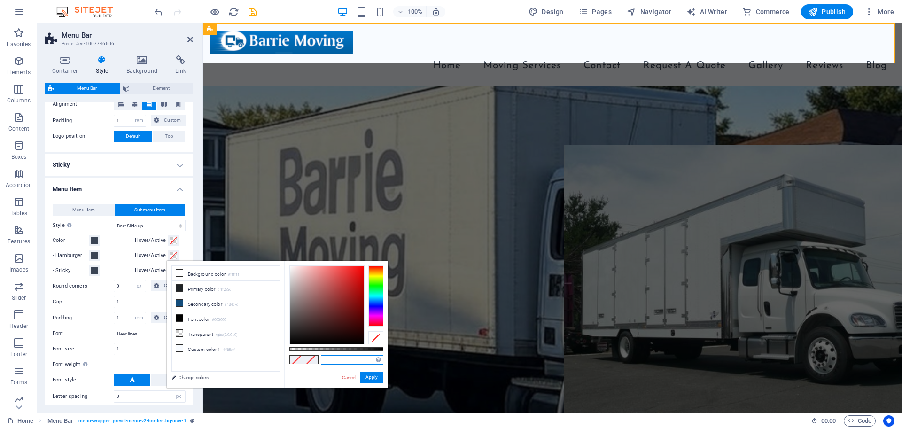
click at [327, 363] on input "text" at bounding box center [352, 359] width 62 height 9
drag, startPoint x: 355, startPoint y: 377, endPoint x: 147, endPoint y: 351, distance: 209.6
click at [355, 377] on link "Cancel" at bounding box center [349, 377] width 16 height 7
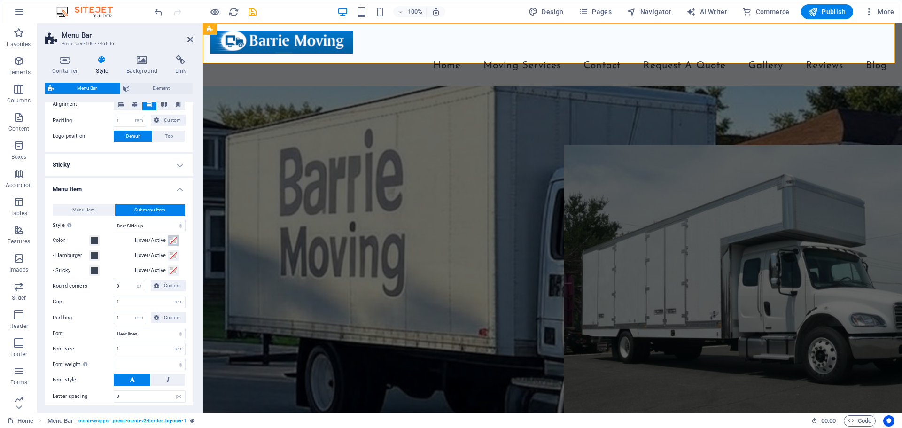
click at [173, 242] on span at bounding box center [174, 241] width 8 height 8
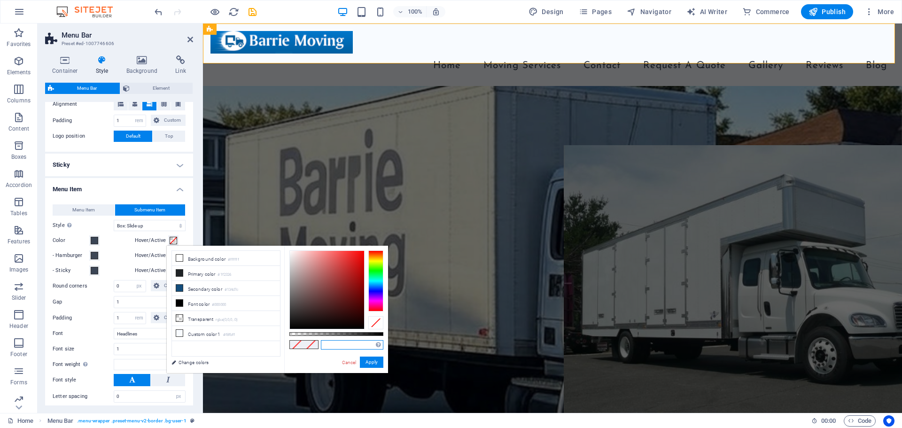
click at [329, 346] on input "text" at bounding box center [352, 344] width 62 height 9
paste input "#3b4555"
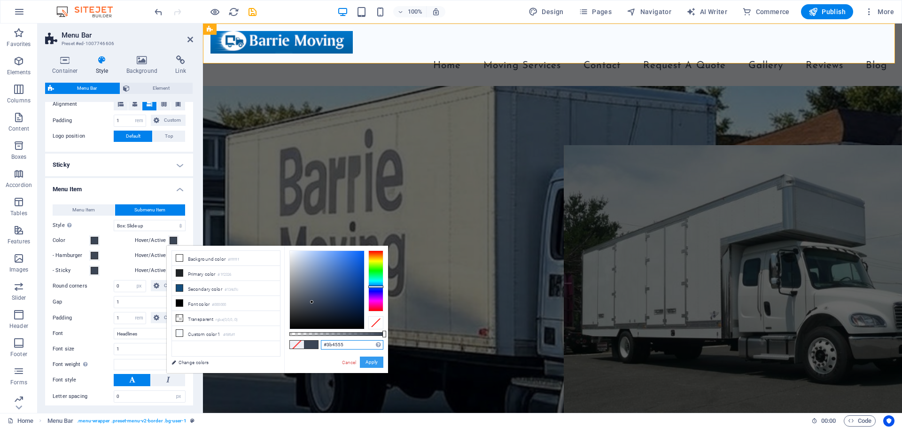
type input "#3b4555"
click at [366, 363] on button "Apply" at bounding box center [371, 362] width 23 height 11
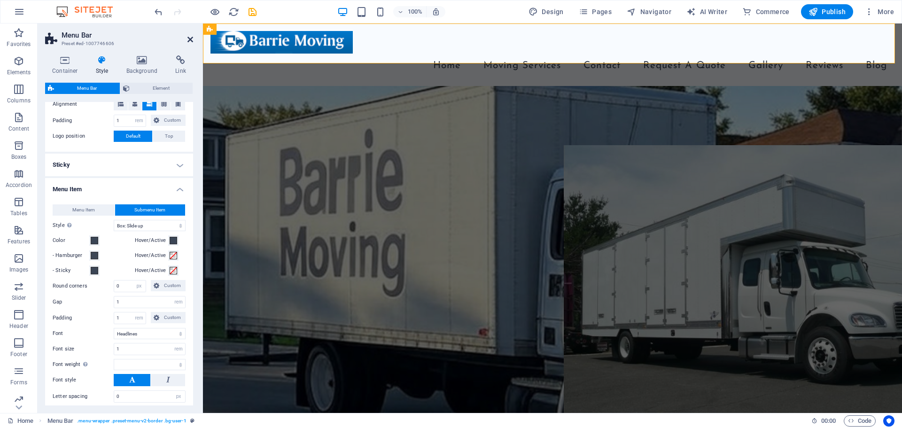
select select
click at [190, 40] on icon at bounding box center [190, 40] width 6 height 8
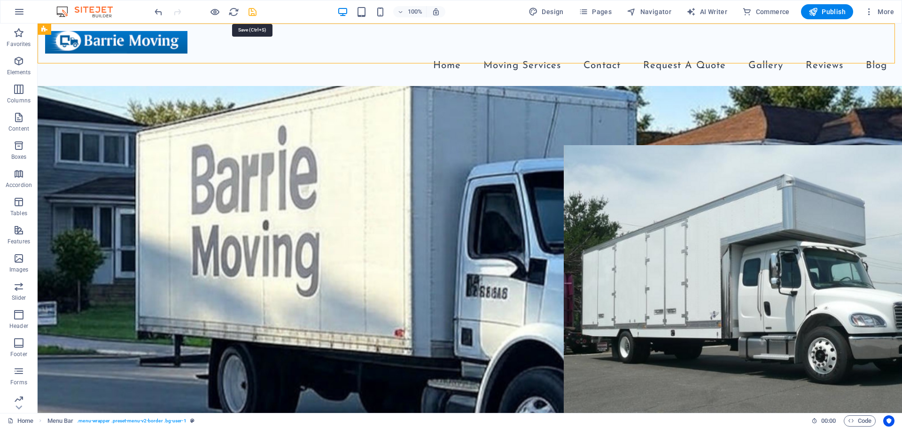
click at [248, 15] on icon "save" at bounding box center [252, 12] width 11 height 11
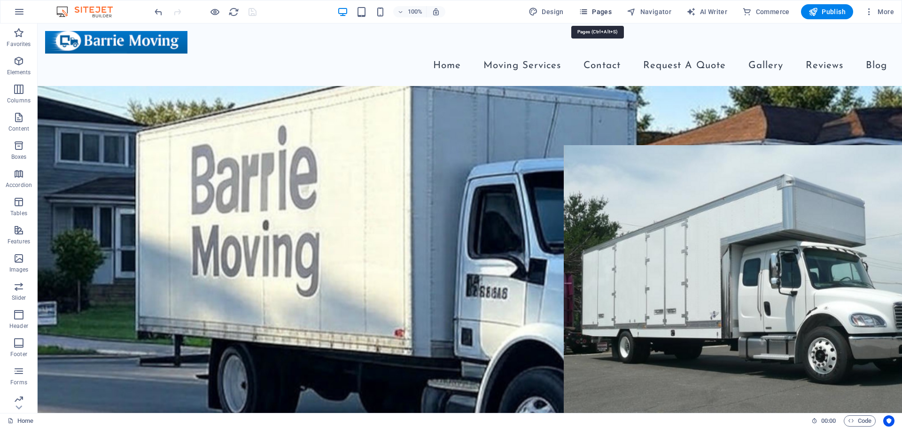
click at [588, 11] on icon "button" at bounding box center [583, 11] width 9 height 9
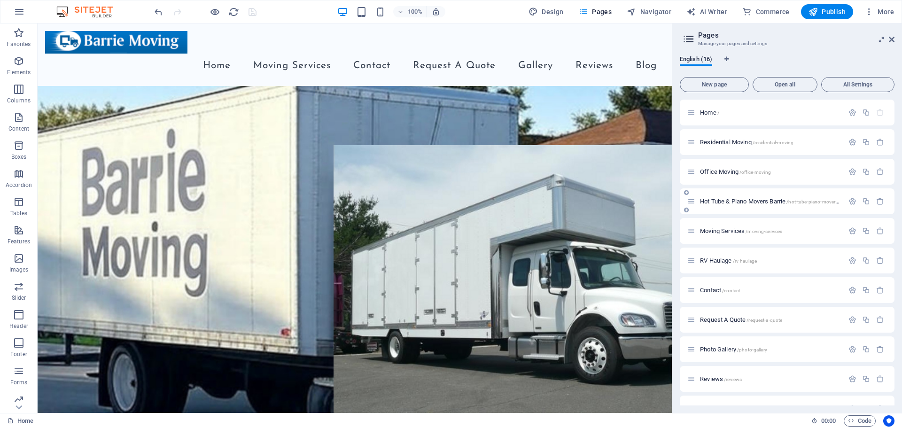
click at [823, 195] on div "Hot Tube & Piano Movers Barrie /hot-tube-piano-movers-barrie" at bounding box center [787, 201] width 215 height 26
click at [820, 200] on span "/hot-tube-piano-movers-barrie" at bounding box center [818, 201] width 64 height 5
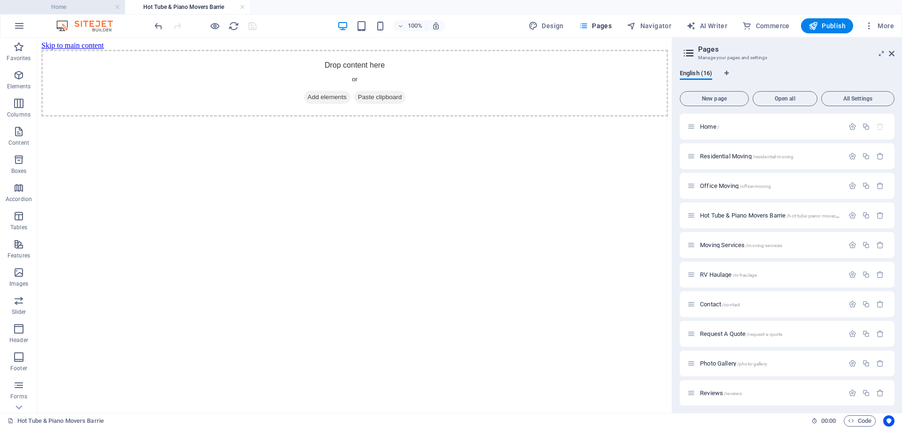
scroll to position [0, 0]
click at [118, 7] on link at bounding box center [118, 7] width 6 height 9
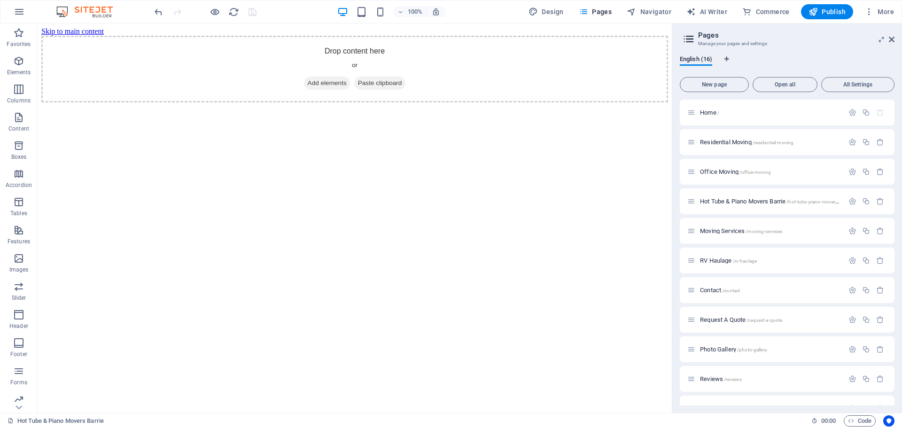
click at [85, 7] on img at bounding box center [89, 11] width 70 height 11
click at [806, 145] on div "Residential Moving /residential-moving" at bounding box center [765, 142] width 156 height 11
click at [796, 141] on p "Residential Moving /residential-moving" at bounding box center [770, 142] width 141 height 6
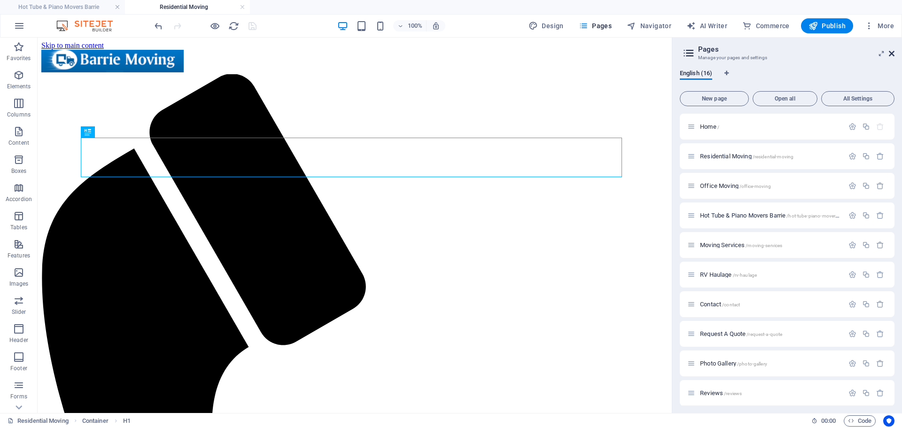
click at [893, 54] on icon at bounding box center [892, 54] width 6 height 8
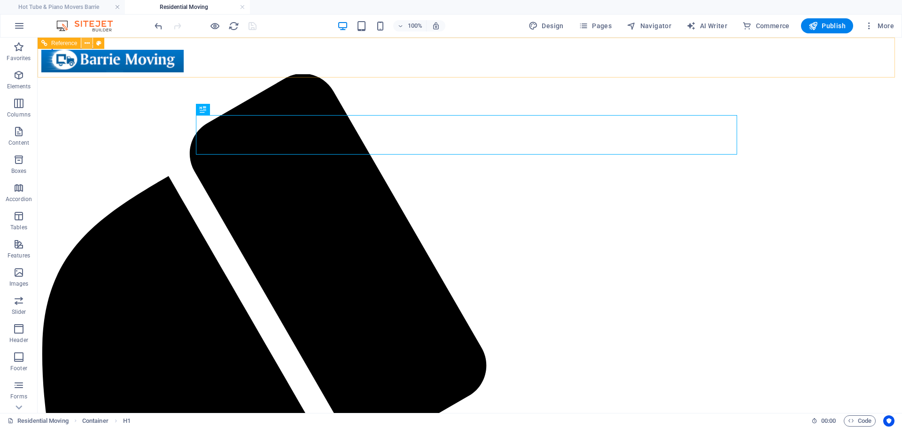
click at [90, 41] on button at bounding box center [86, 43] width 11 height 11
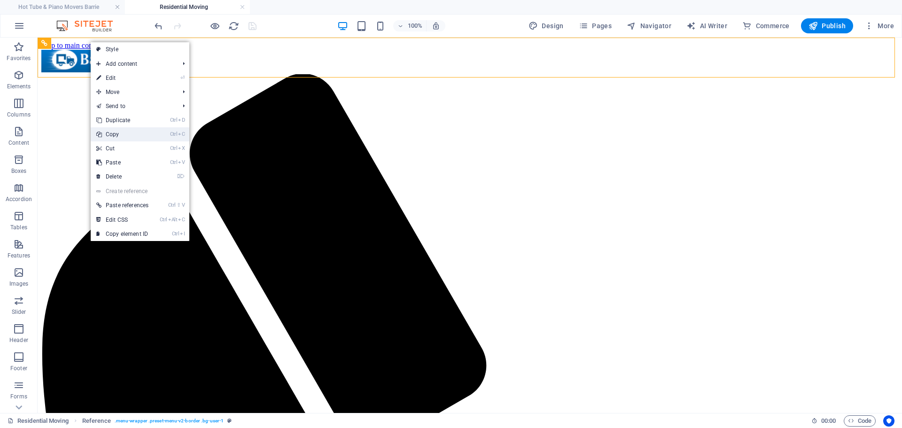
click at [117, 133] on link "Ctrl C Copy" at bounding box center [122, 134] width 63 height 14
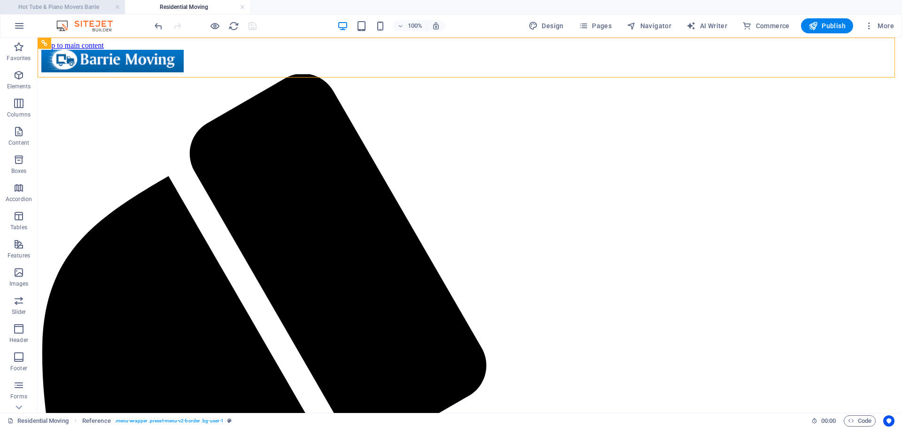
click at [85, 7] on h4 "Hot Tube & Piano Movers Barrie" at bounding box center [62, 7] width 125 height 10
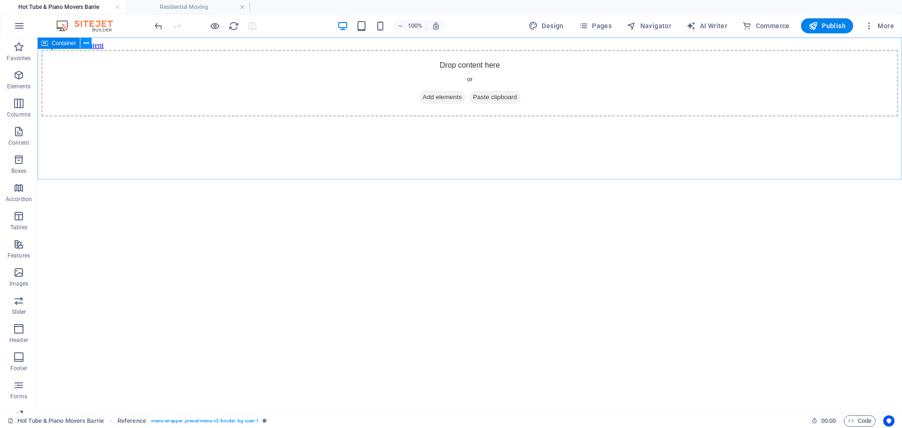
click at [85, 42] on icon at bounding box center [86, 44] width 5 height 10
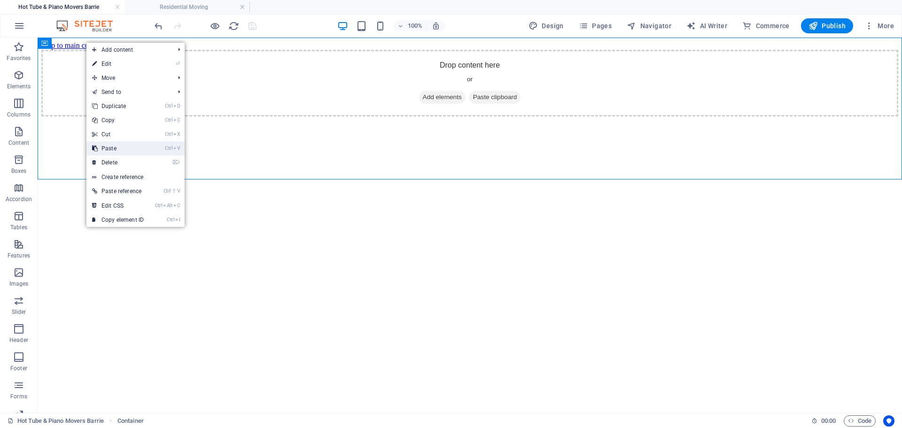
drag, startPoint x: 111, startPoint y: 145, endPoint x: 73, endPoint y: 65, distance: 89.1
click at [111, 145] on link "Ctrl V Paste" at bounding box center [117, 148] width 63 height 14
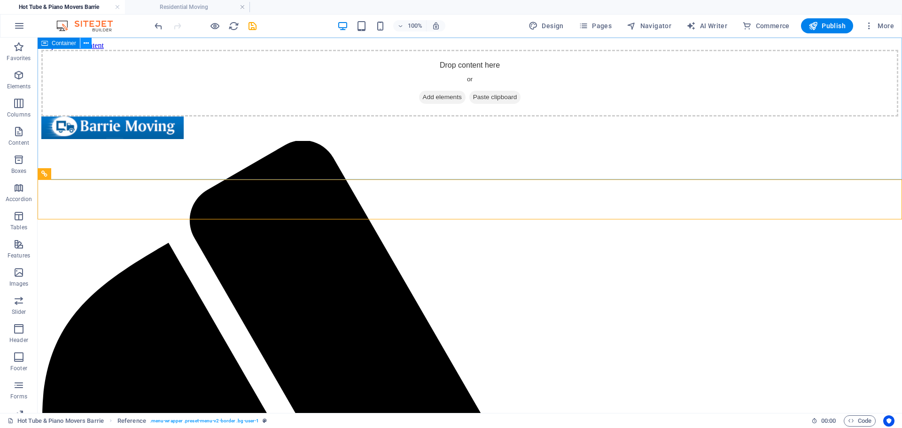
click at [87, 41] on icon at bounding box center [86, 44] width 5 height 10
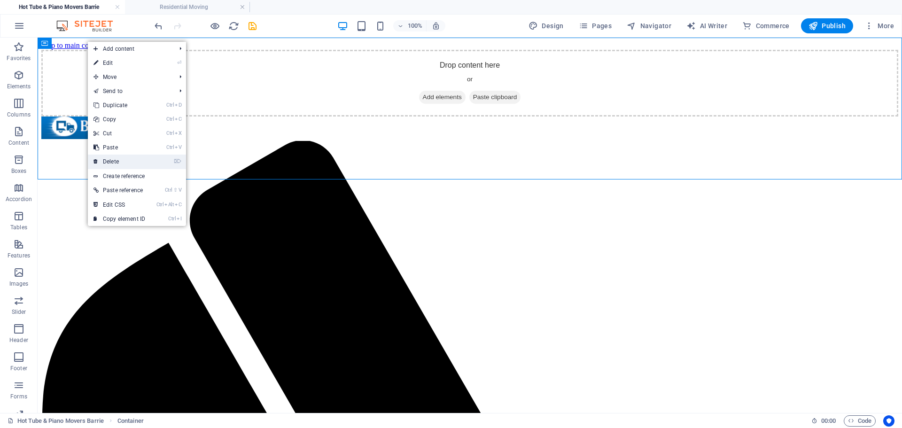
click at [110, 157] on link "⌦ Delete" at bounding box center [119, 162] width 63 height 14
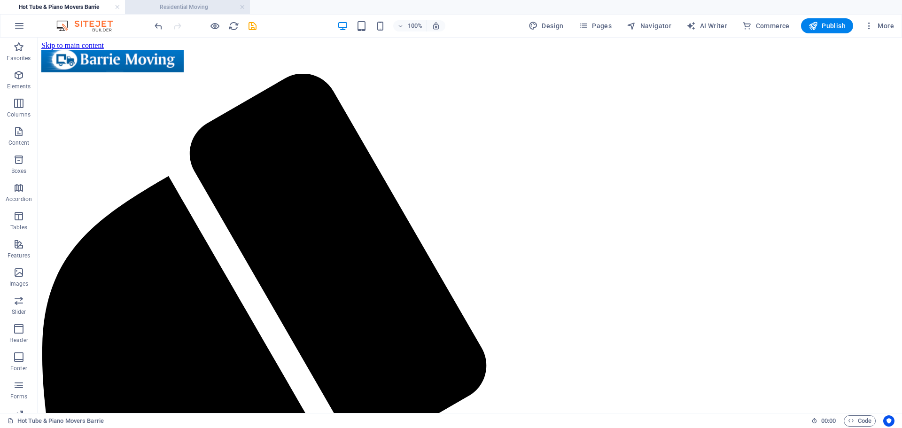
click at [149, 6] on h4 "Residential Moving" at bounding box center [187, 7] width 125 height 10
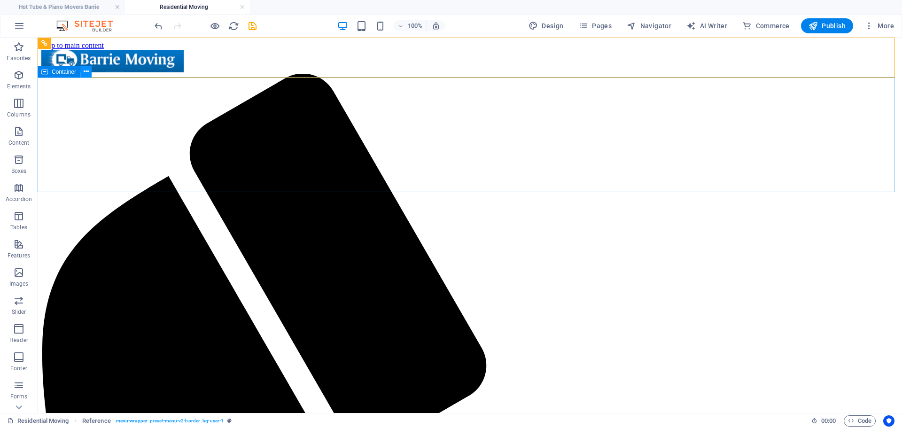
click at [85, 70] on icon at bounding box center [86, 72] width 5 height 10
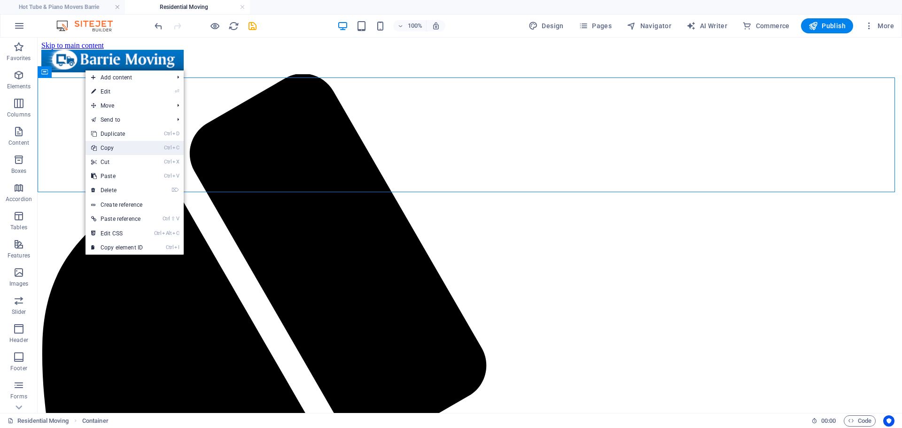
click at [106, 146] on link "Ctrl C Copy" at bounding box center [116, 148] width 63 height 14
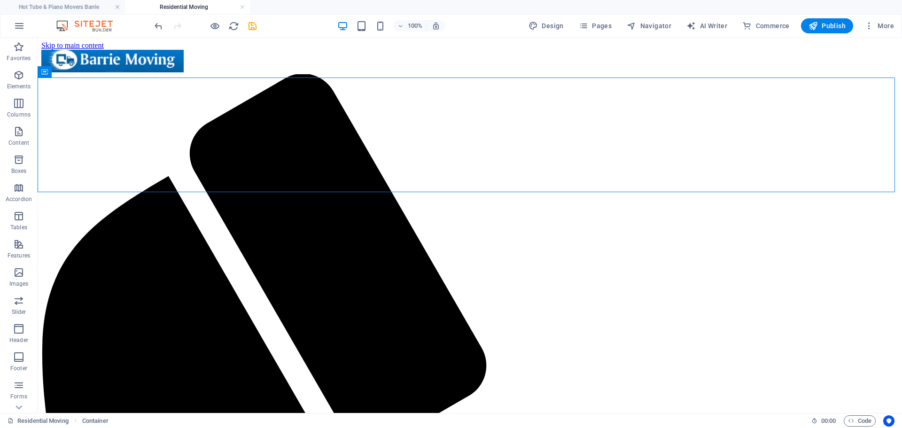
click at [60, 6] on h4 "Hot Tube & Piano Movers Barrie" at bounding box center [62, 7] width 125 height 10
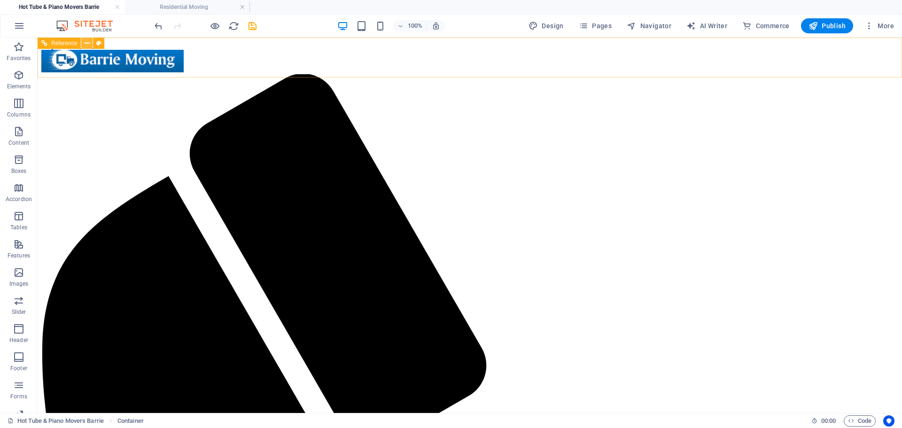
click at [88, 40] on icon at bounding box center [87, 44] width 5 height 10
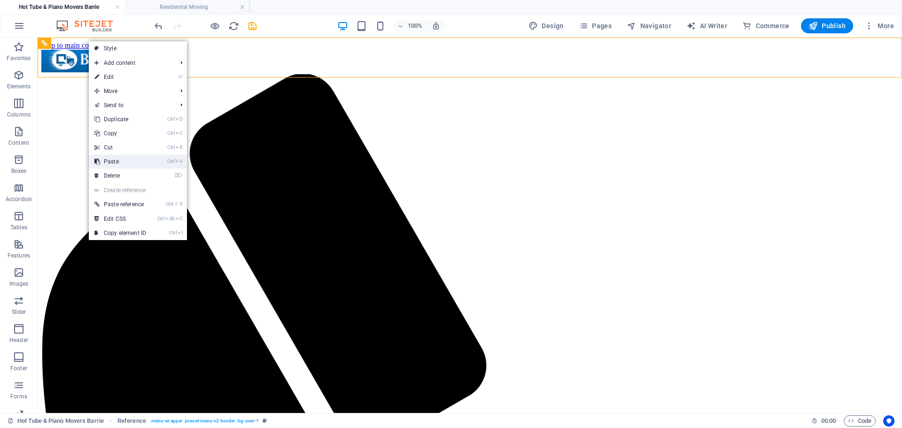
click at [114, 161] on link "Ctrl V Paste" at bounding box center [120, 162] width 63 height 14
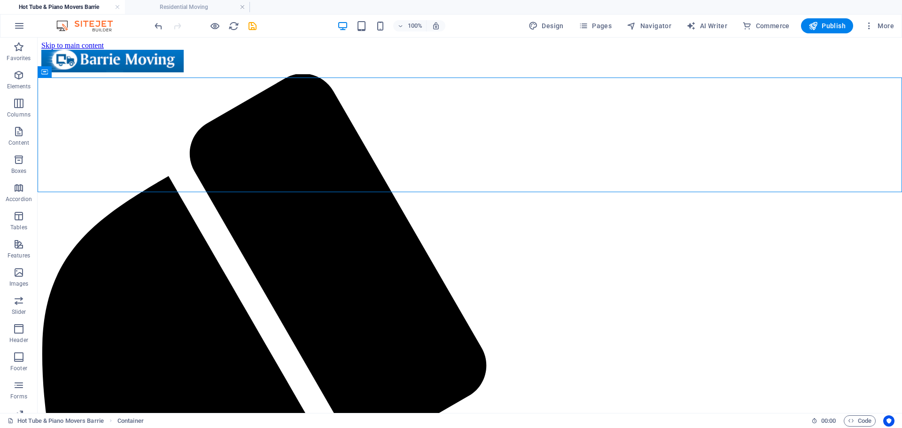
click at [153, 3] on h4 "Residential Moving" at bounding box center [187, 7] width 125 height 10
click at [87, 185] on icon at bounding box center [86, 186] width 5 height 10
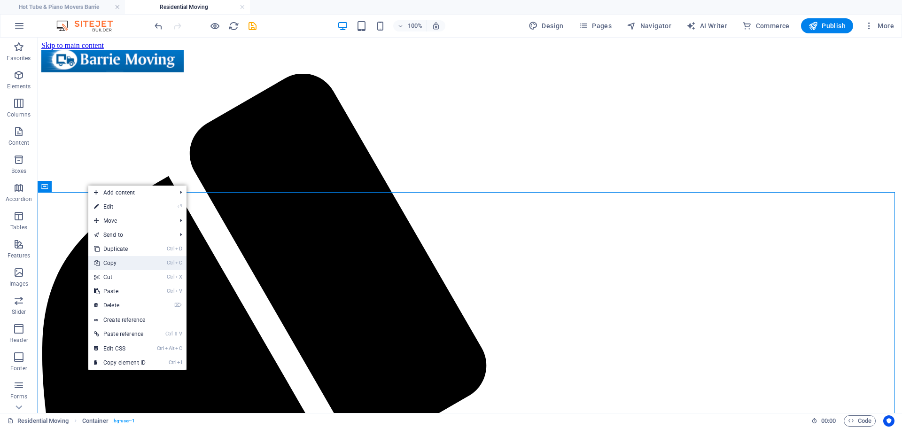
click at [112, 263] on link "Ctrl C Copy" at bounding box center [119, 263] width 63 height 14
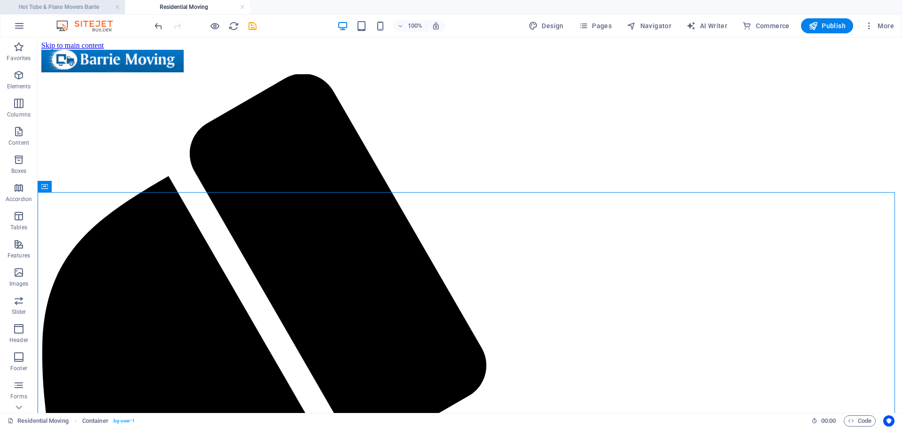
click at [83, 6] on h4 "Hot Tube & Piano Movers Barrie" at bounding box center [62, 7] width 125 height 10
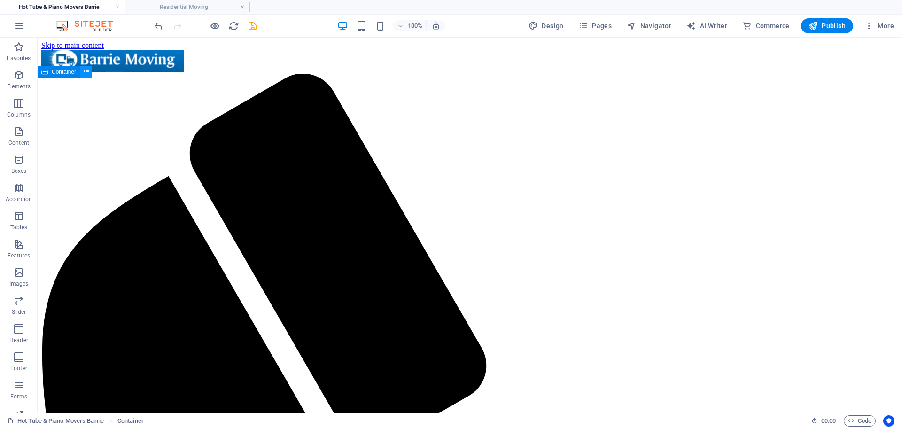
click at [85, 73] on icon at bounding box center [86, 72] width 5 height 10
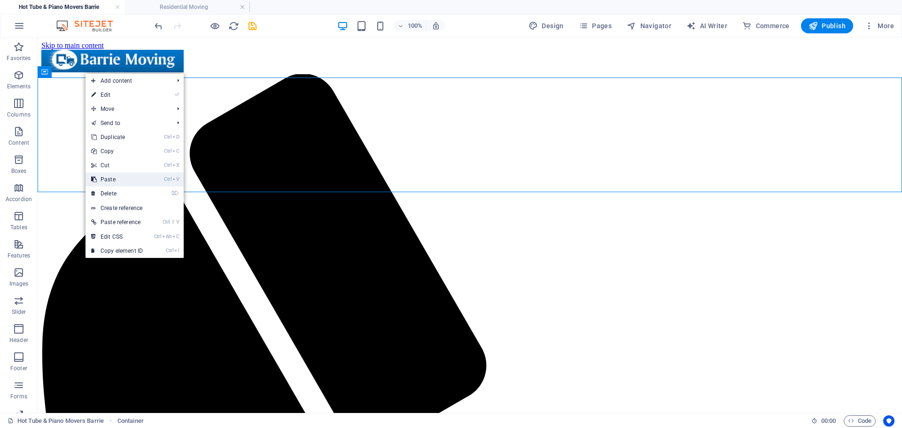
click at [118, 181] on link "Ctrl V Paste" at bounding box center [116, 179] width 63 height 14
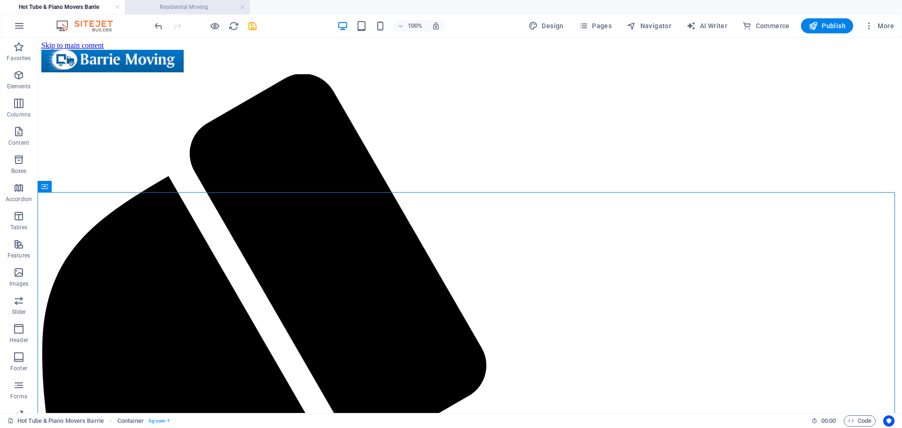
click at [179, 2] on h4 "Residential Moving" at bounding box center [187, 7] width 125 height 10
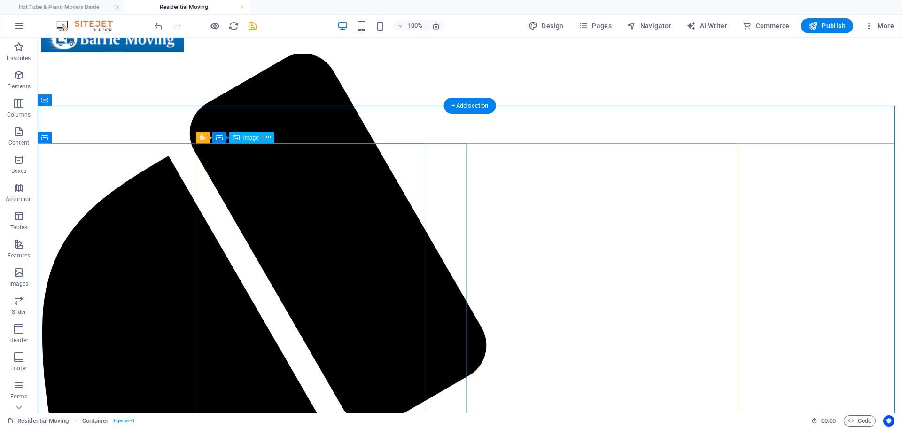
scroll to position [282, 0]
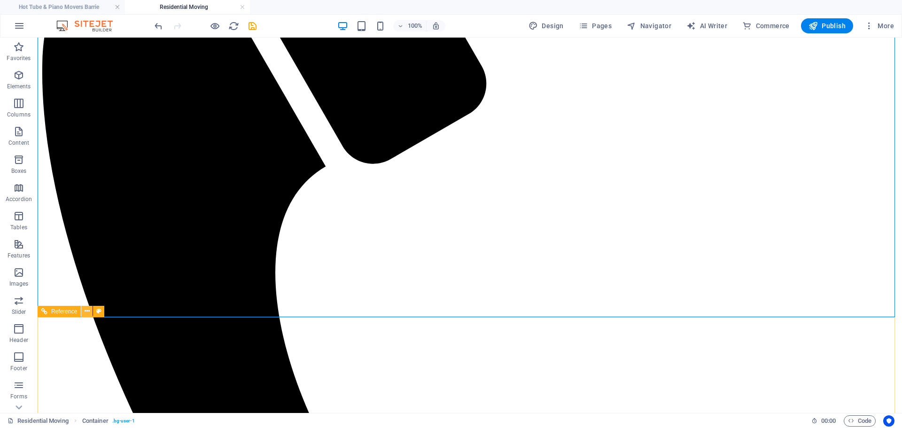
click at [84, 311] on button at bounding box center [86, 311] width 11 height 11
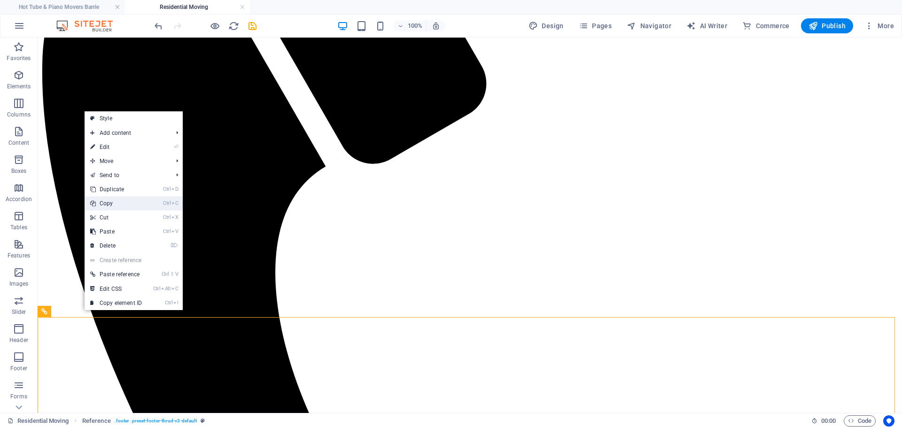
click at [110, 208] on link "Ctrl C Copy" at bounding box center [116, 203] width 63 height 14
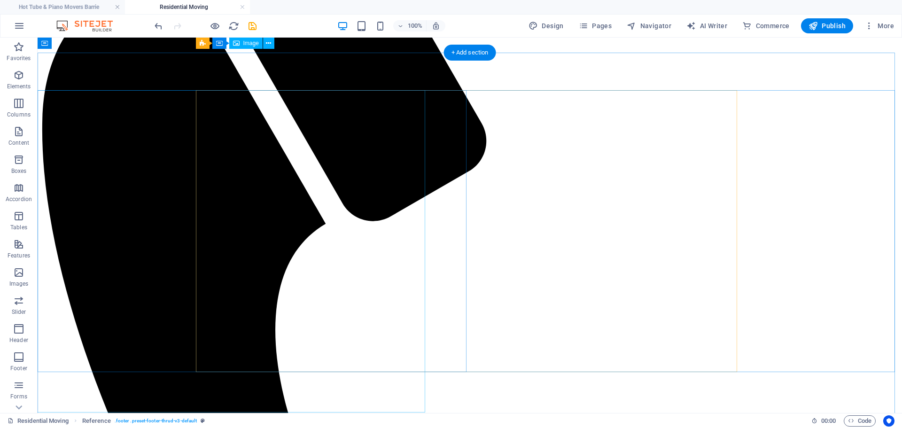
scroll to position [0, 0]
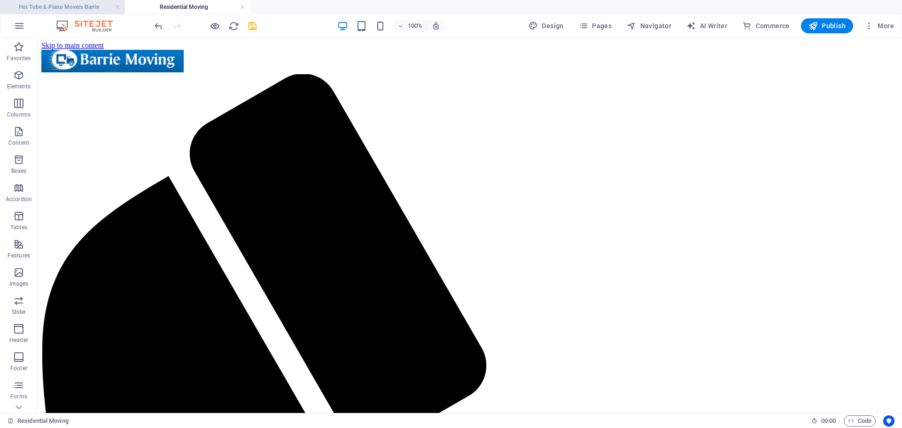
click at [70, 4] on h4 "Hot Tube & Piano Movers Barrie" at bounding box center [62, 7] width 125 height 10
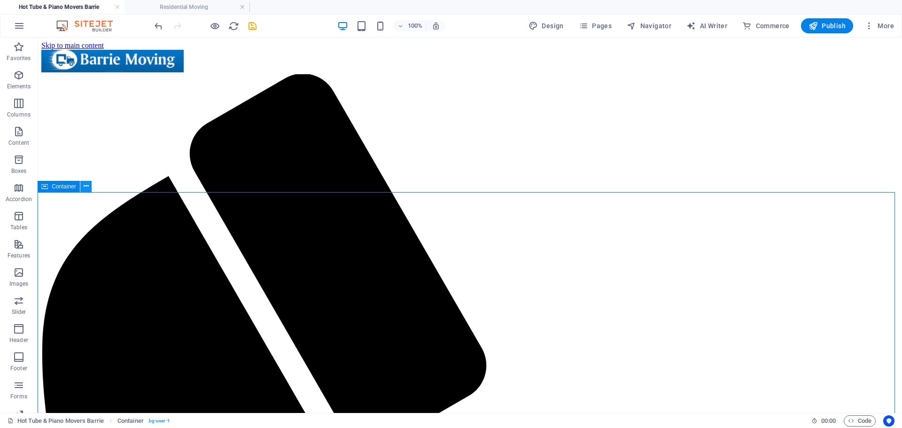
click at [85, 189] on icon at bounding box center [86, 186] width 5 height 10
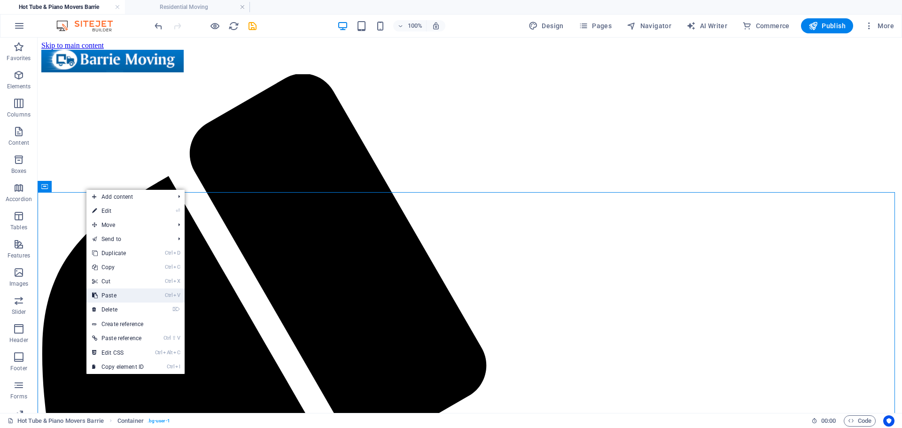
click at [115, 296] on link "Ctrl V Paste" at bounding box center [117, 295] width 63 height 14
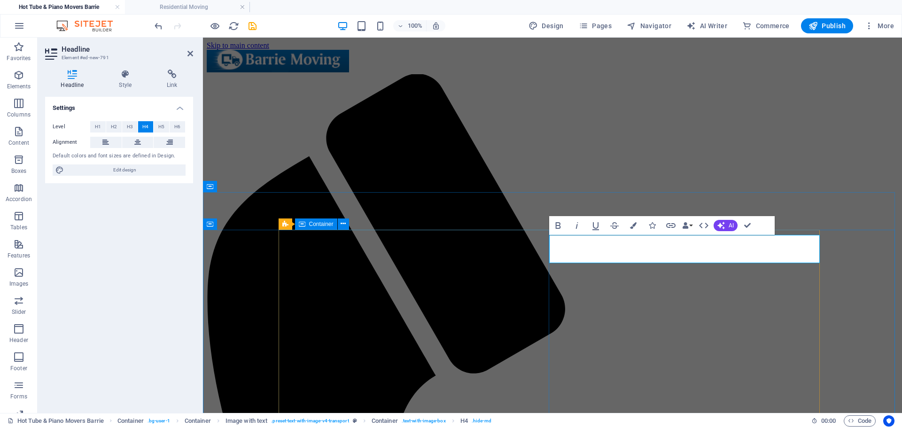
scroll to position [441, 4]
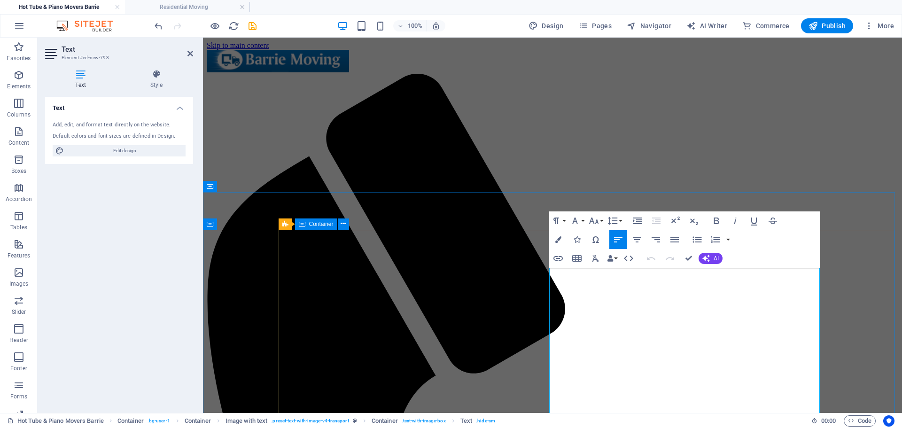
drag, startPoint x: 619, startPoint y: 296, endPoint x: 548, endPoint y: 273, distance: 74.6
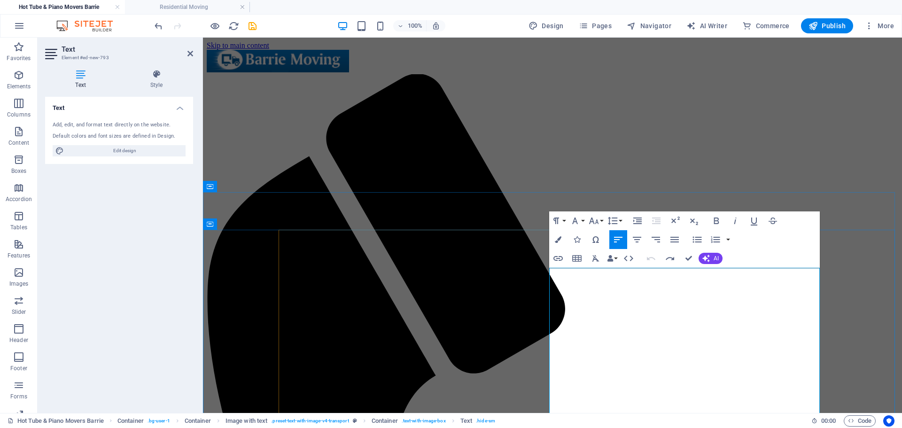
drag, startPoint x: 615, startPoint y: 296, endPoint x: 553, endPoint y: 280, distance: 64.3
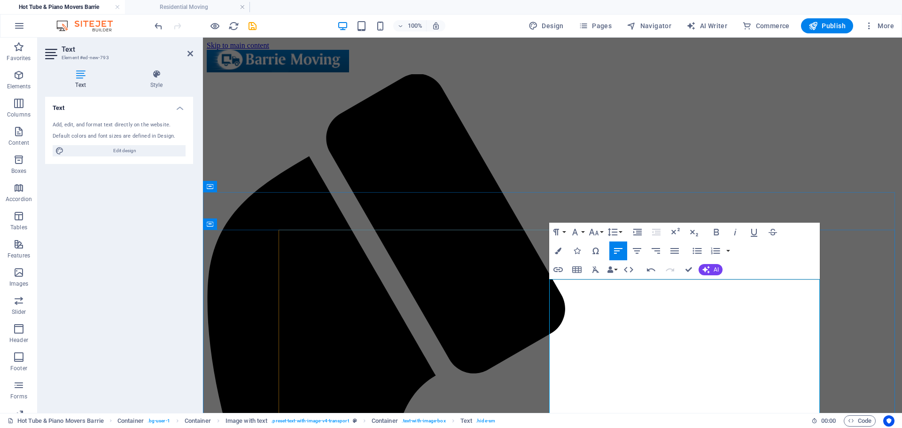
scroll to position [216, 1]
drag, startPoint x: 780, startPoint y: 283, endPoint x: 550, endPoint y: 277, distance: 230.3
click at [718, 232] on icon "button" at bounding box center [716, 231] width 11 height 11
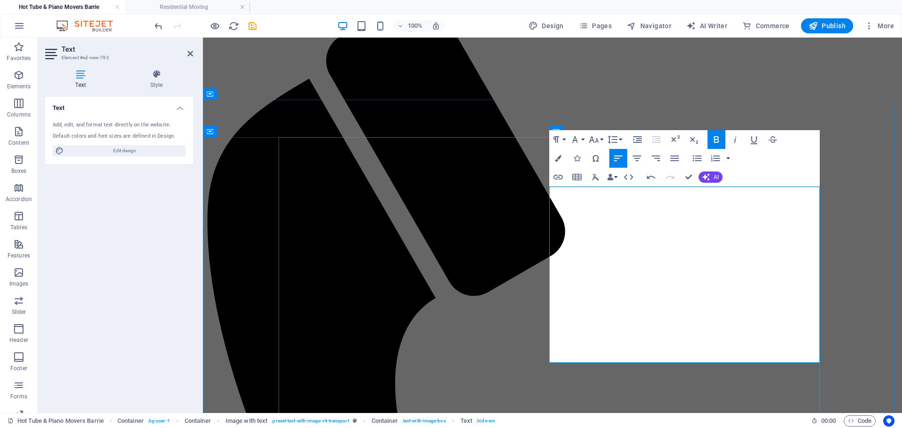
scroll to position [94, 0]
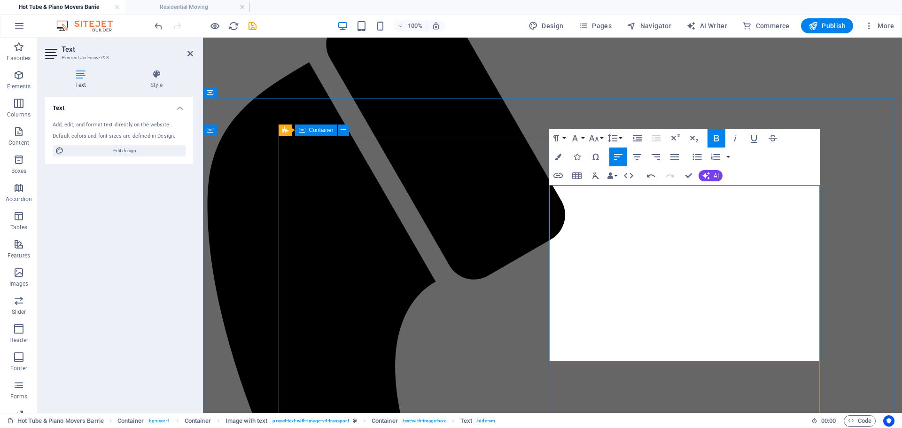
drag, startPoint x: 739, startPoint y: 354, endPoint x: 543, endPoint y: 221, distance: 237.1
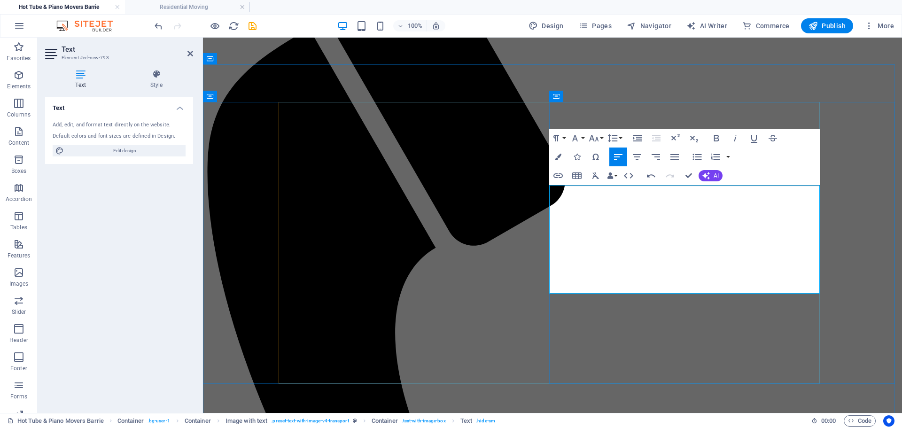
scroll to position [50, 4]
drag, startPoint x: 736, startPoint y: 284, endPoint x: 549, endPoint y: 289, distance: 187.0
click at [714, 141] on icon "button" at bounding box center [716, 137] width 11 height 11
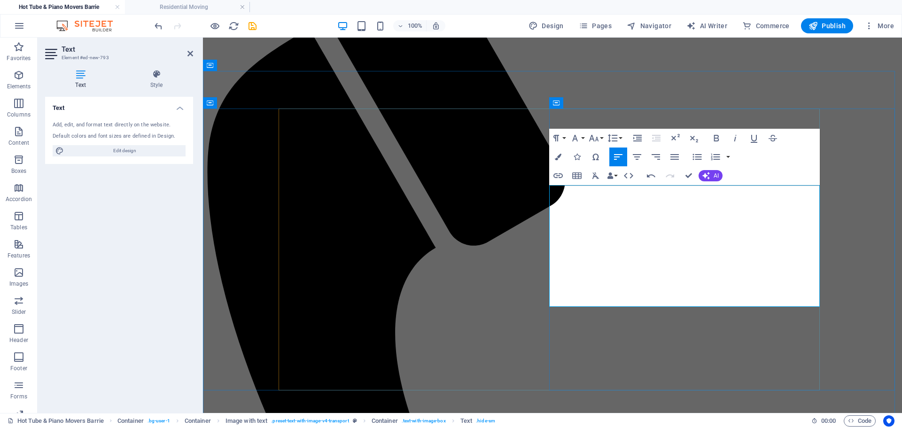
scroll to position [121, 0]
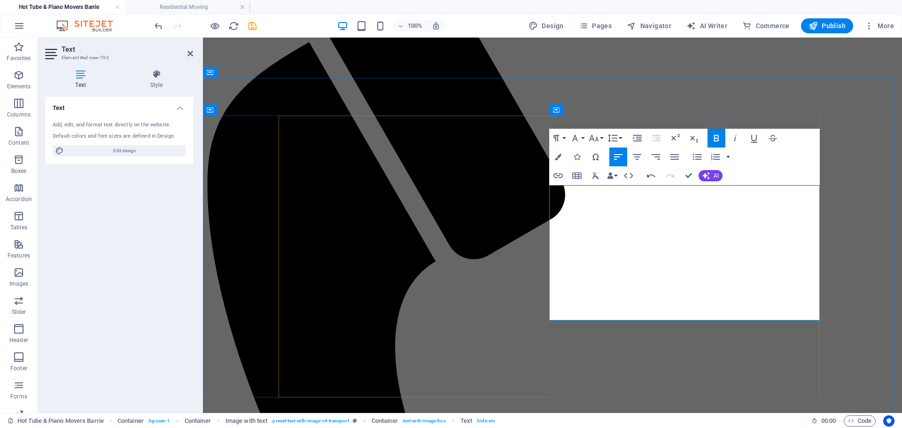
scroll to position [78, 0]
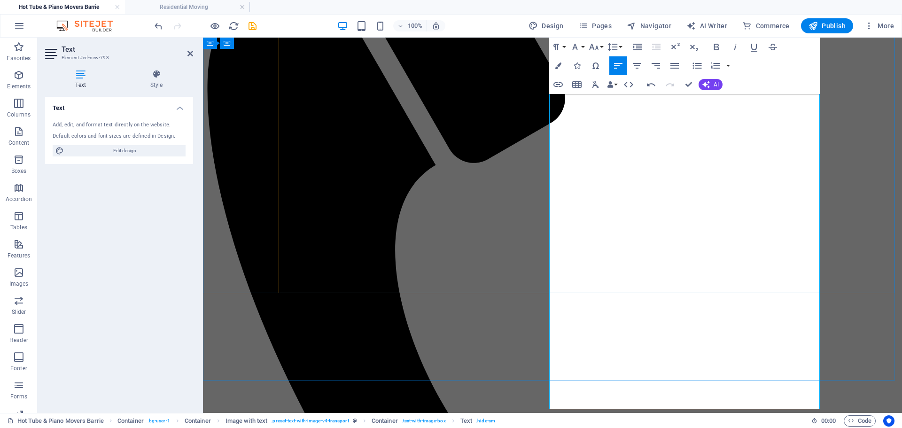
scroll to position [218, 0]
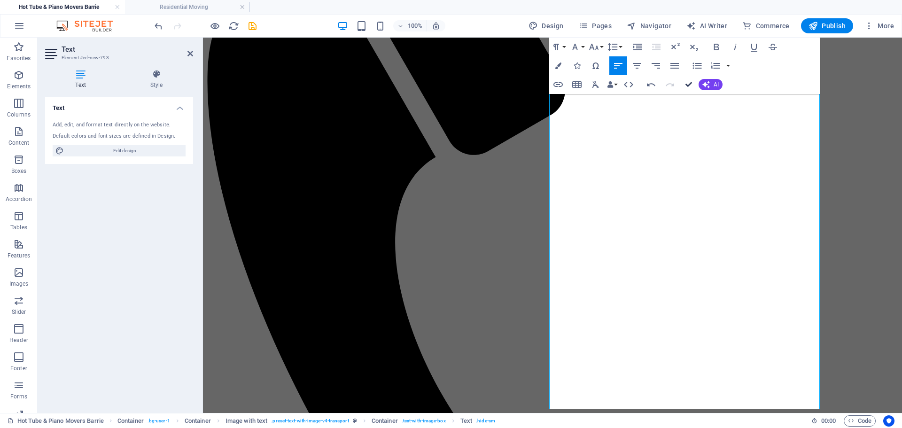
drag, startPoint x: 688, startPoint y: 90, endPoint x: 571, endPoint y: 90, distance: 117.0
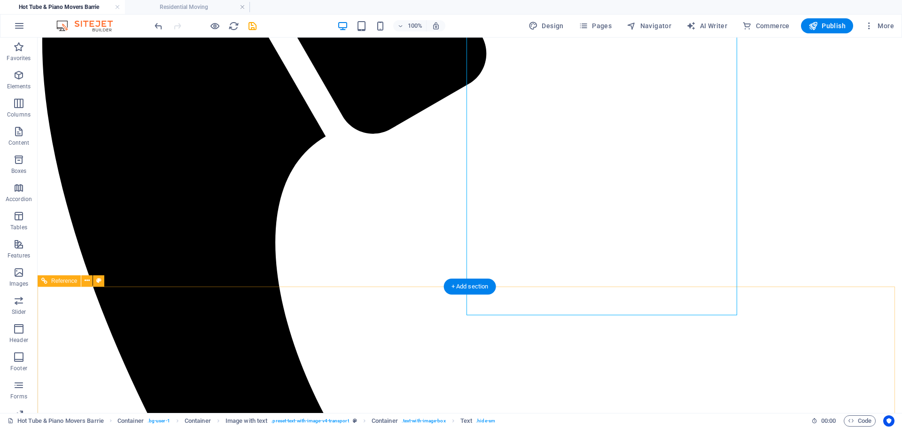
scroll to position [312, 0]
click at [17, 82] on span "Elements" at bounding box center [19, 81] width 38 height 23
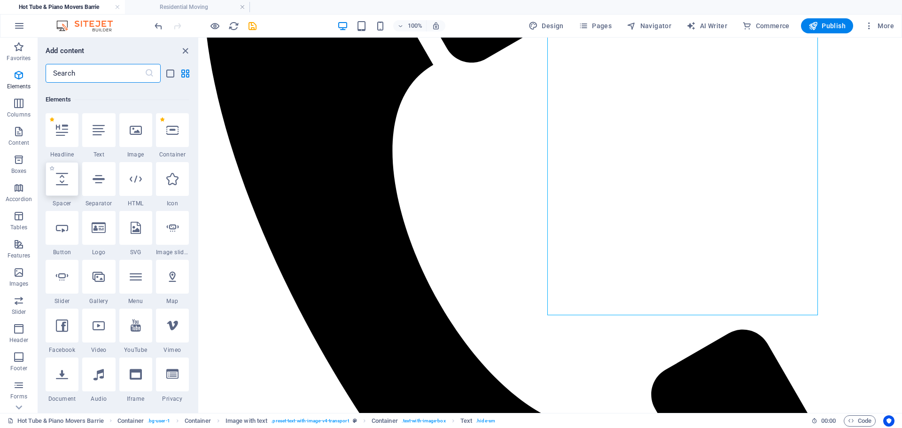
scroll to position [100, 0]
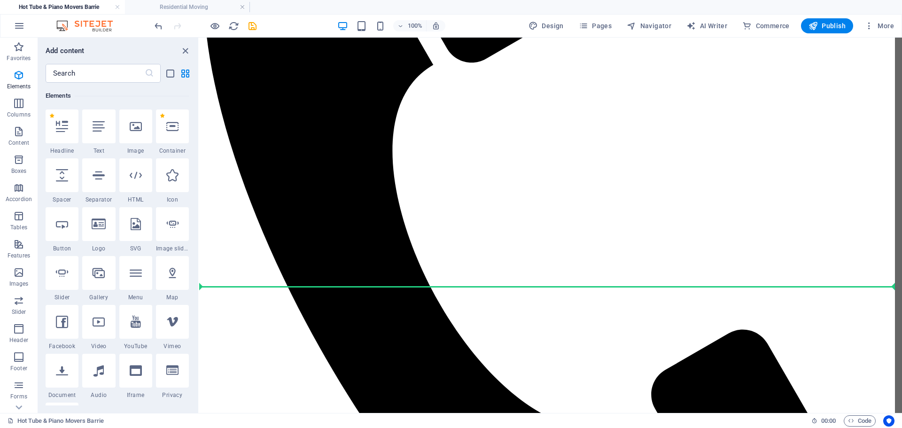
select select "px"
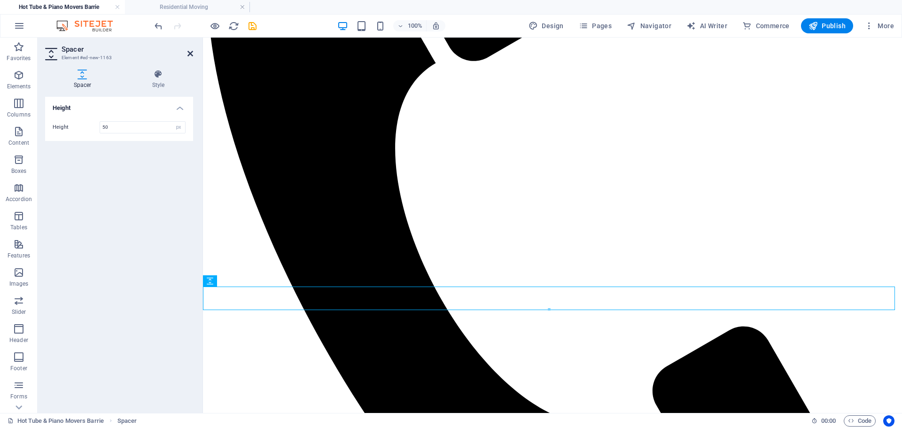
drag, startPoint x: 190, startPoint y: 52, endPoint x: 152, endPoint y: 15, distance: 53.1
click at [190, 52] on icon at bounding box center [190, 54] width 6 height 8
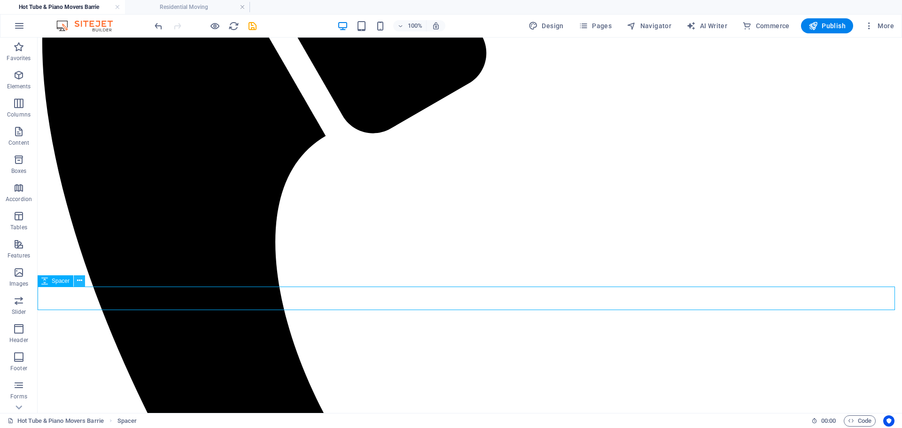
click at [77, 281] on icon at bounding box center [79, 281] width 5 height 10
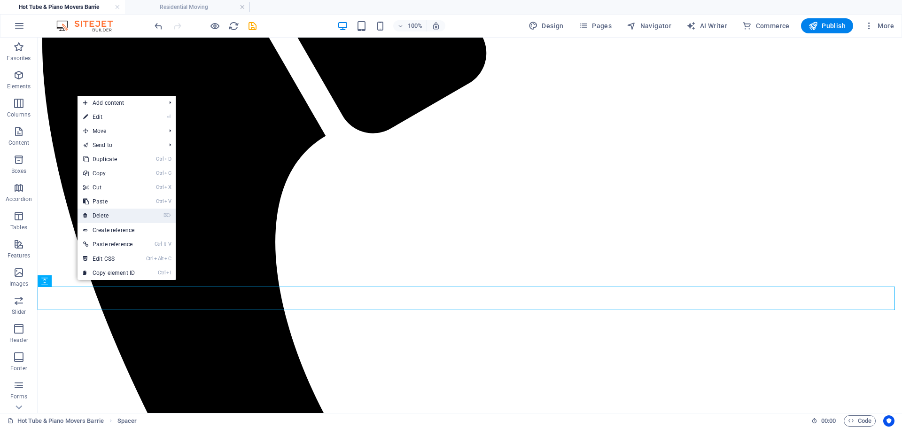
click at [102, 215] on link "⌦ Delete" at bounding box center [109, 216] width 63 height 14
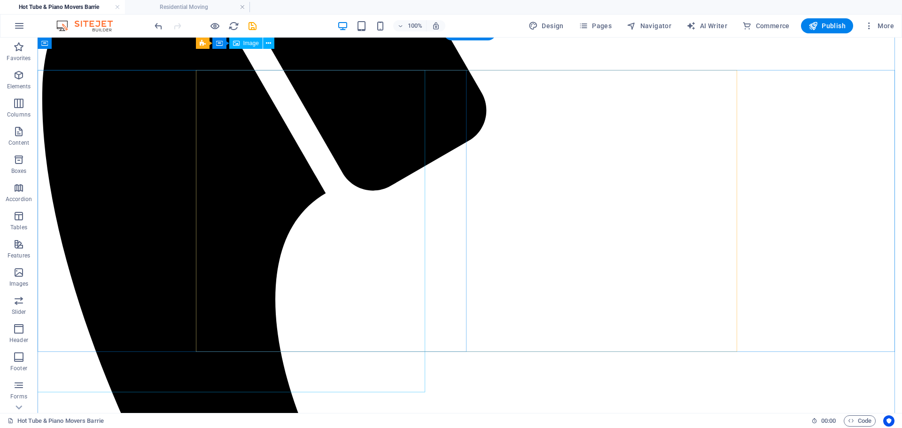
scroll to position [124, 0]
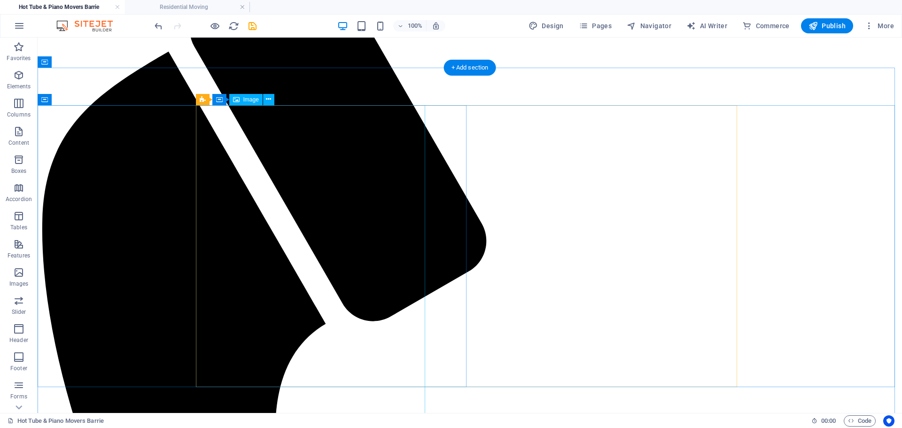
select select "px"
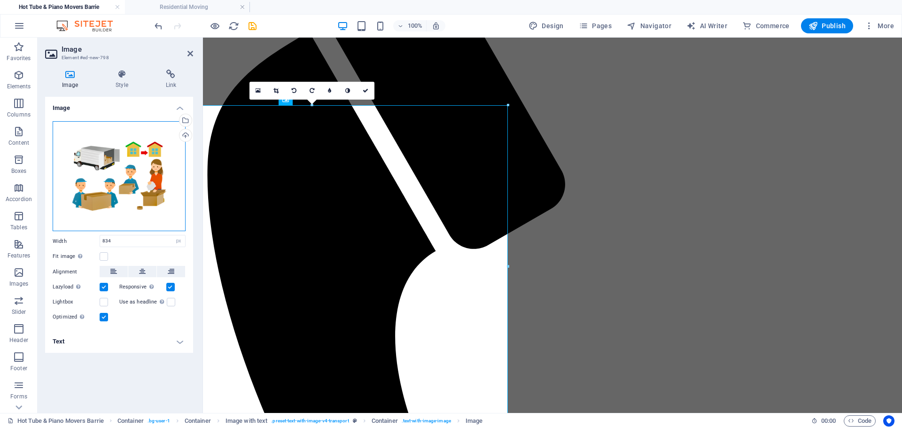
click at [116, 171] on div "Drag files here, click to choose files or select files from Files or our free s…" at bounding box center [119, 176] width 133 height 110
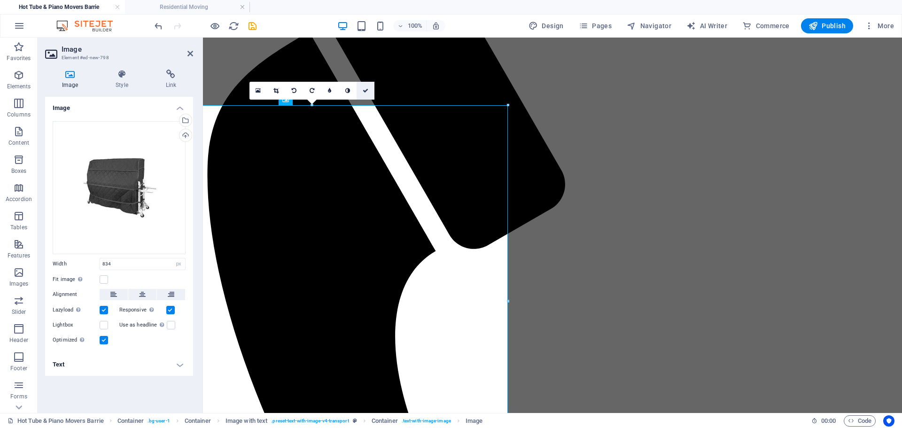
click at [362, 88] on link at bounding box center [366, 91] width 18 height 18
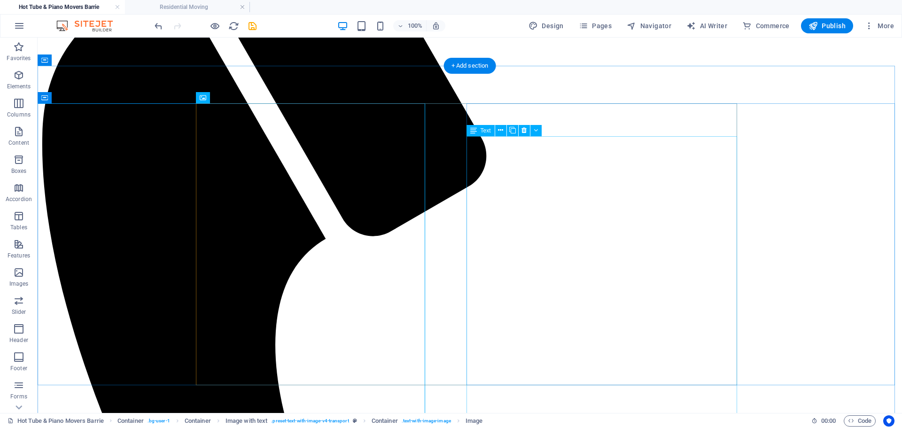
scroll to position [265, 0]
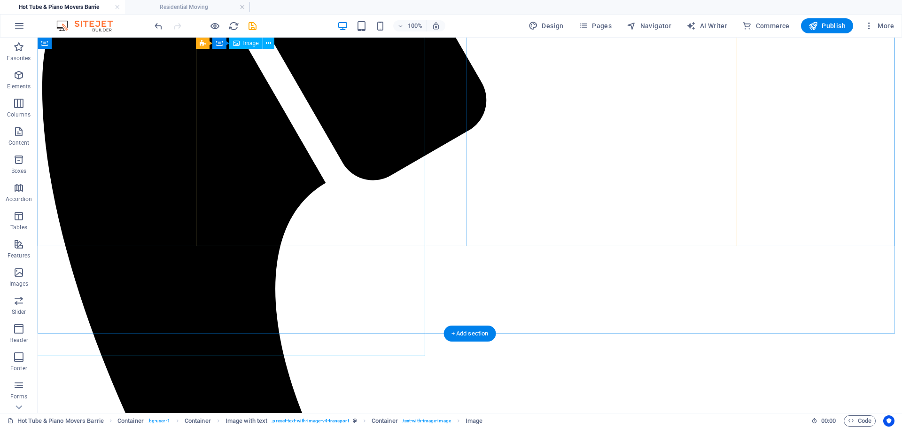
select select "px"
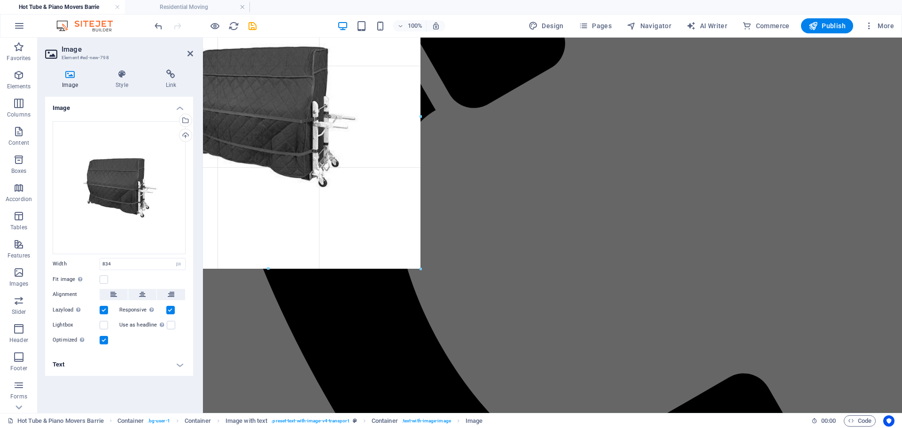
drag, startPoint x: 505, startPoint y: 356, endPoint x: 262, endPoint y: 231, distance: 273.1
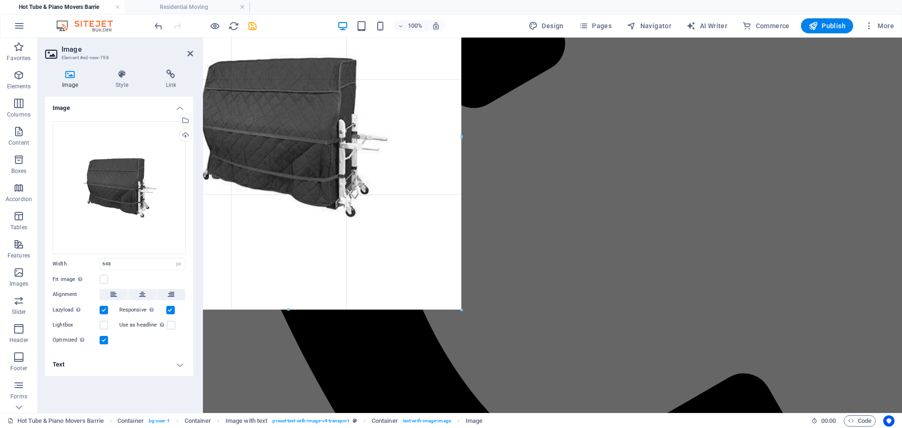
drag, startPoint x: 422, startPoint y: 271, endPoint x: 281, endPoint y: 218, distance: 150.3
type input "735"
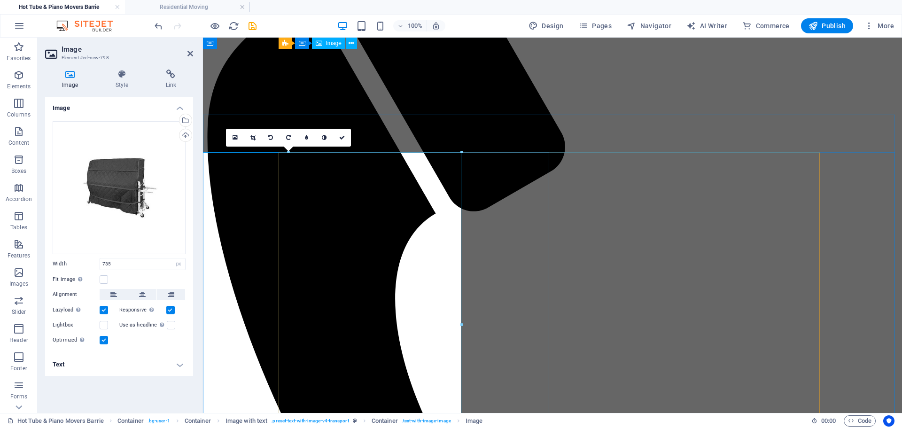
scroll to position [78, 0]
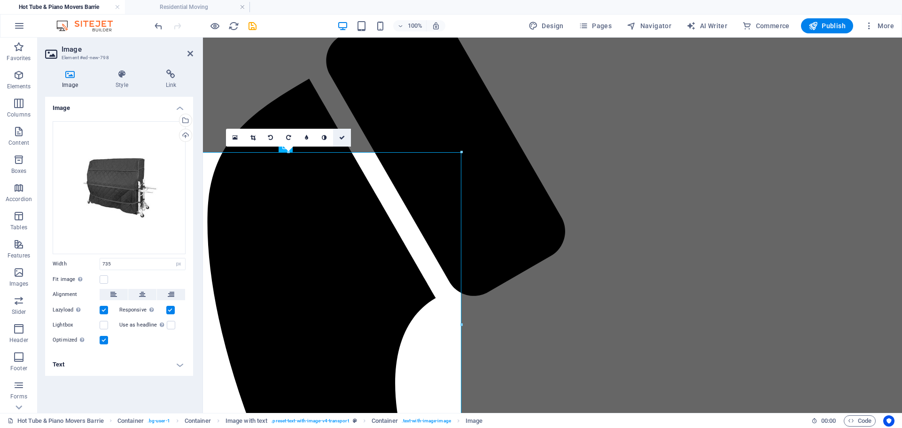
click at [338, 138] on link at bounding box center [342, 138] width 18 height 18
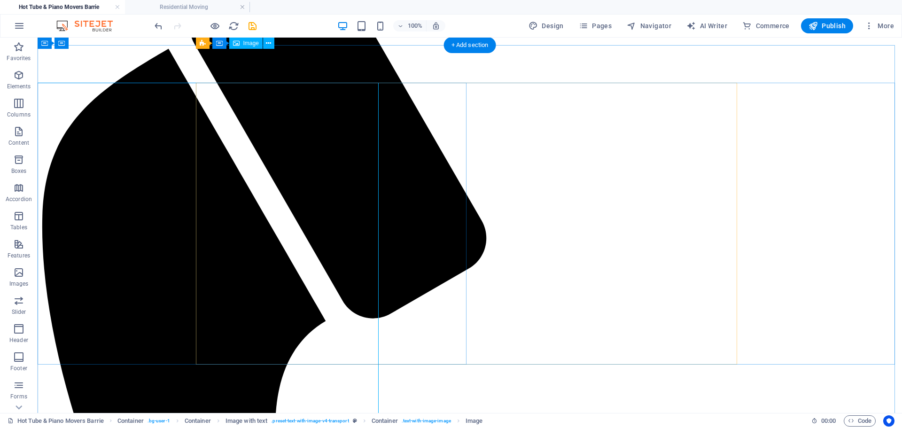
scroll to position [124, 0]
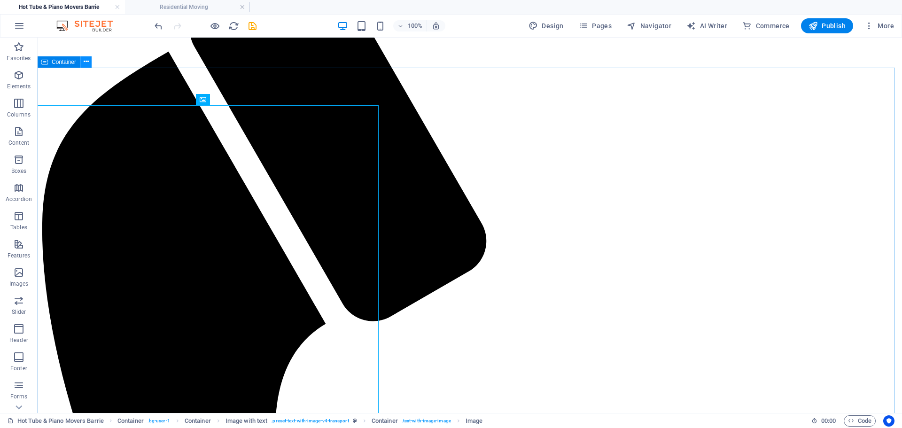
click at [87, 63] on icon at bounding box center [86, 62] width 5 height 10
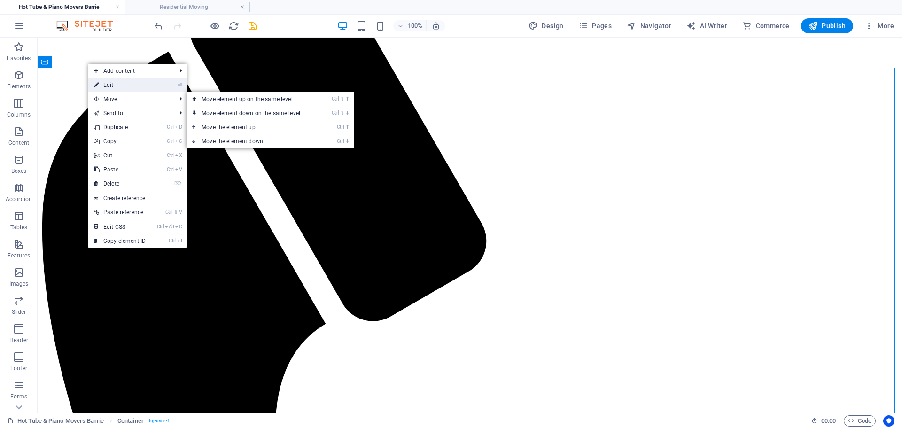
drag, startPoint x: 119, startPoint y: 86, endPoint x: 186, endPoint y: 101, distance: 67.7
click at [119, 86] on link "⏎ Edit" at bounding box center [119, 85] width 63 height 14
select select "px"
select select "%"
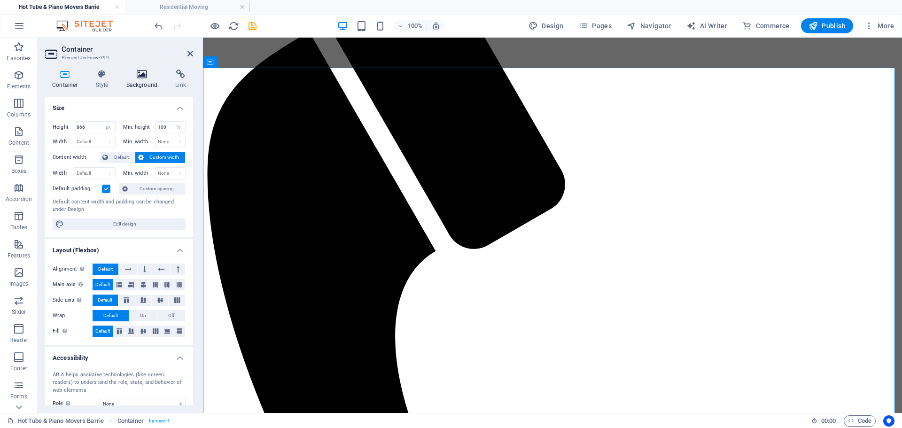
click at [140, 79] on h4 "Background" at bounding box center [143, 80] width 49 height 20
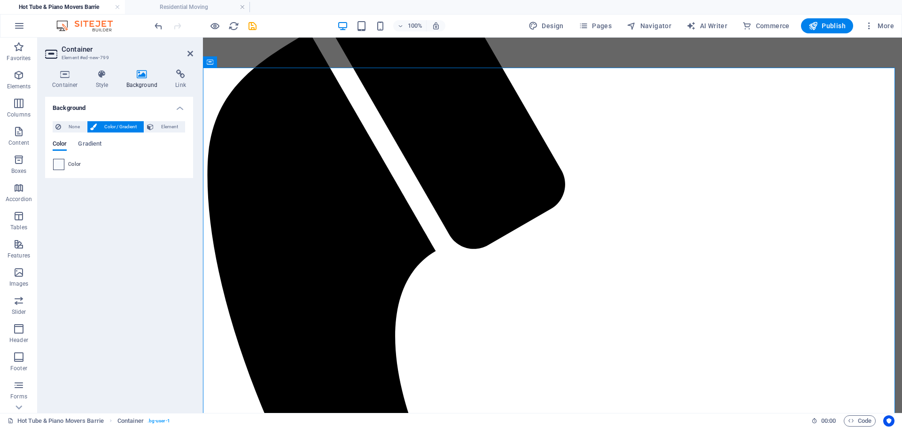
click at [57, 167] on span at bounding box center [59, 164] width 10 height 10
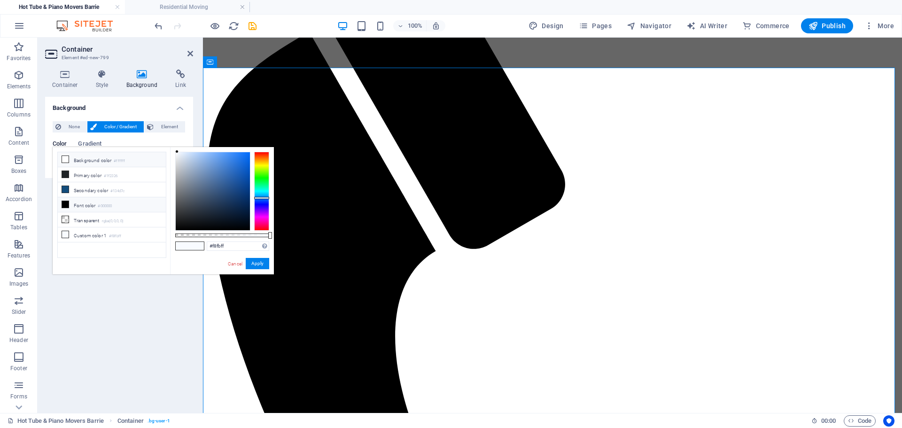
click at [100, 162] on li "Background color #ffffff" at bounding box center [112, 159] width 108 height 15
type input "#ffffff"
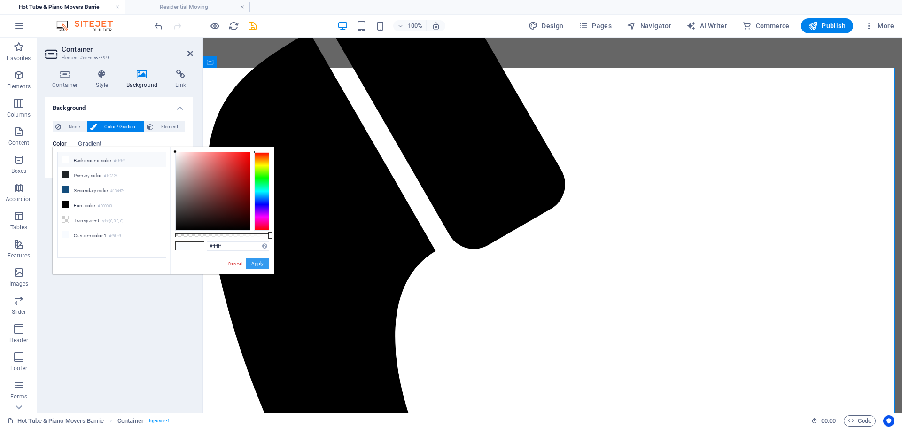
click at [254, 263] on button "Apply" at bounding box center [257, 263] width 23 height 11
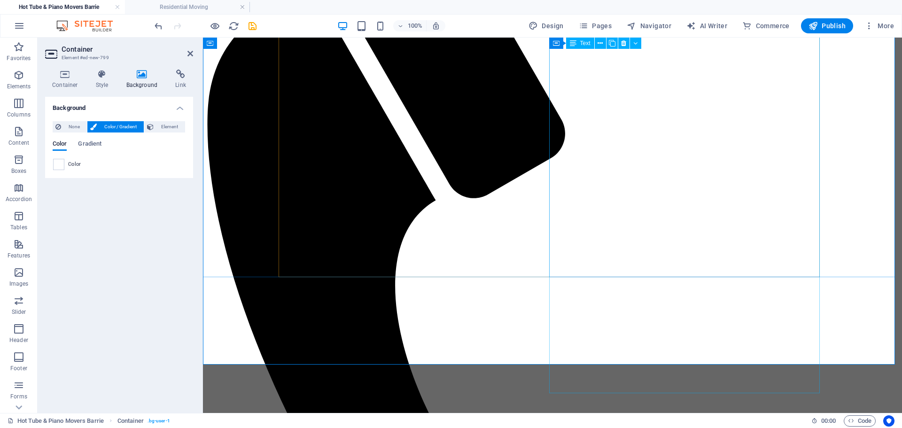
scroll to position [171, 0]
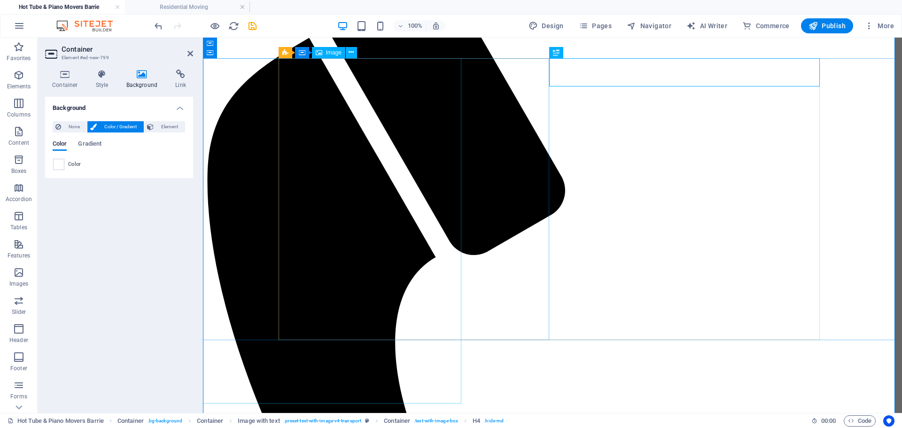
scroll to position [78, 0]
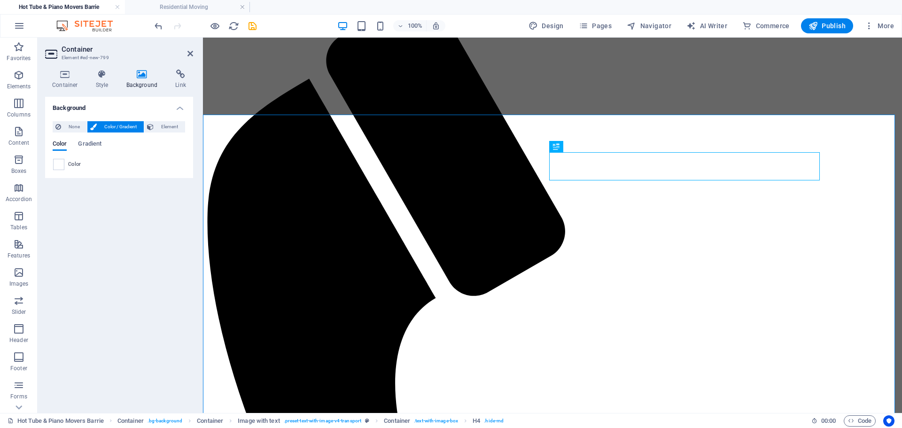
click at [194, 51] on aside "Container Element #ed-new-799 Container Style Background Link Size Height 866 D…" at bounding box center [120, 225] width 165 height 375
click at [185, 53] on h2 "Container" at bounding box center [128, 49] width 132 height 8
click at [188, 56] on icon at bounding box center [190, 54] width 6 height 8
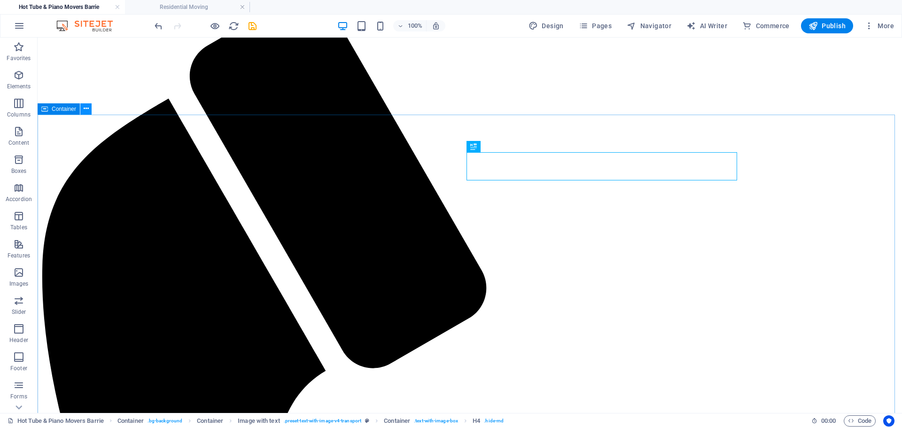
click at [84, 109] on icon at bounding box center [86, 109] width 5 height 10
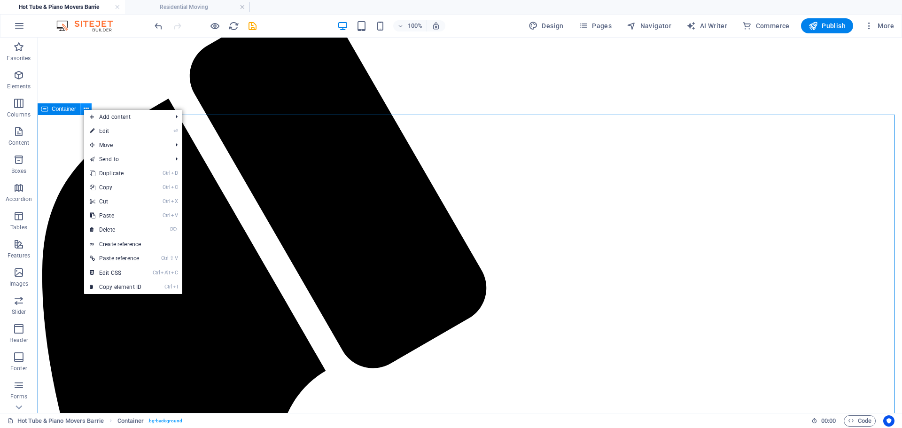
click at [84, 109] on icon at bounding box center [86, 109] width 5 height 10
click at [98, 134] on link "⏎ Edit" at bounding box center [115, 131] width 63 height 14
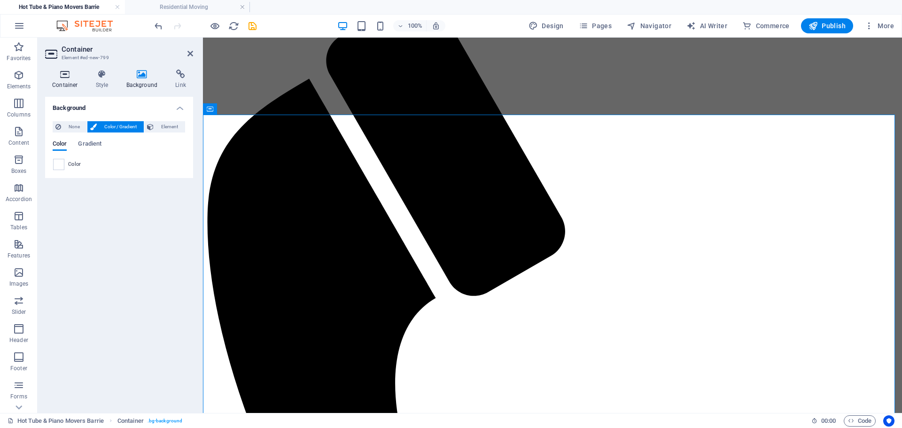
click at [67, 81] on h4 "Container" at bounding box center [67, 80] width 44 height 20
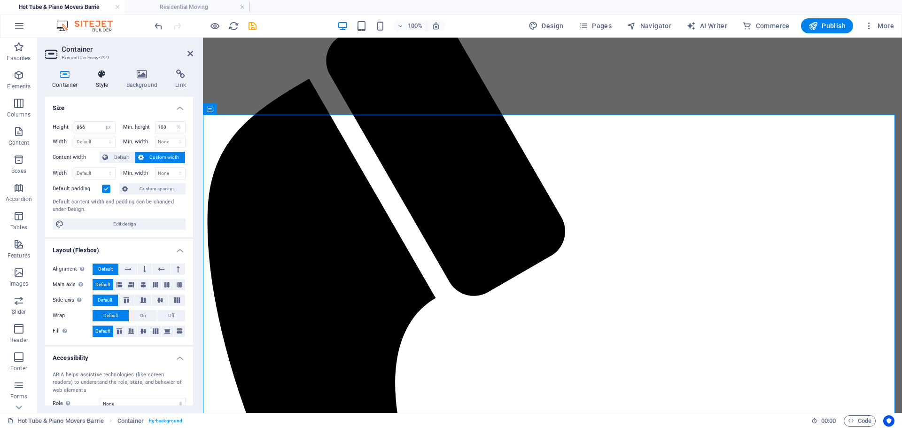
click at [99, 78] on icon at bounding box center [102, 74] width 27 height 9
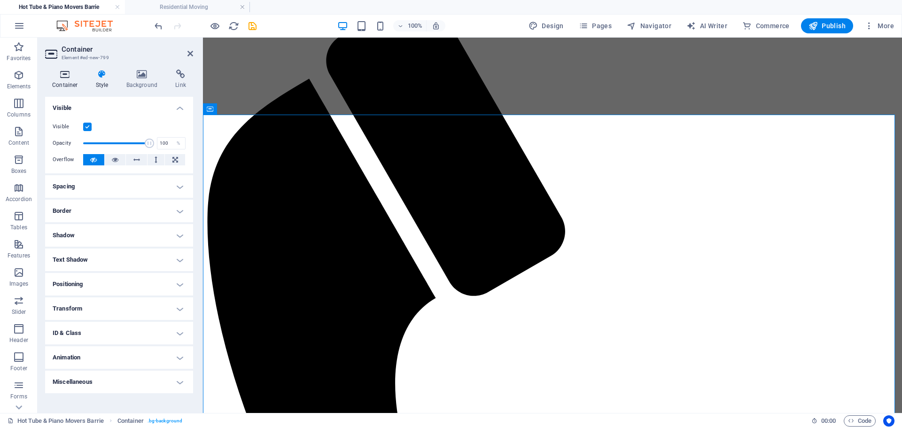
click at [67, 73] on icon at bounding box center [65, 74] width 40 height 9
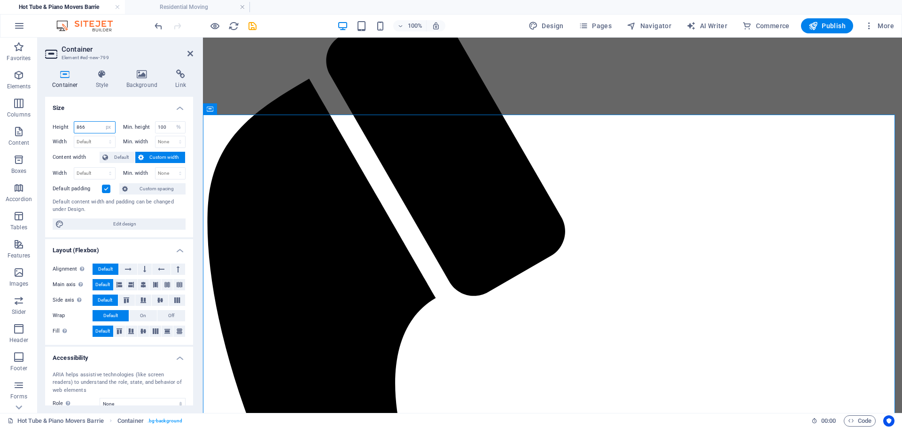
drag, startPoint x: 86, startPoint y: 123, endPoint x: 62, endPoint y: 135, distance: 26.9
click at [62, 135] on div "Height 866 Default px rem % vh vw" at bounding box center [86, 128] width 67 height 15
type input "100"
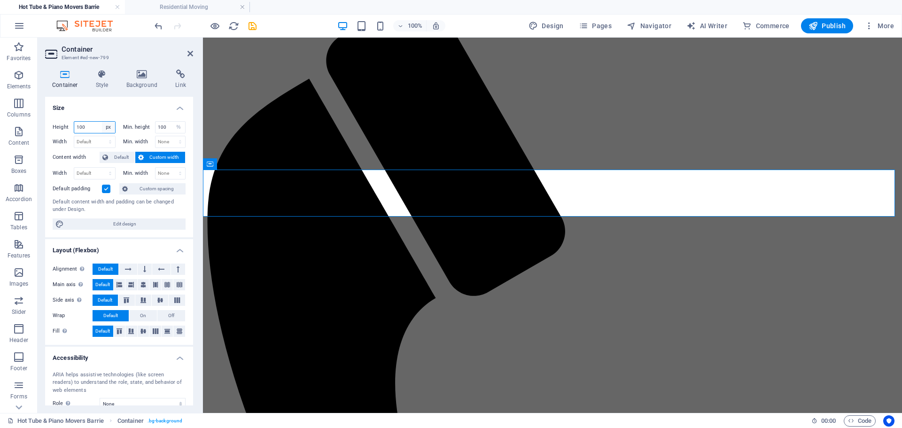
scroll to position [23, 0]
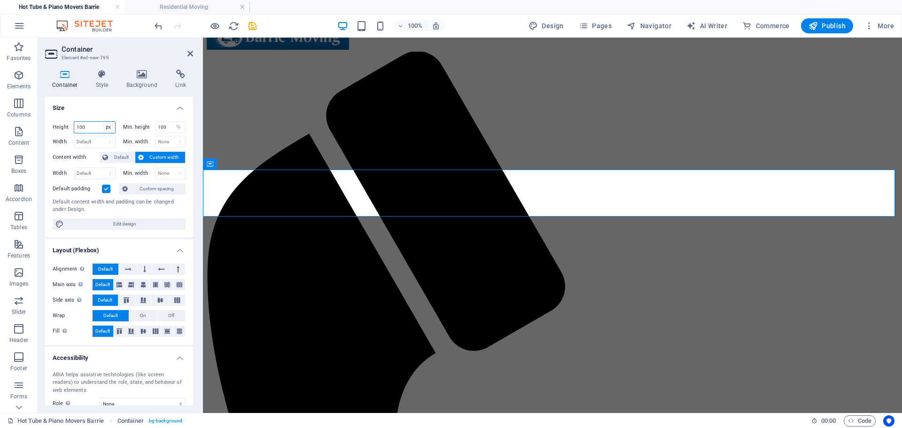
click at [106, 126] on select "Default px rem % vh vw" at bounding box center [108, 127] width 13 height 11
select select "vh"
click at [102, 122] on select "Default px rem % vh vw" at bounding box center [108, 127] width 13 height 11
type input "95.1"
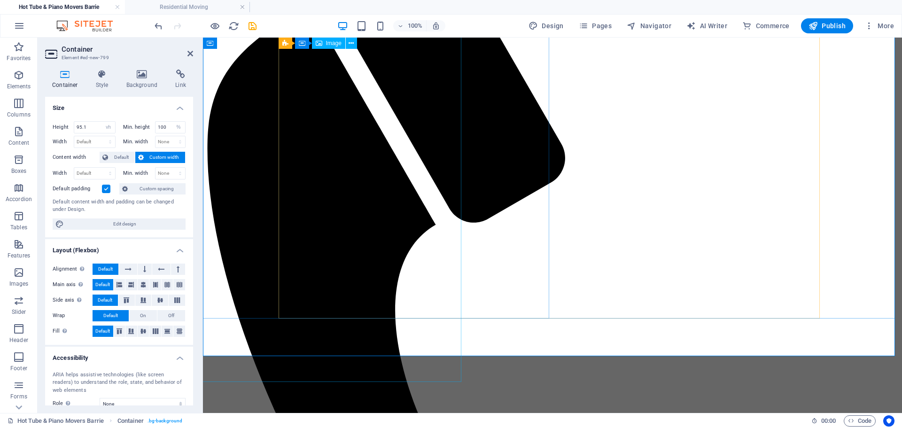
scroll to position [145, 0]
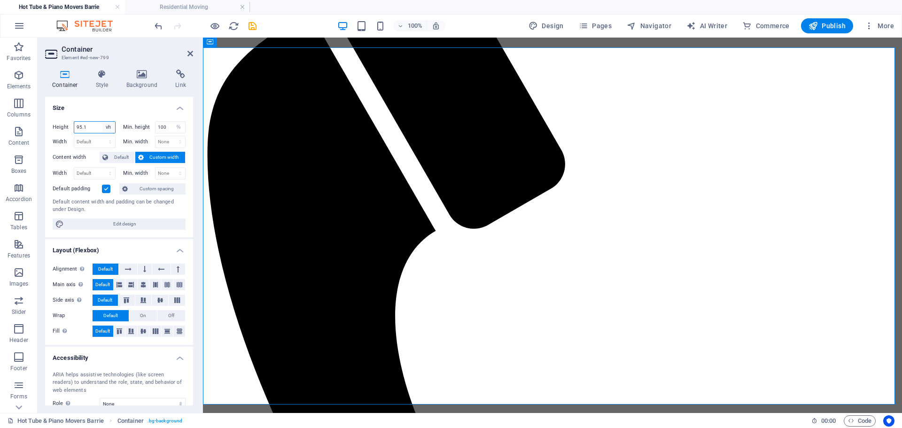
click at [107, 127] on select "Default px rem % vh vw" at bounding box center [108, 127] width 13 height 11
select select "%"
click at [102, 122] on select "Default px rem % vh vw" at bounding box center [108, 127] width 13 height 11
type input "100.02"
click at [106, 127] on select "Default px rem % vh vw" at bounding box center [108, 127] width 13 height 11
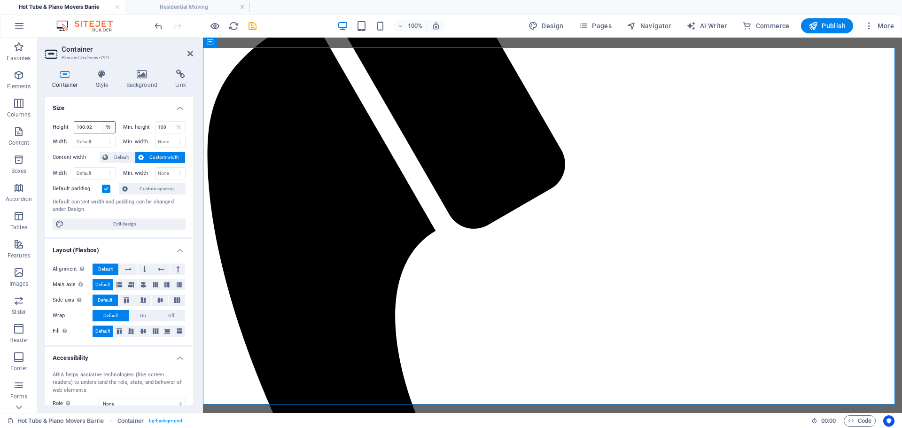
select select "default"
click at [102, 122] on select "Default px rem % vh vw" at bounding box center [108, 127] width 13 height 11
select select "DISABLED_OPTION_VALUE"
click at [176, 130] on select "None px rem % vh vw" at bounding box center [178, 127] width 13 height 11
select select "bklll9nkhic"
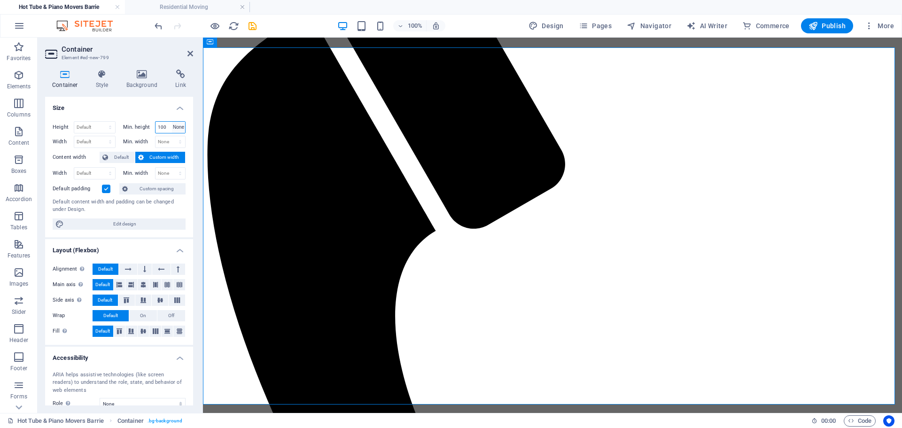
click at [172, 122] on select "None px rem % vh vw" at bounding box center [178, 127] width 13 height 11
select select "DISABLED_OPTION_VALUE"
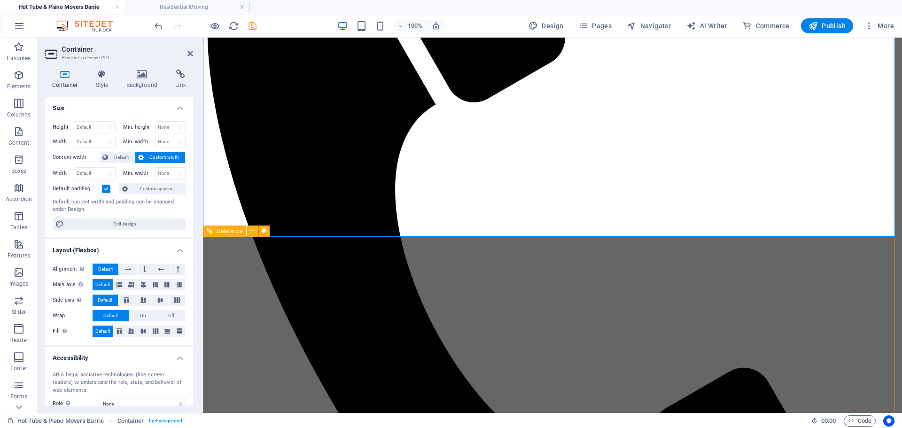
scroll to position [98, 0]
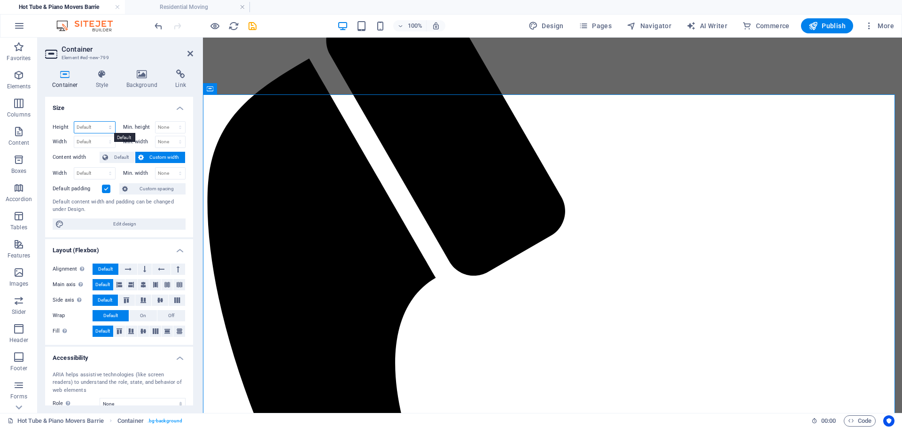
click at [109, 129] on select "Default px rem % vh vw" at bounding box center [94, 127] width 41 height 11
select select "%"
click at [101, 122] on select "Default px rem % vh vw" at bounding box center [94, 127] width 41 height 11
type input "100"
click at [153, 129] on label "Min. height" at bounding box center [139, 126] width 32 height 5
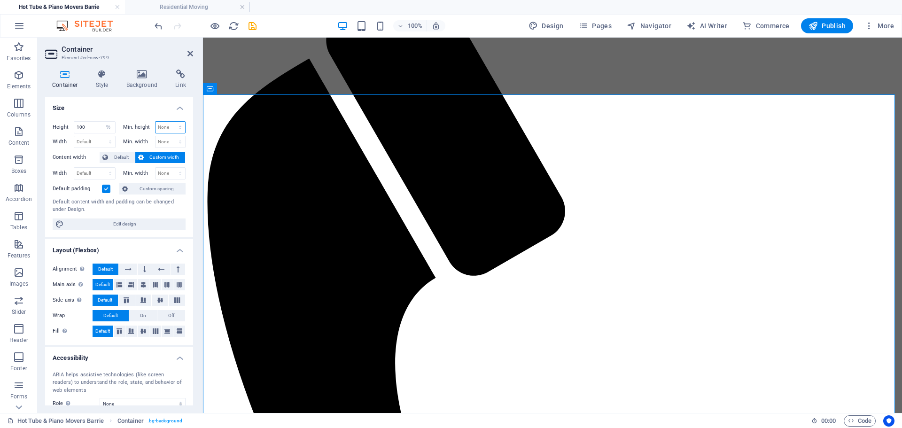
click at [164, 126] on select "None px rem % vh vw" at bounding box center [170, 127] width 30 height 11
click at [155, 122] on select "None px rem % vh vw" at bounding box center [170, 127] width 30 height 11
click at [168, 124] on select "None px rem % vh vw" at bounding box center [170, 127] width 30 height 11
select select "%"
click at [170, 122] on select "None px rem % vh vw" at bounding box center [170, 127] width 30 height 11
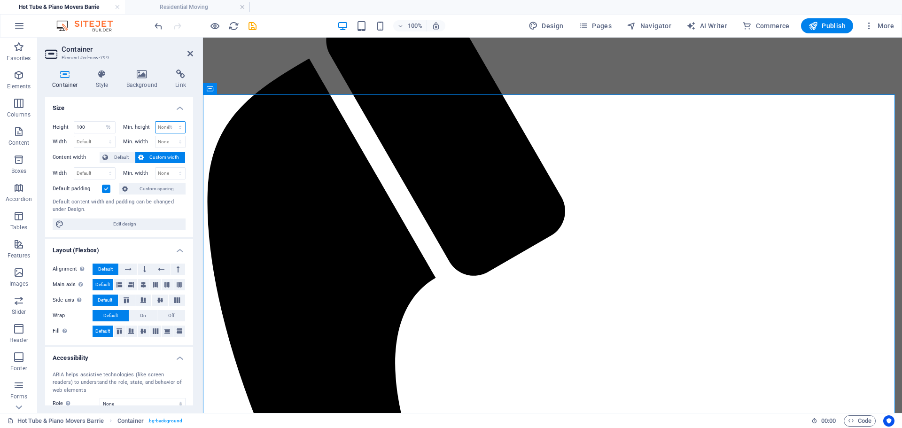
type input "100"
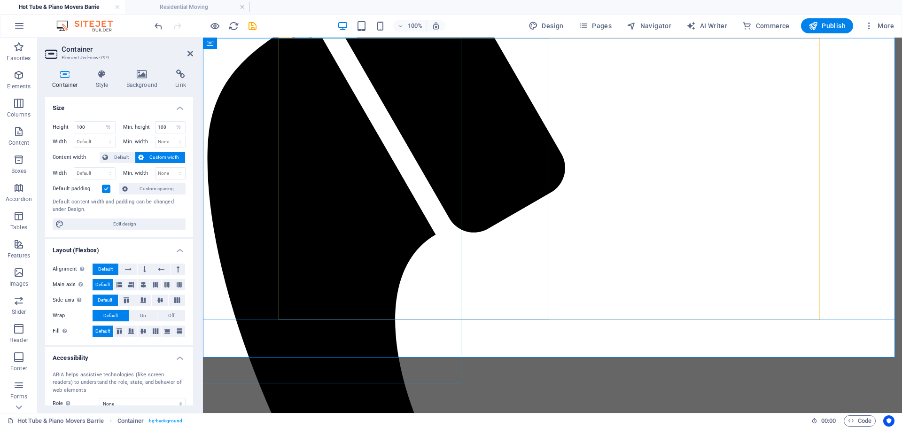
scroll to position [51, 0]
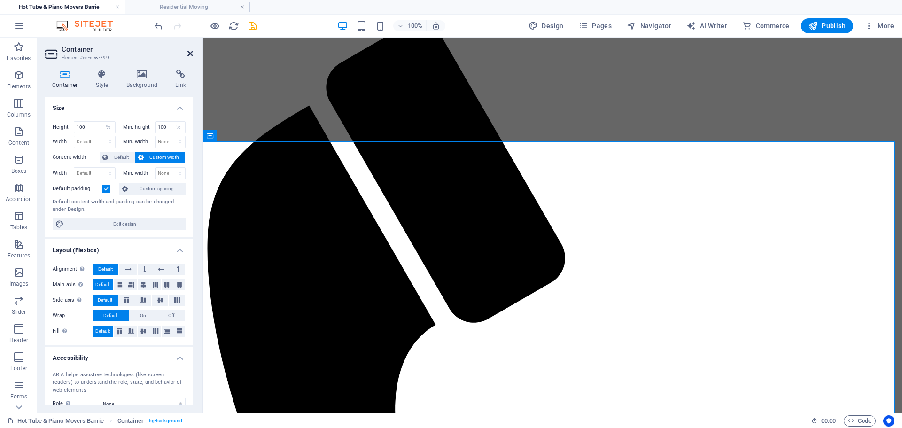
click at [192, 52] on icon at bounding box center [190, 54] width 6 height 8
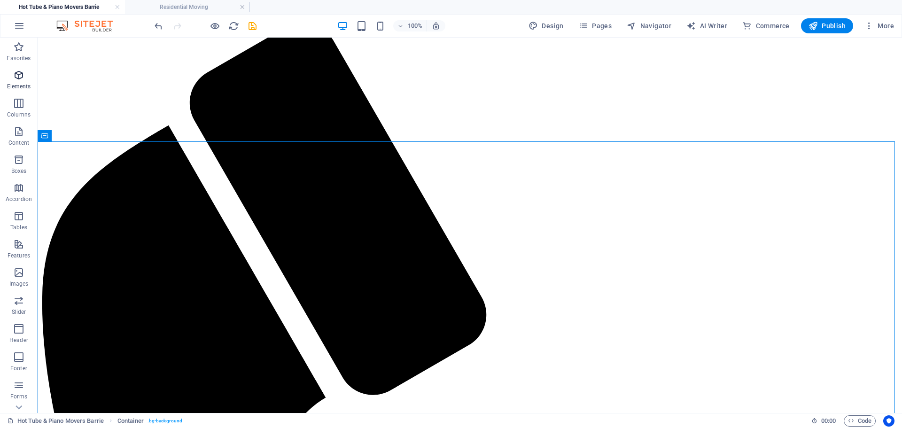
click at [19, 80] on icon "button" at bounding box center [18, 75] width 11 height 11
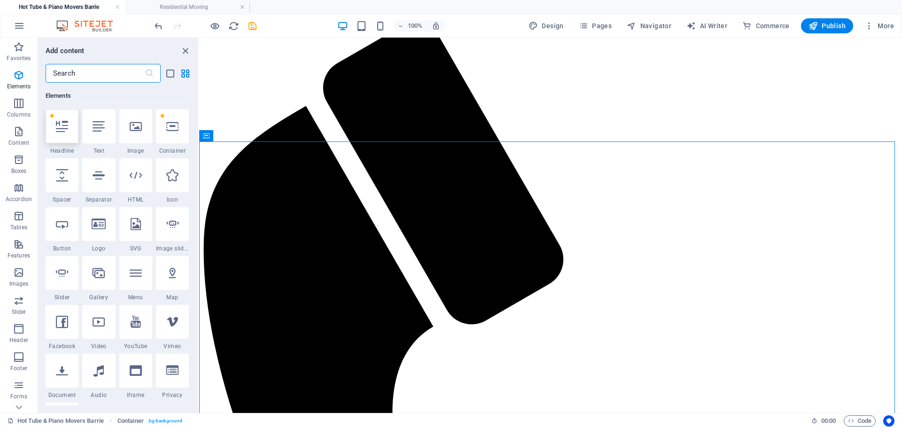
scroll to position [100, 0]
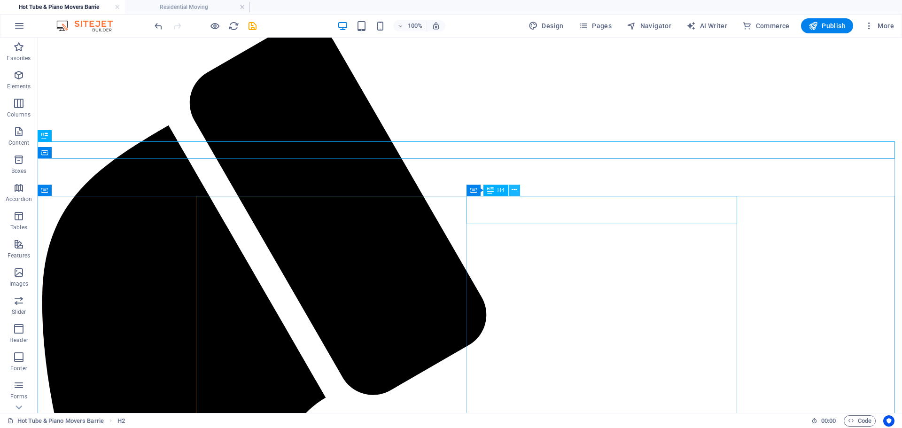
click at [514, 192] on icon at bounding box center [514, 190] width 5 height 10
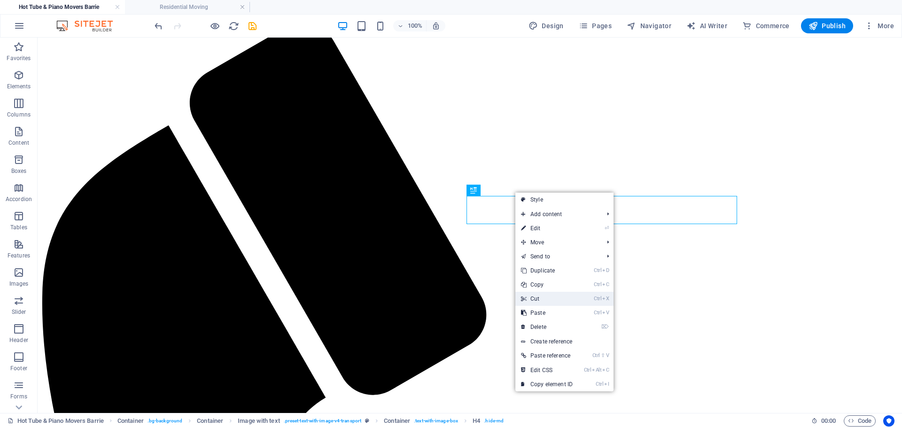
click at [535, 297] on link "Ctrl X Cut" at bounding box center [546, 299] width 63 height 14
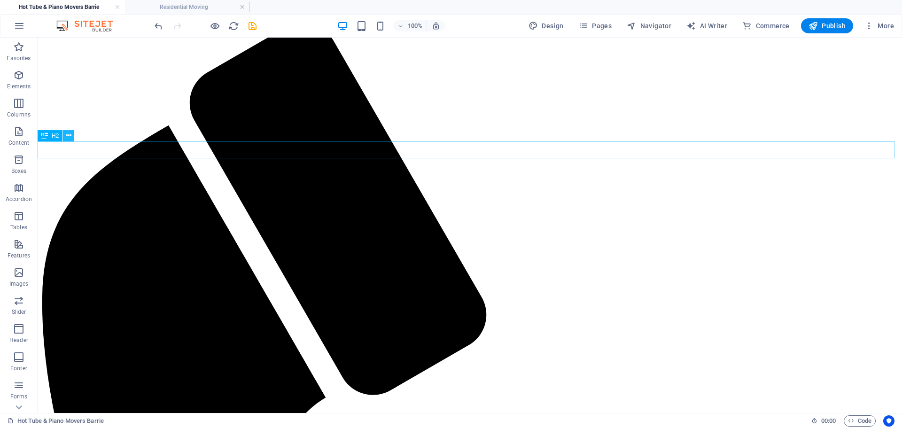
click at [68, 137] on icon at bounding box center [68, 136] width 5 height 10
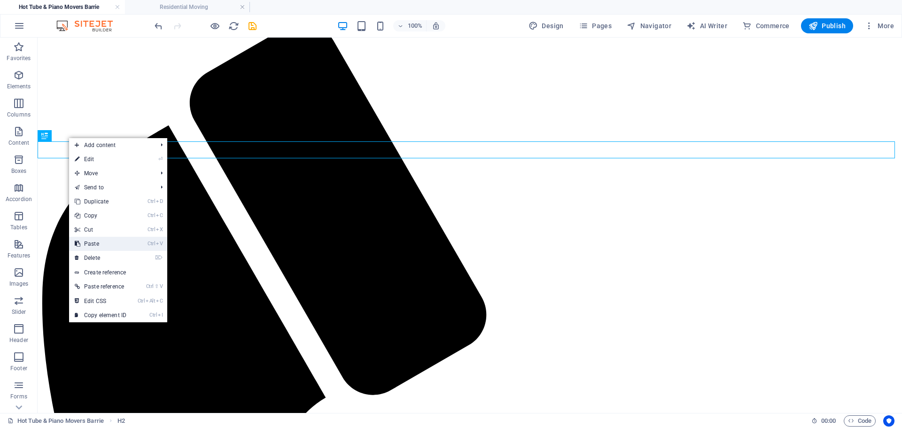
click at [88, 244] on link "Ctrl V Paste" at bounding box center [100, 244] width 63 height 14
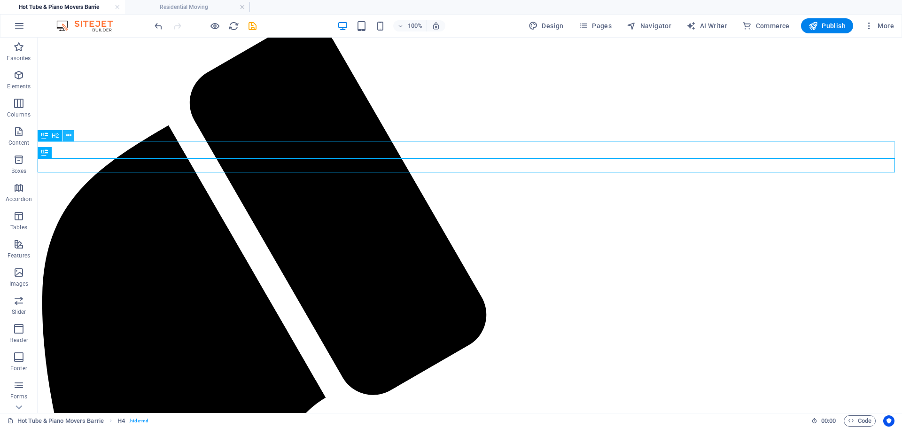
click at [69, 133] on icon at bounding box center [68, 136] width 5 height 10
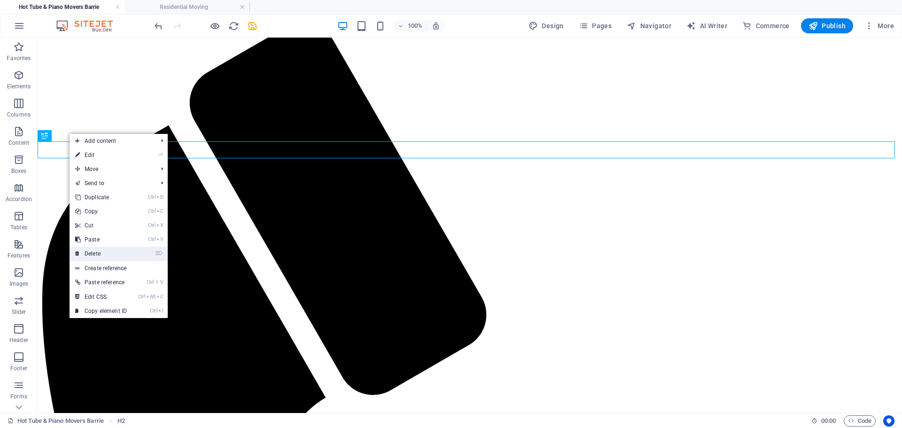
click at [95, 249] on link "⌦ Delete" at bounding box center [101, 254] width 63 height 14
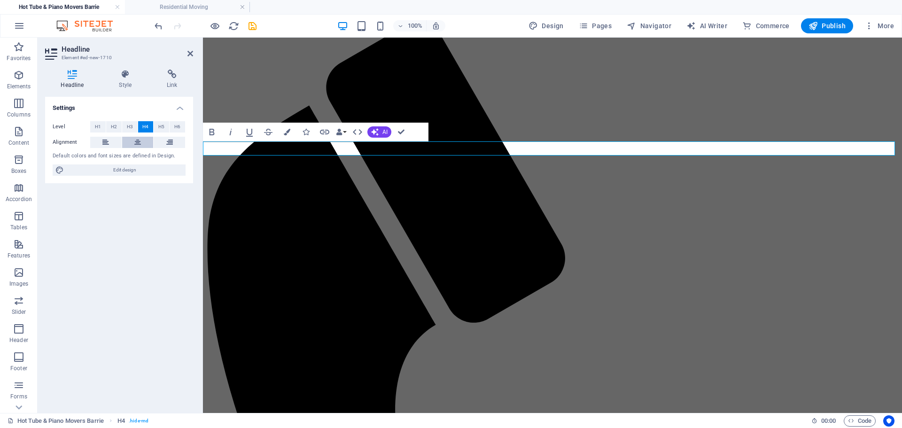
click at [141, 143] on button at bounding box center [137, 142] width 31 height 11
drag, startPoint x: 406, startPoint y: 128, endPoint x: 368, endPoint y: 93, distance: 51.5
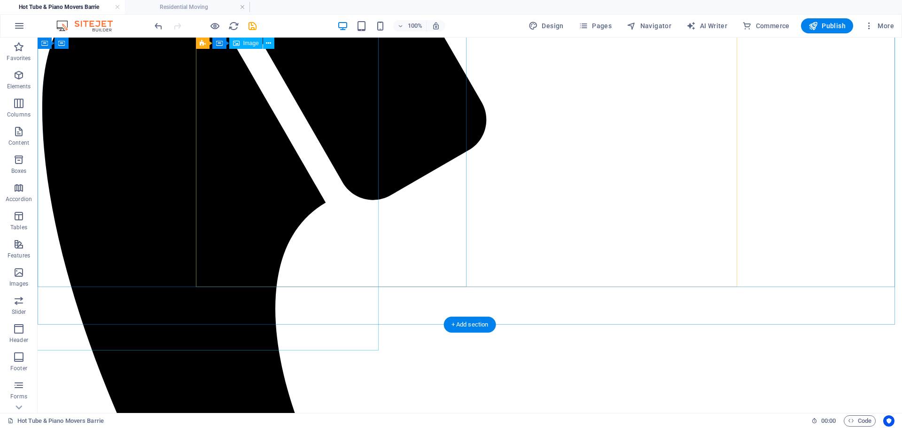
scroll to position [239, 0]
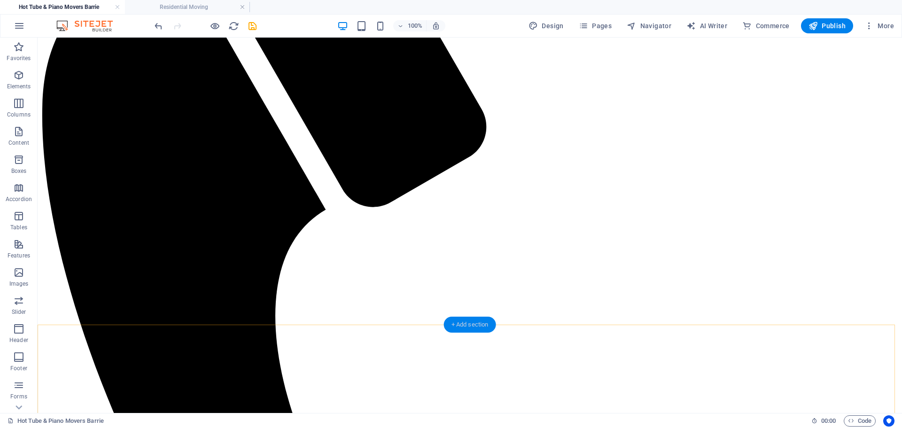
click at [451, 326] on div "+ Add section" at bounding box center [470, 325] width 52 height 16
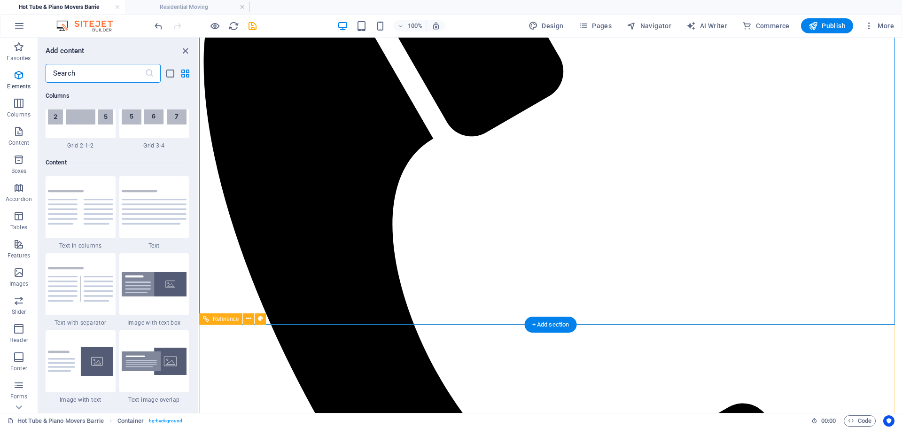
scroll to position [1644, 0]
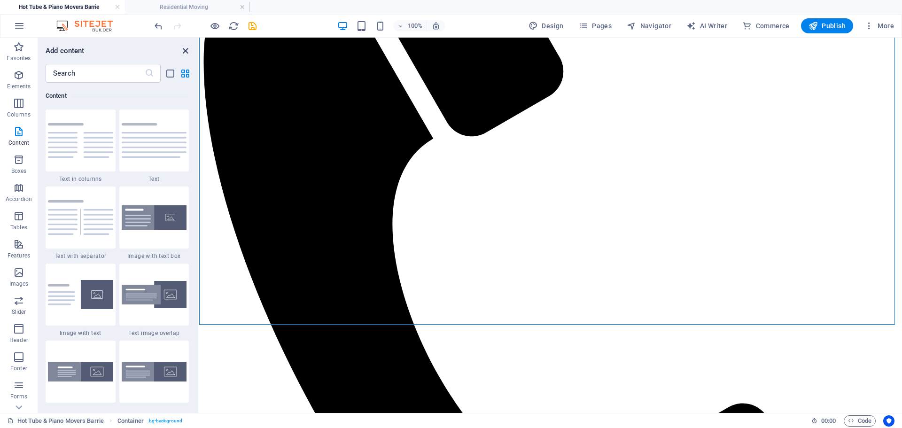
click at [186, 53] on icon "close panel" at bounding box center [185, 51] width 11 height 11
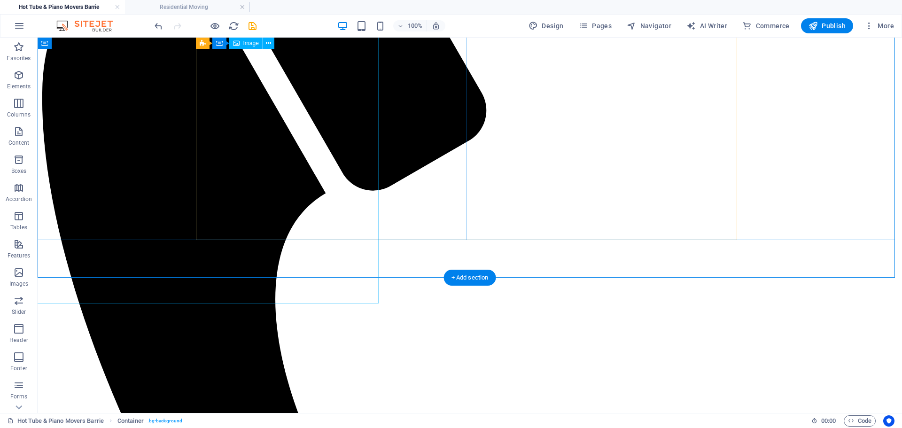
scroll to position [192, 0]
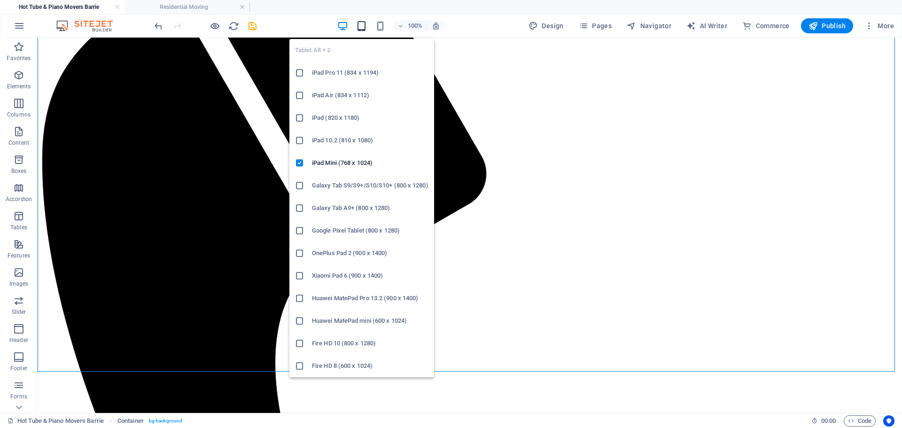
click at [364, 28] on icon "button" at bounding box center [361, 26] width 11 height 11
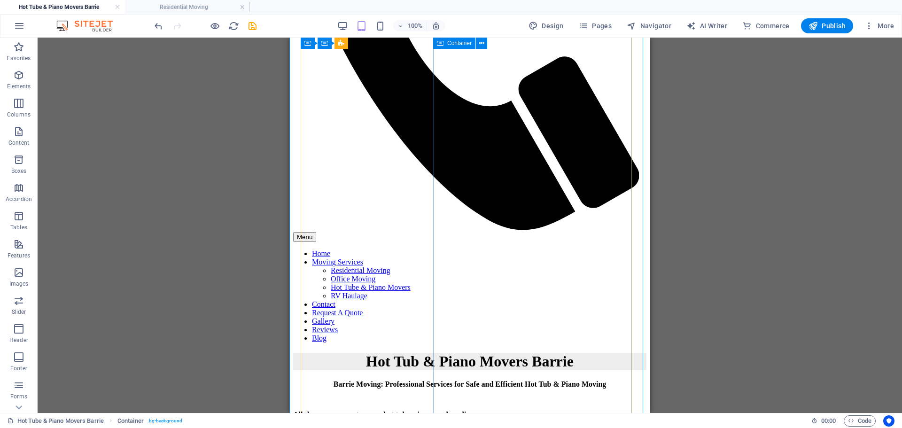
scroll to position [145, 0]
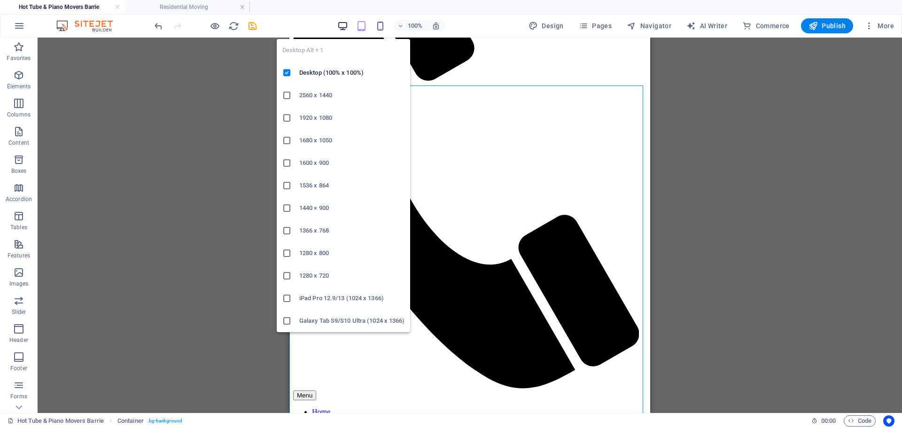
click at [345, 24] on icon "button" at bounding box center [342, 26] width 11 height 11
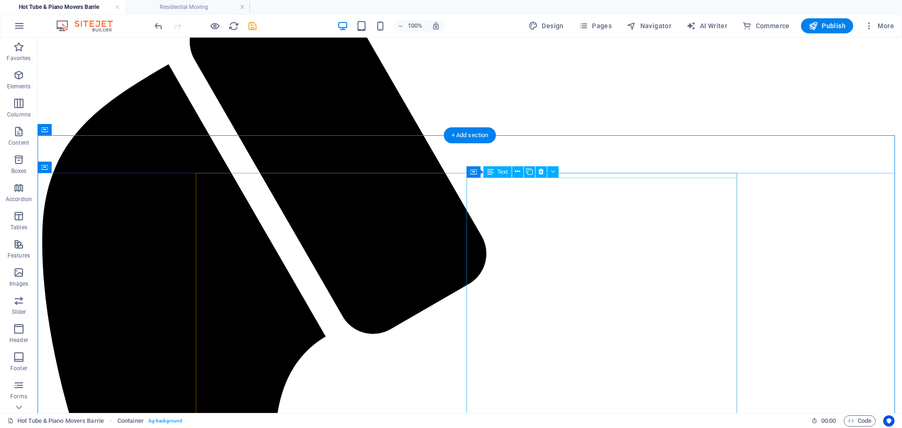
scroll to position [0, 0]
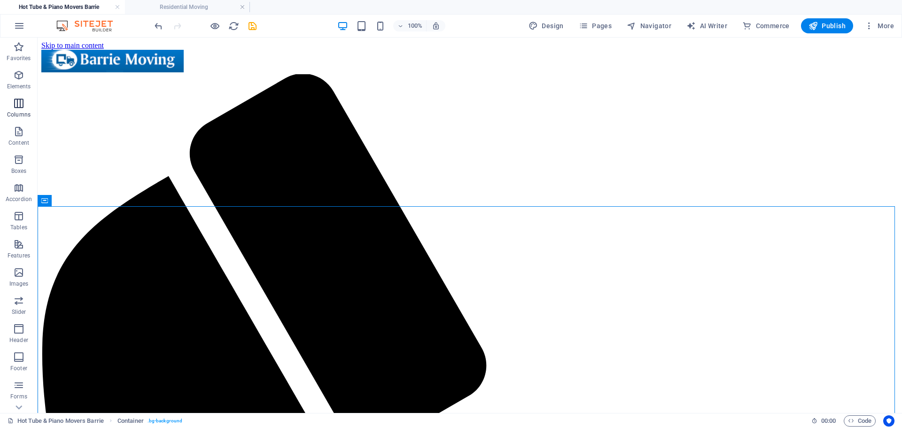
click at [16, 94] on button "Columns" at bounding box center [19, 108] width 38 height 28
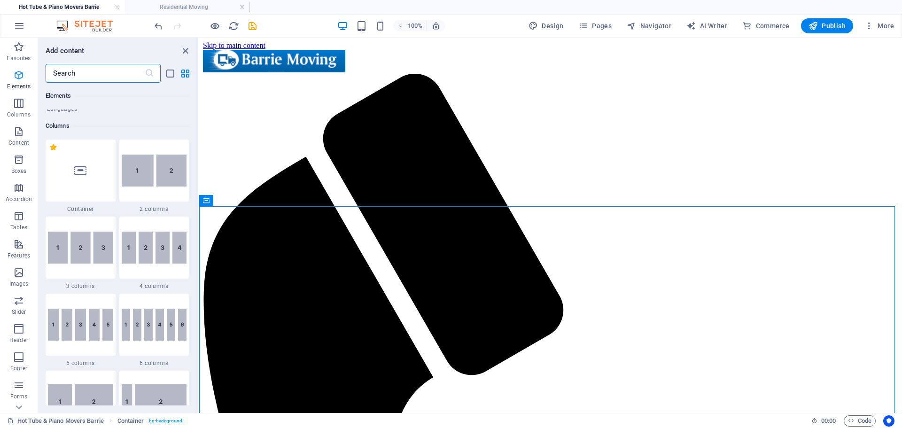
scroll to position [465, 0]
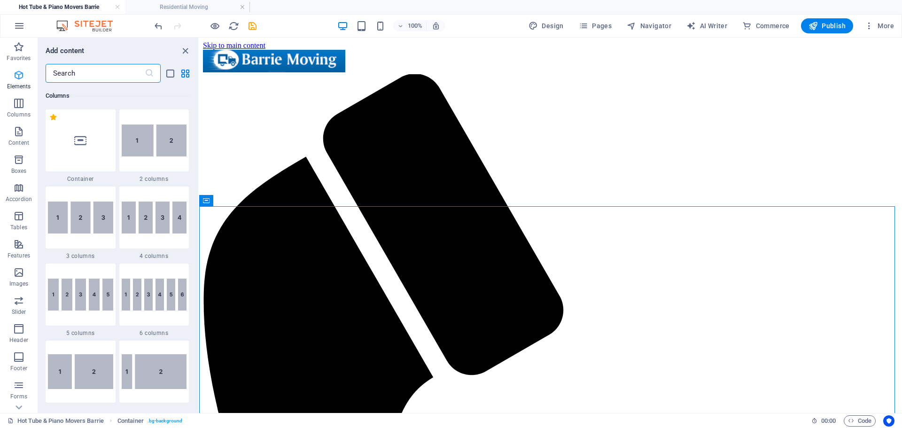
click at [21, 77] on icon "button" at bounding box center [18, 75] width 11 height 11
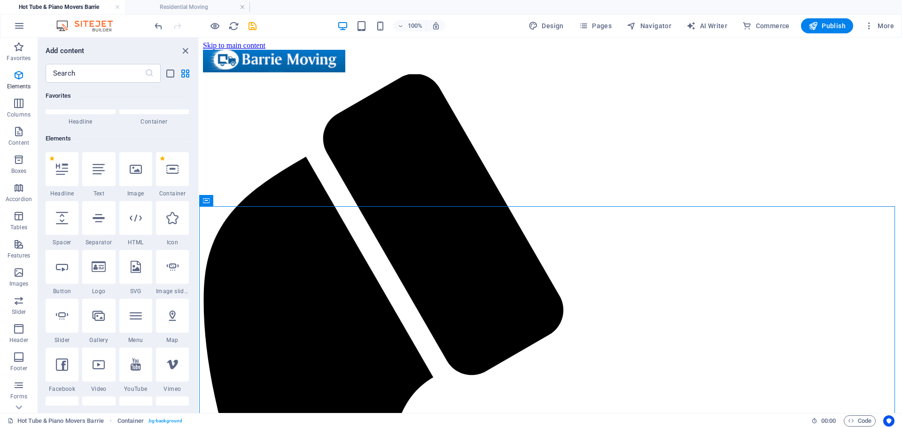
scroll to position [0, 0]
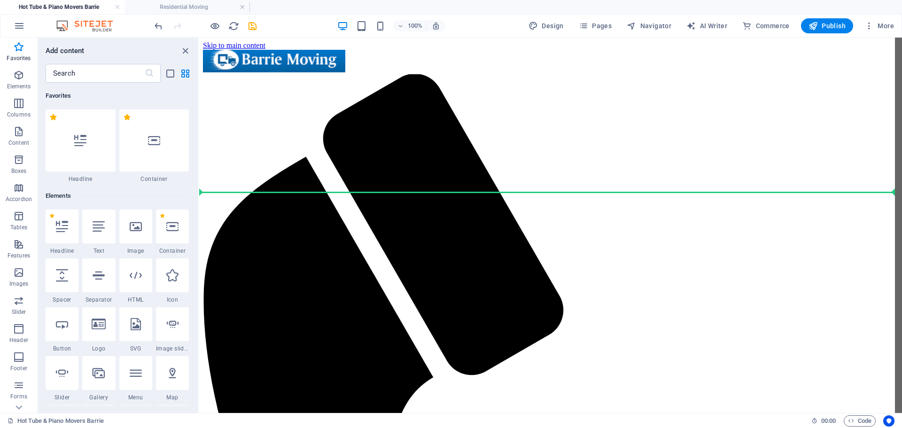
select select "px"
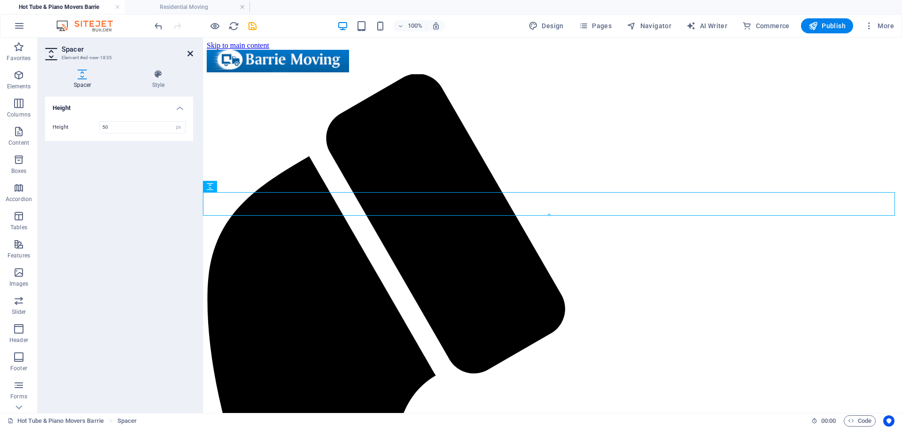
drag, startPoint x: 188, startPoint y: 54, endPoint x: 249, endPoint y: 79, distance: 65.1
click at [188, 54] on icon at bounding box center [190, 54] width 6 height 8
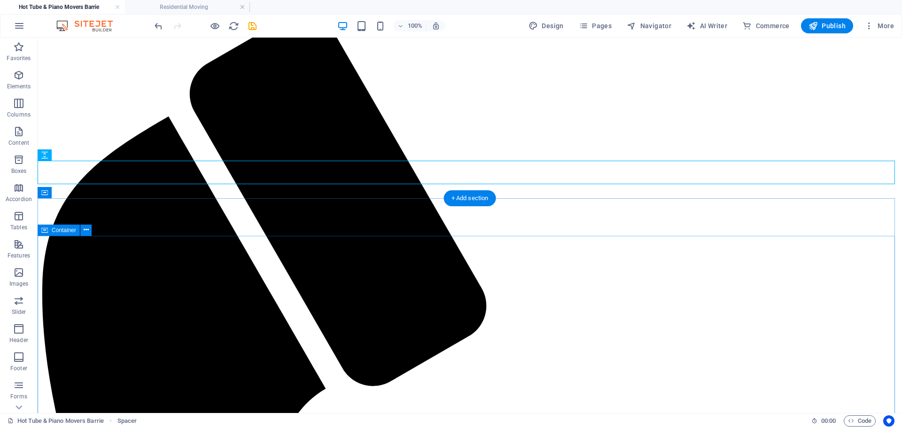
scroll to position [94, 0]
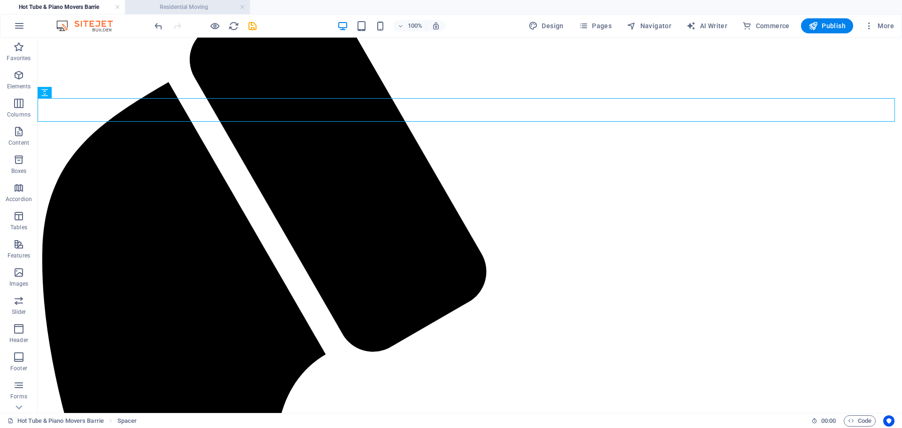
click at [230, 7] on h4 "Residential Moving" at bounding box center [187, 7] width 125 height 10
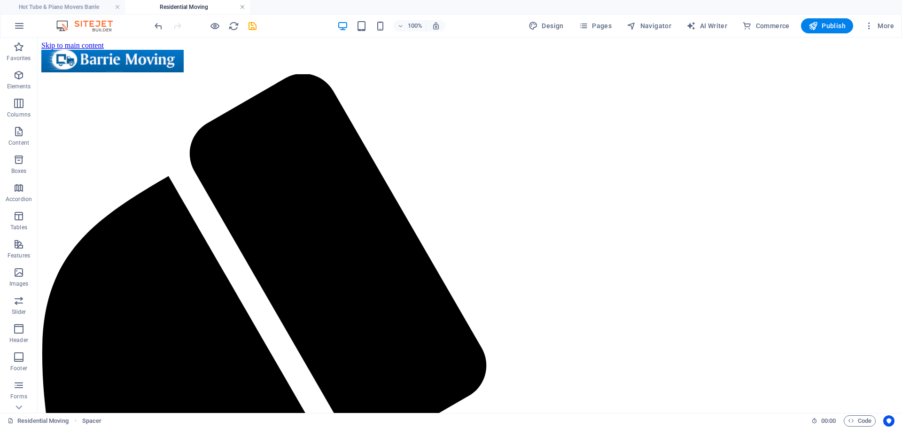
scroll to position [0, 0]
click at [243, 8] on link at bounding box center [243, 7] width 6 height 9
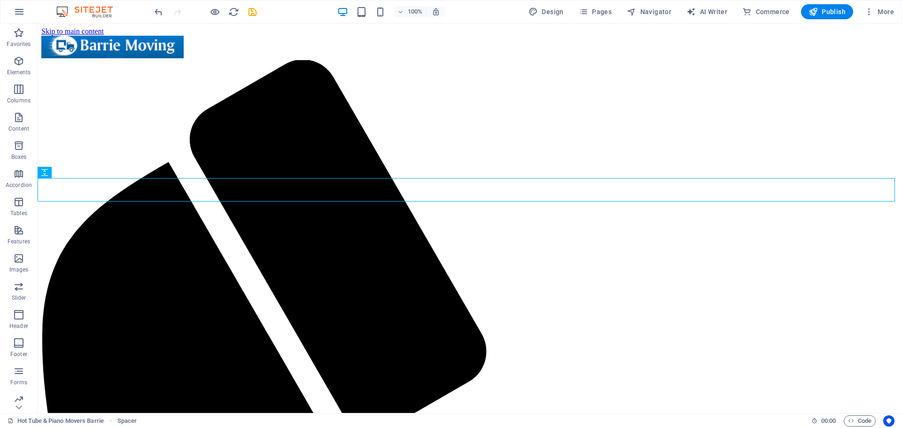
scroll to position [94, 0]
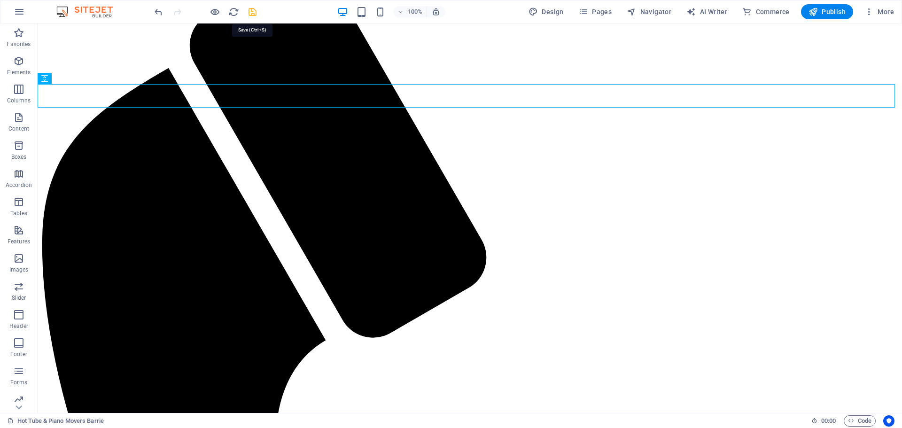
click at [256, 12] on icon "save" at bounding box center [252, 12] width 11 height 11
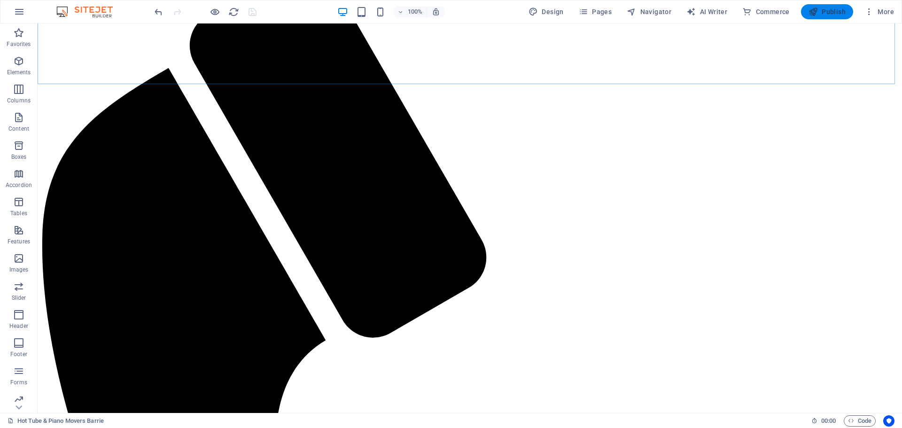
click at [822, 10] on span "Publish" at bounding box center [826, 11] width 37 height 9
